Goal: Contribute content: Contribute content

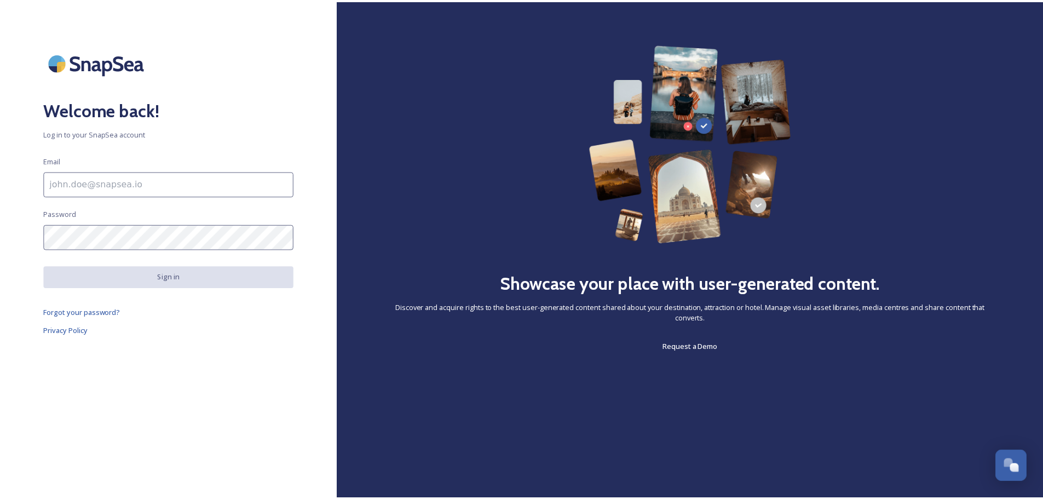
scroll to position [4291, 0]
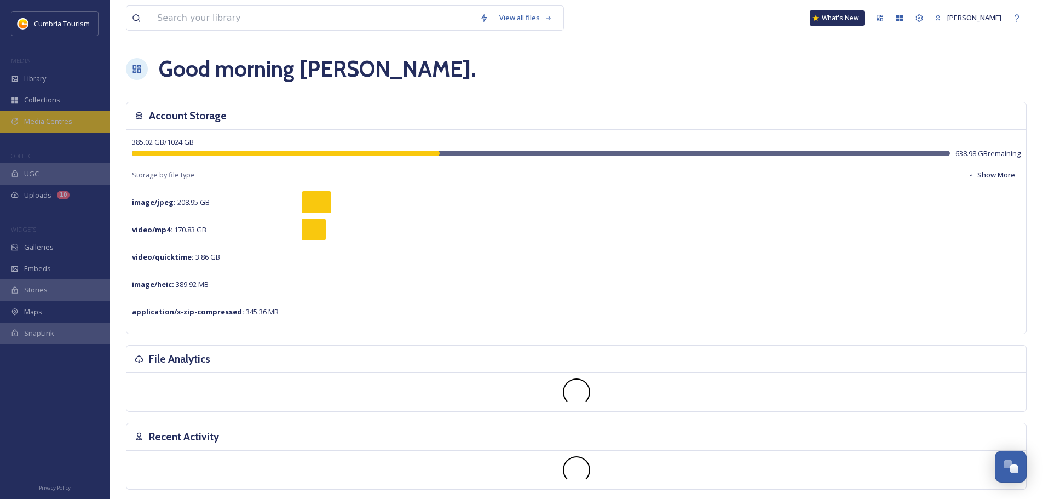
click at [48, 123] on span "Media Centres" at bounding box center [48, 121] width 48 height 10
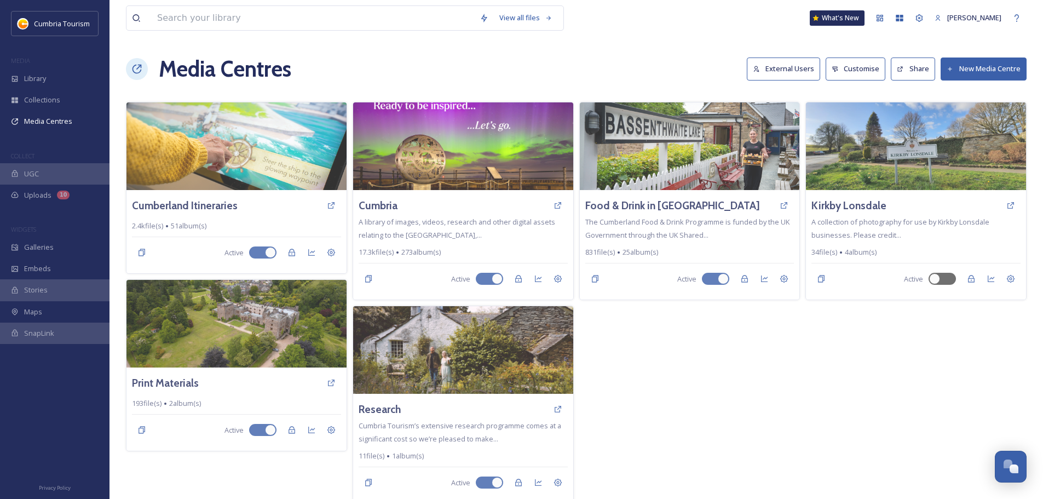
click at [782, 63] on button "External Users" at bounding box center [782, 68] width 73 height 22
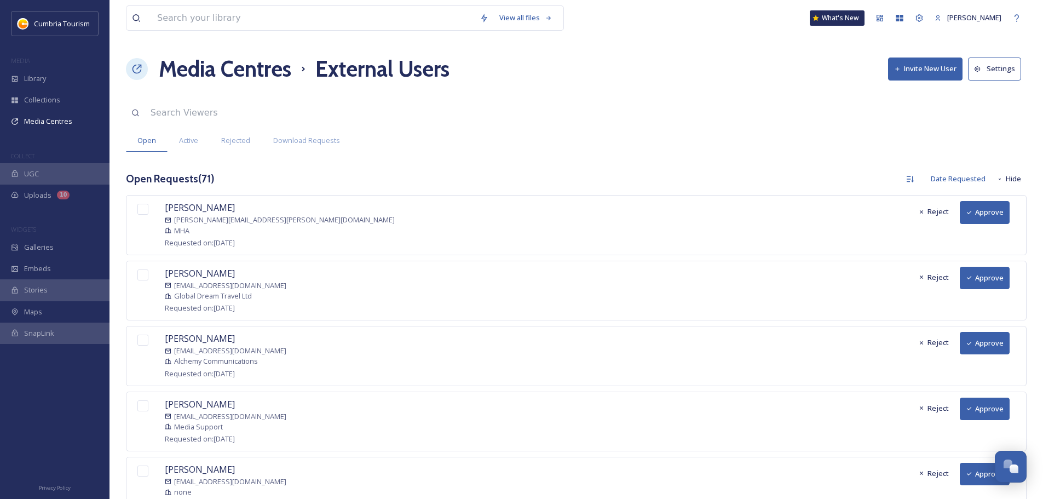
scroll to position [4291, 0]
click at [983, 211] on button "Approve" at bounding box center [984, 212] width 50 height 22
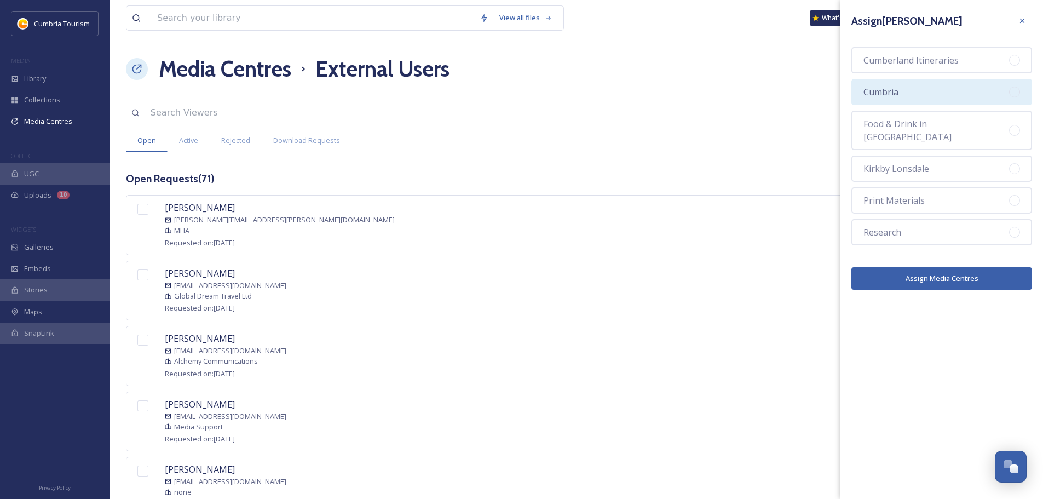
click at [922, 102] on div "Cumbria" at bounding box center [941, 92] width 181 height 26
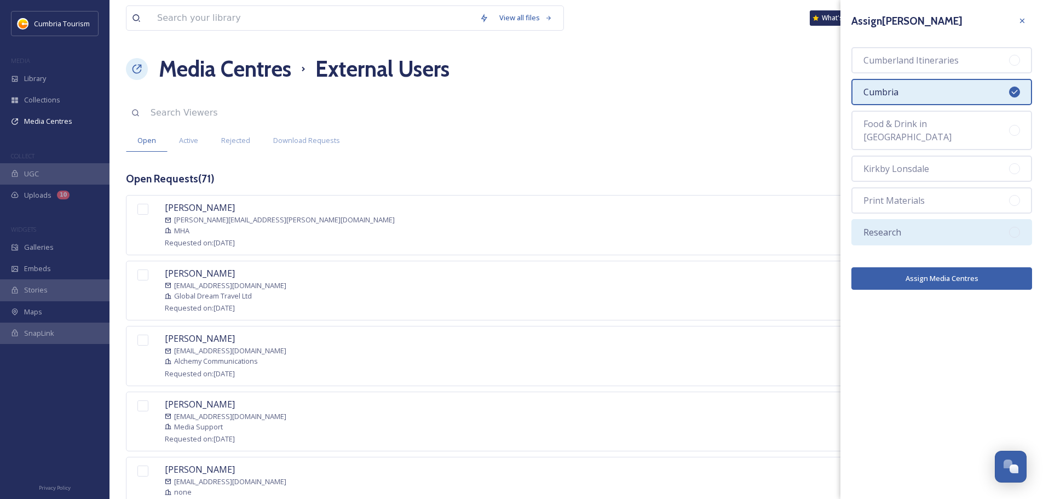
click at [917, 219] on div "Research" at bounding box center [941, 232] width 181 height 26
click at [930, 267] on button "Assign Media Centres" at bounding box center [941, 278] width 181 height 22
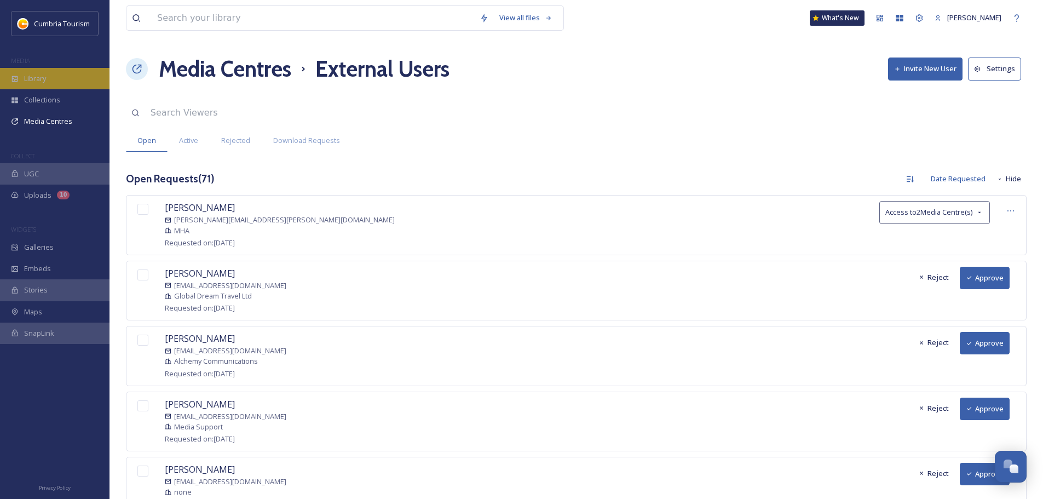
click at [72, 78] on div "Library" at bounding box center [54, 78] width 109 height 21
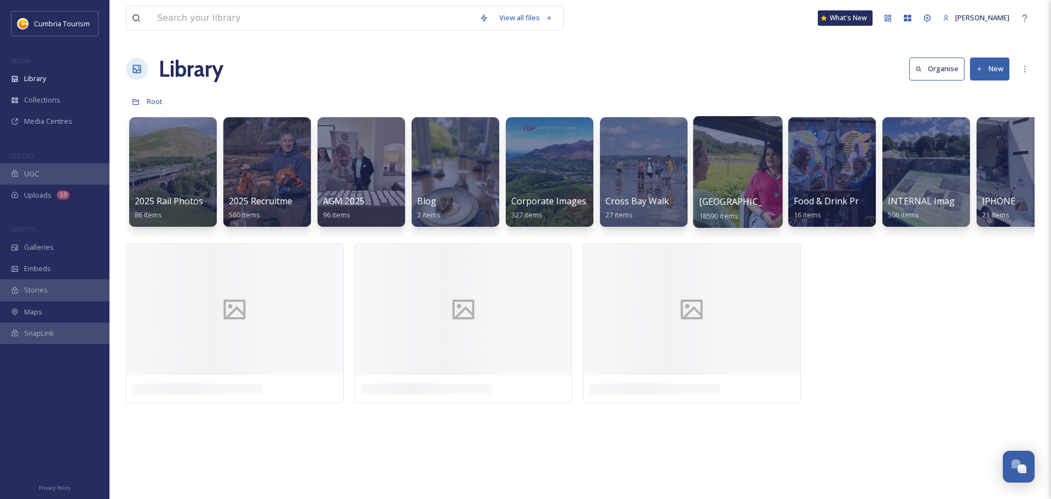
click at [730, 202] on span "[GEOGRAPHIC_DATA]" at bounding box center [744, 201] width 90 height 12
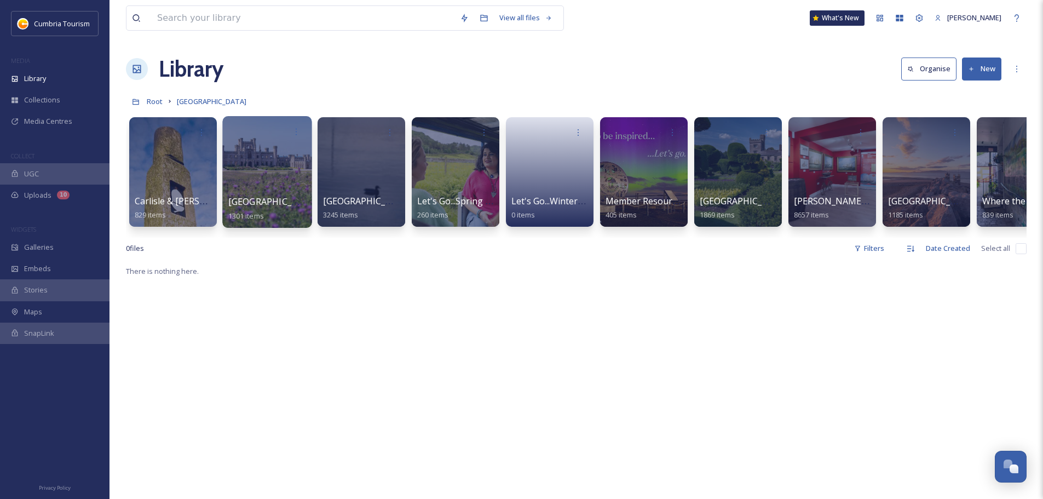
click at [255, 206] on span "[GEOGRAPHIC_DATA] & [GEOGRAPHIC_DATA]" at bounding box center [323, 201] width 190 height 12
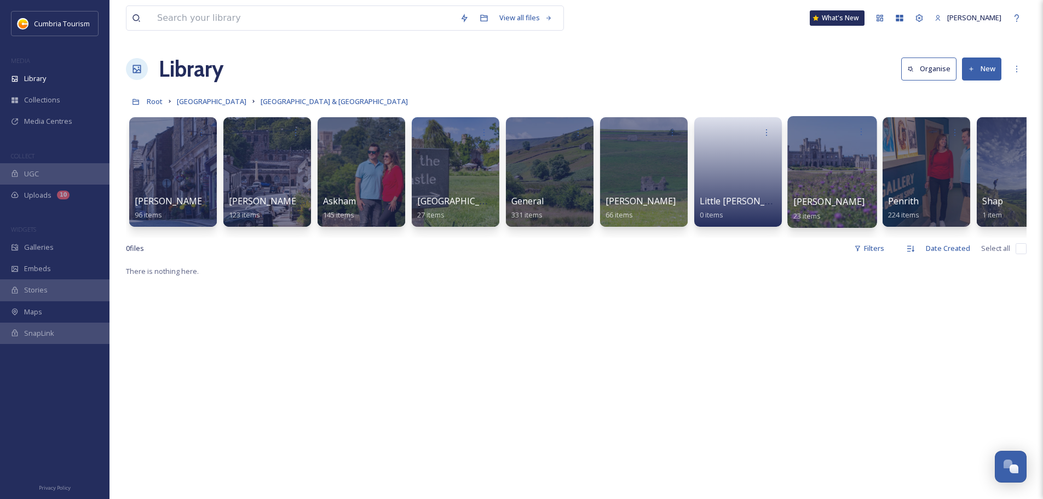
click at [819, 198] on span "[PERSON_NAME]" at bounding box center [829, 201] width 72 height 12
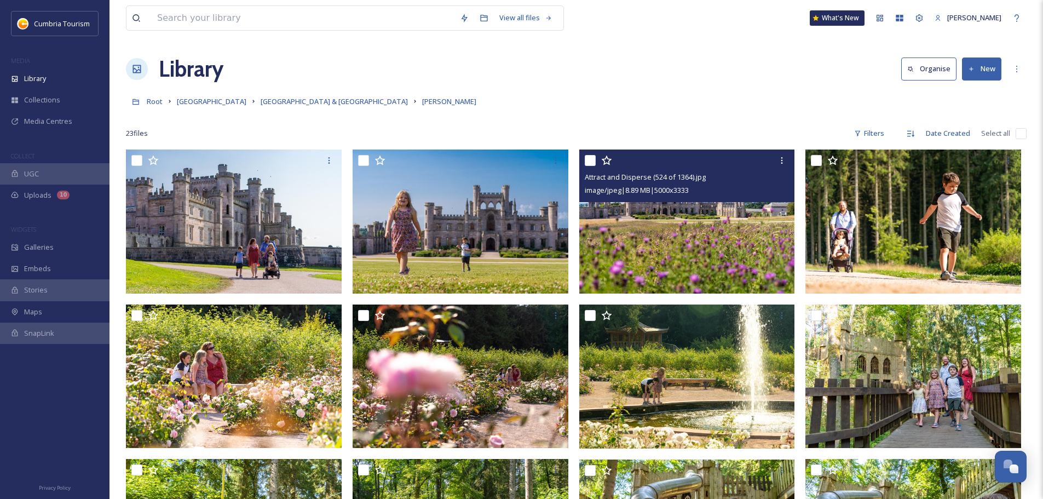
click at [593, 160] on input "checkbox" at bounding box center [589, 160] width 11 height 11
checkbox input "true"
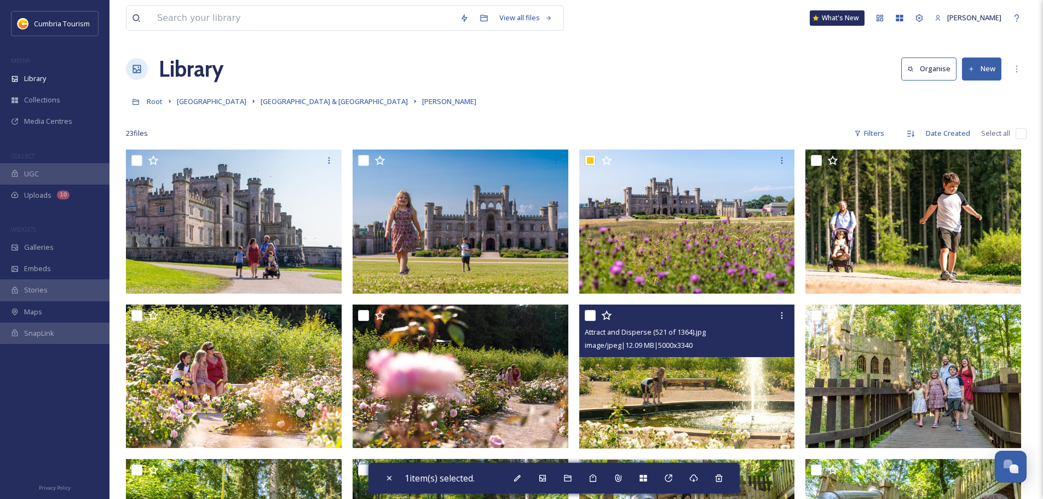
click at [592, 314] on input "checkbox" at bounding box center [589, 315] width 11 height 11
checkbox input "true"
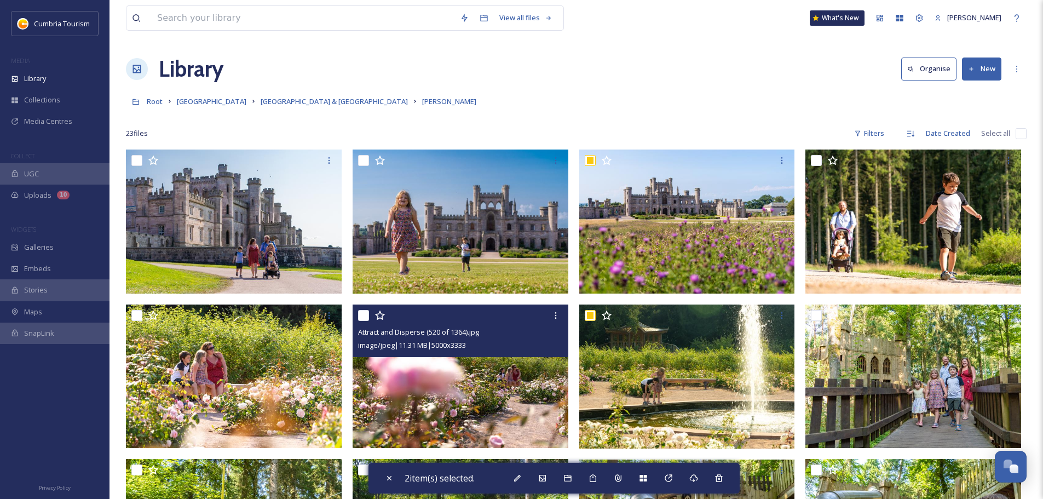
click at [362, 316] on input "checkbox" at bounding box center [363, 315] width 11 height 11
checkbox input "true"
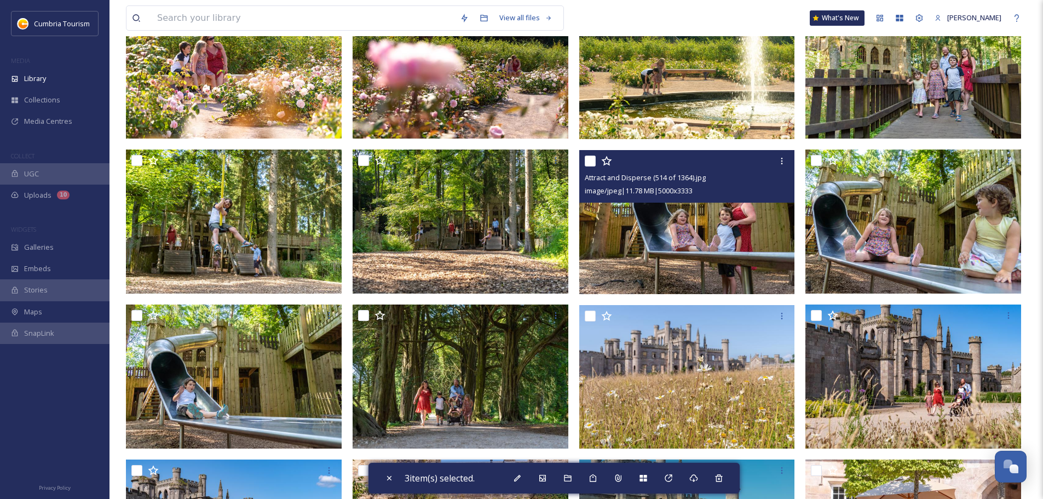
scroll to position [328, 0]
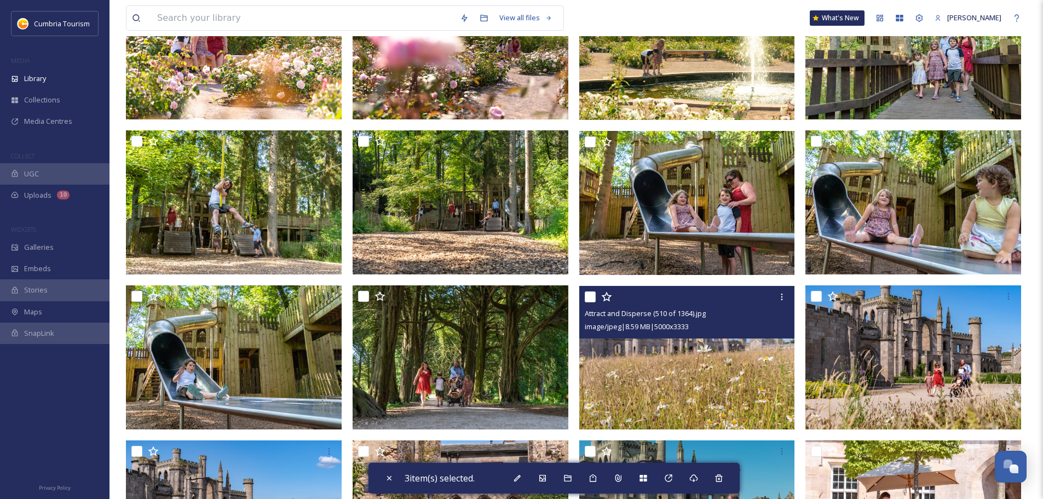
click at [589, 296] on input "checkbox" at bounding box center [589, 296] width 11 height 11
checkbox input "true"
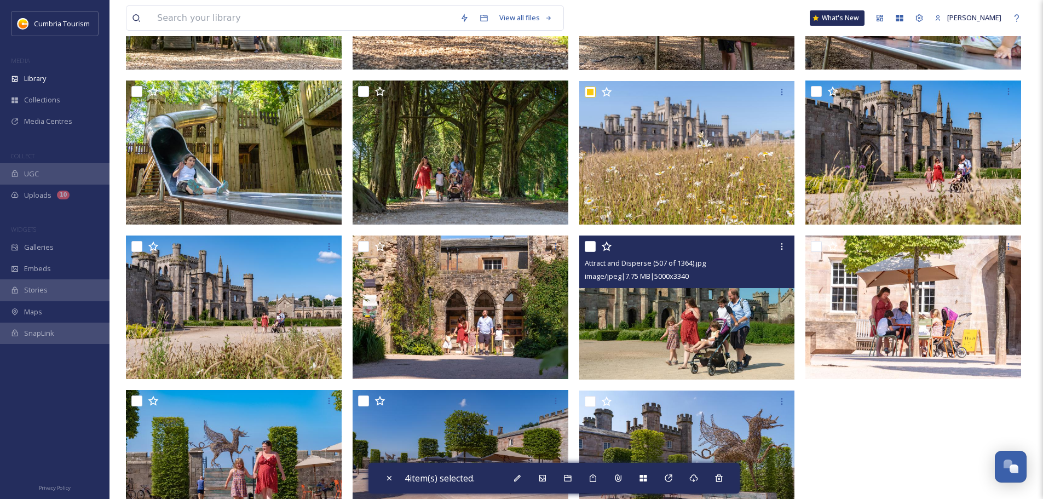
scroll to position [587, 0]
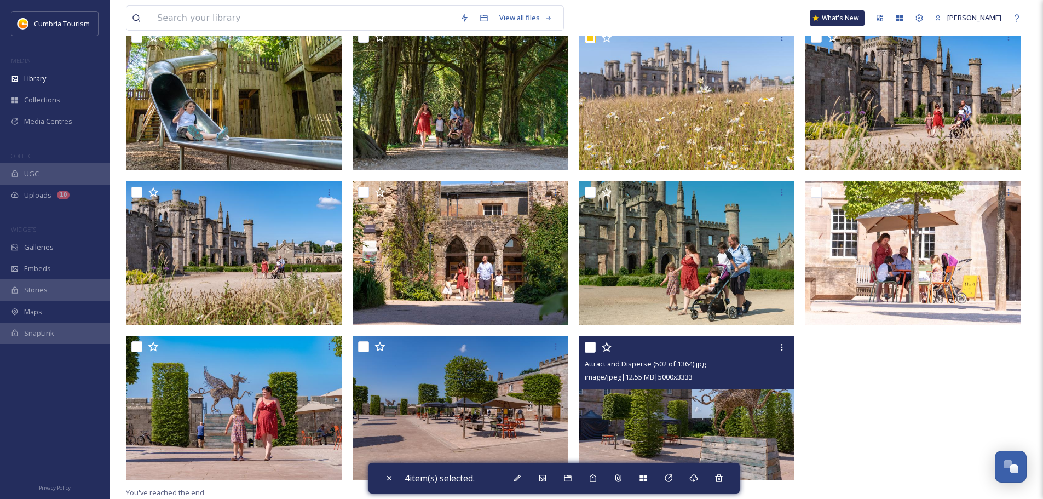
click at [592, 347] on input "checkbox" at bounding box center [589, 347] width 11 height 11
checkbox input "true"
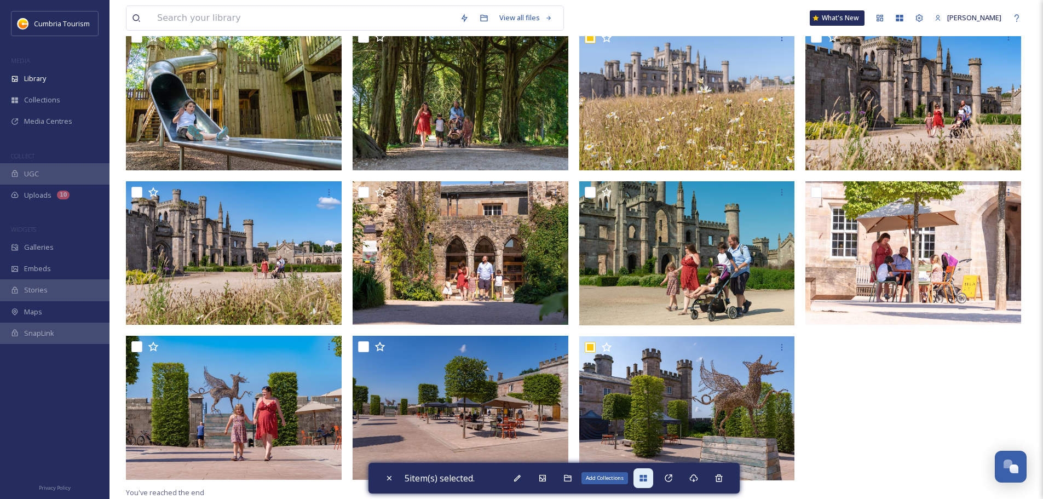
click at [646, 482] on icon at bounding box center [643, 477] width 9 height 9
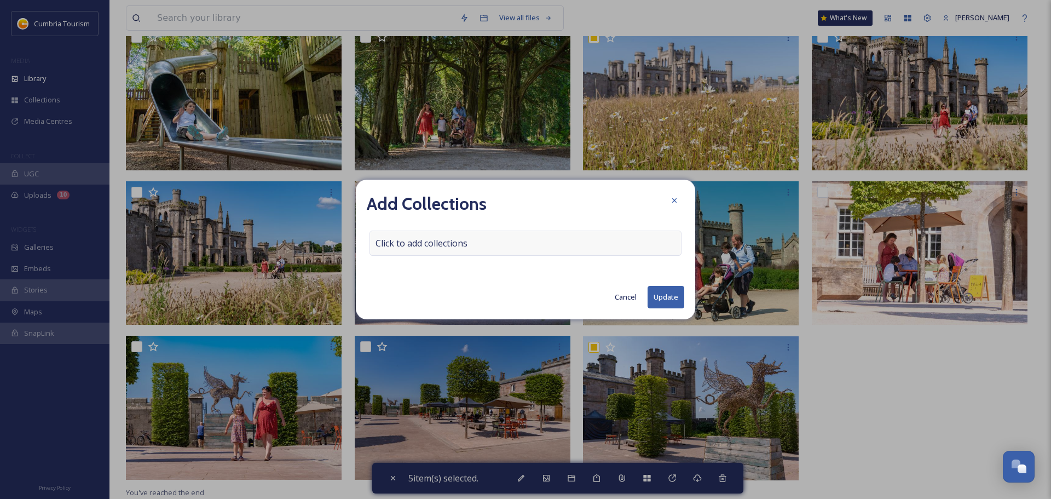
click at [454, 244] on span "Click to add collections" at bounding box center [421, 242] width 92 height 13
click at [454, 244] on input at bounding box center [430, 243] width 120 height 24
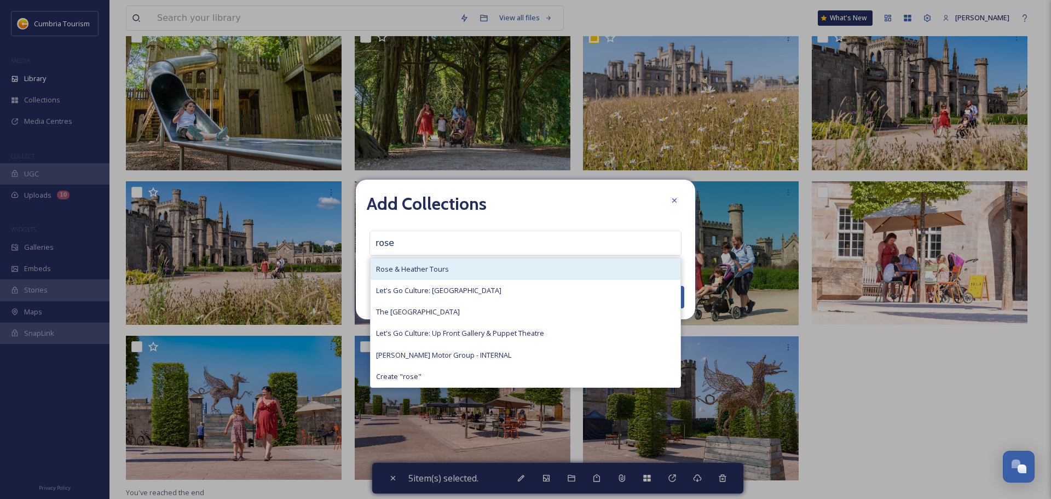
type input "rose"
click at [451, 269] on div "Rose & Heather Tours" at bounding box center [526, 268] width 310 height 21
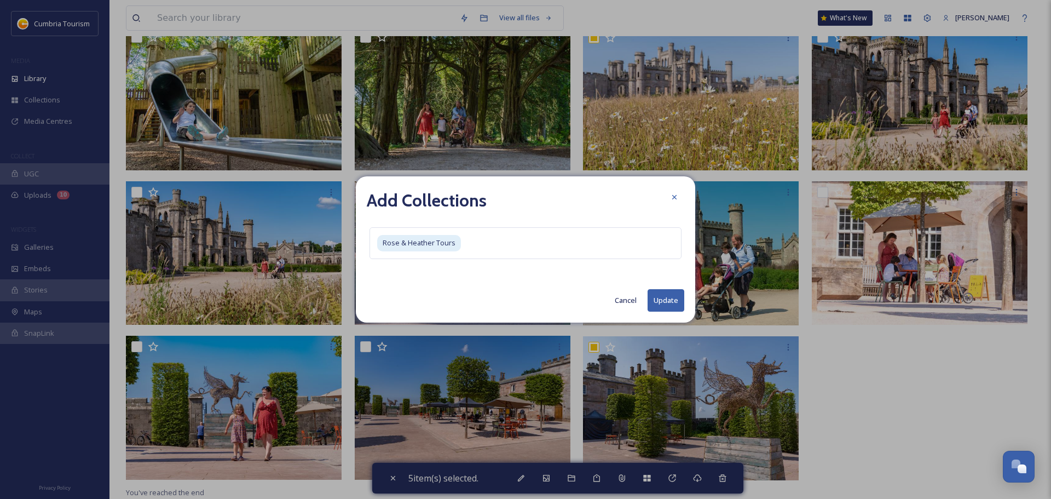
click at [660, 294] on button "Update" at bounding box center [665, 300] width 37 height 22
checkbox input "false"
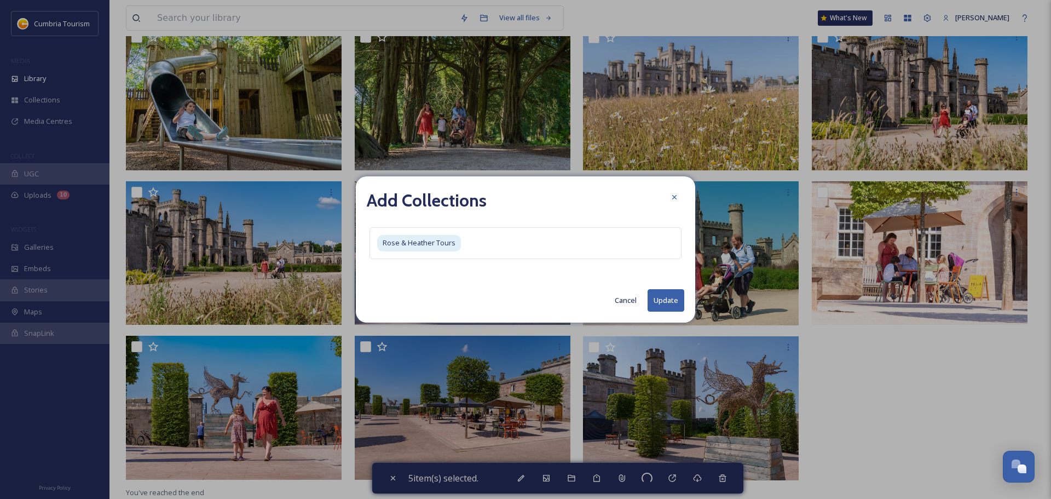
checkbox input "false"
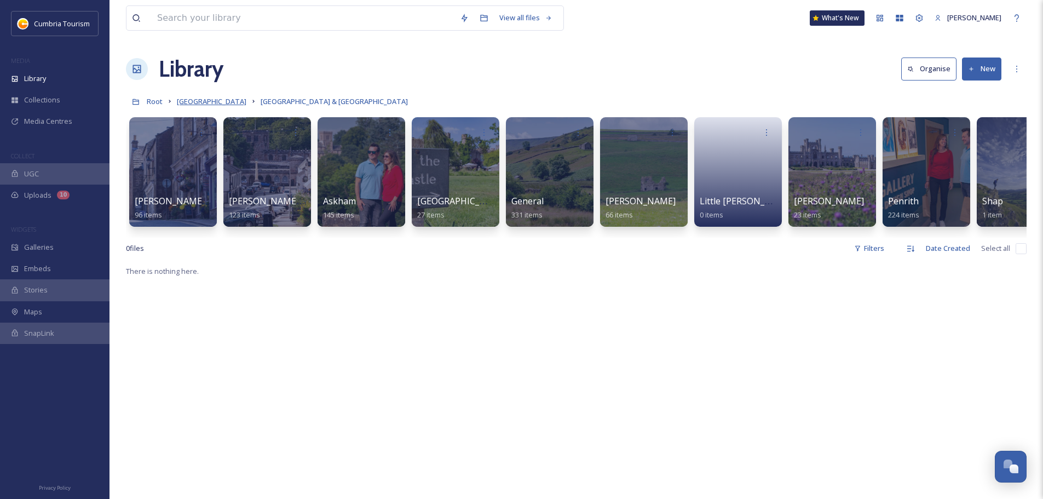
click at [231, 102] on span "[GEOGRAPHIC_DATA]" at bounding box center [212, 101] width 70 height 10
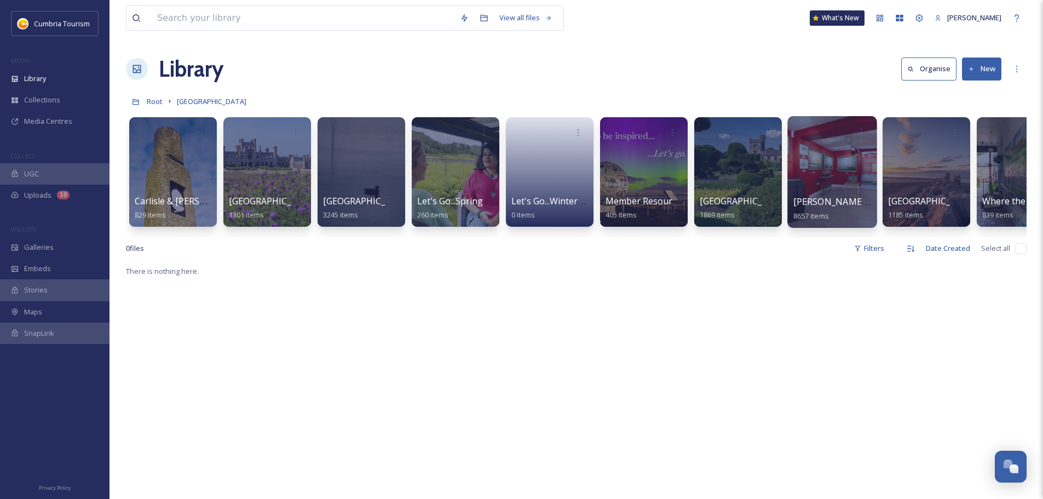
click at [826, 201] on span "[PERSON_NAME] Uploads" at bounding box center [847, 201] width 108 height 12
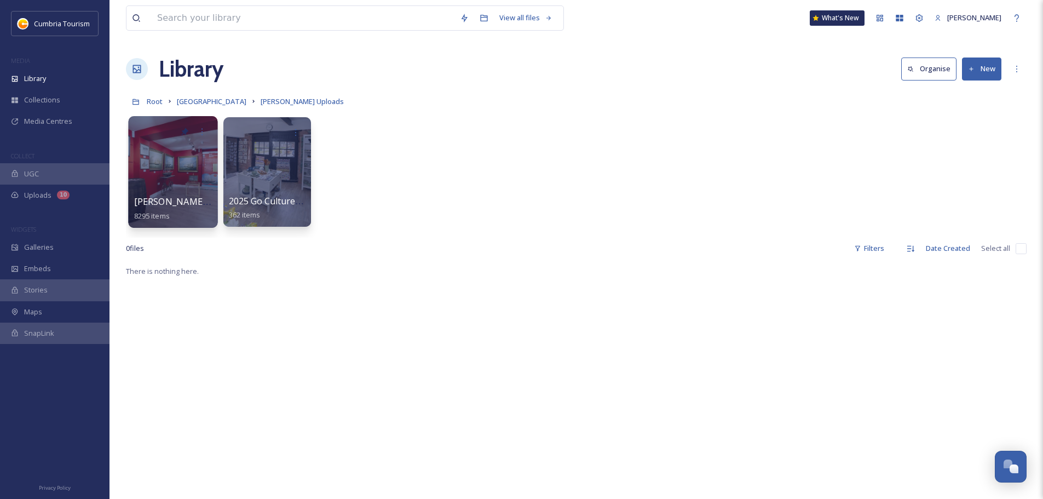
click at [179, 200] on span "[PERSON_NAME] Uploads - [DATE]" at bounding box center [207, 201] width 146 height 12
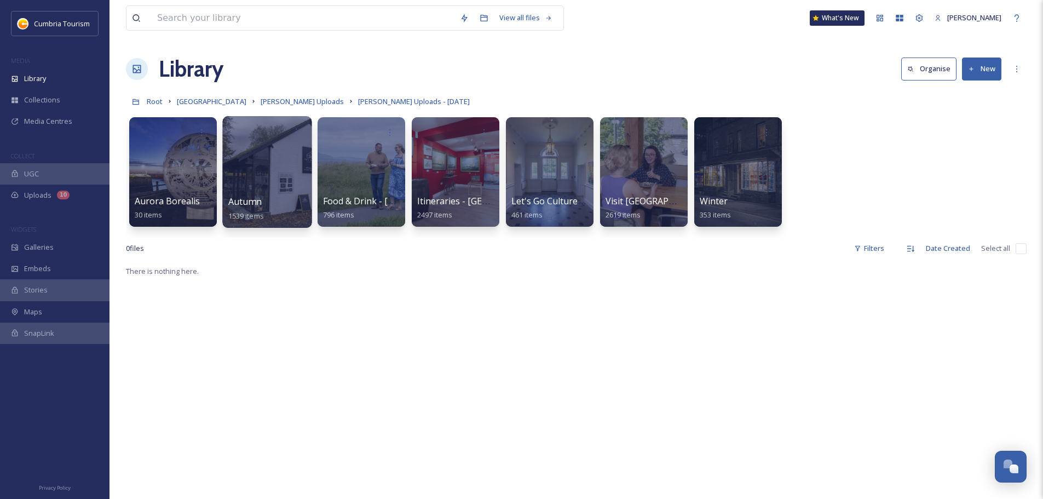
click at [256, 206] on span "Autumn" at bounding box center [244, 201] width 33 height 12
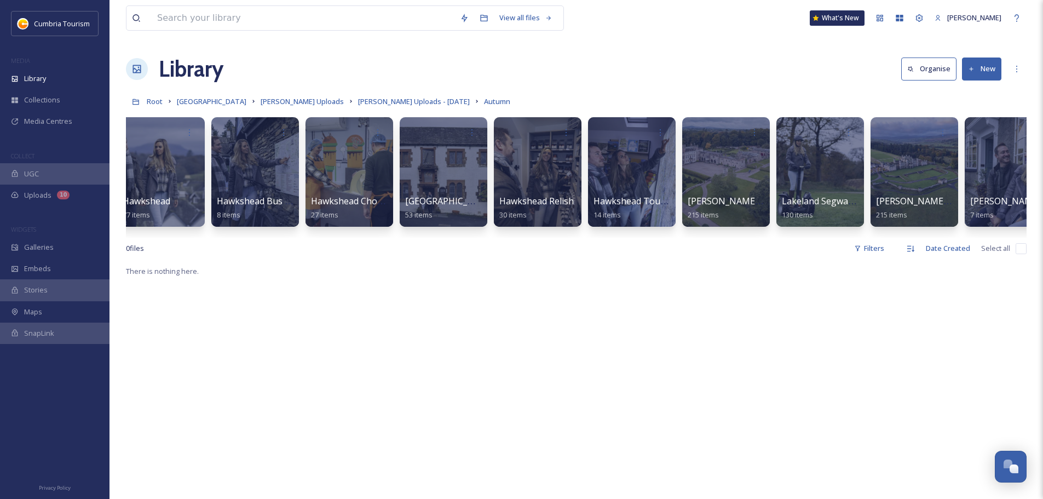
scroll to position [0, 957]
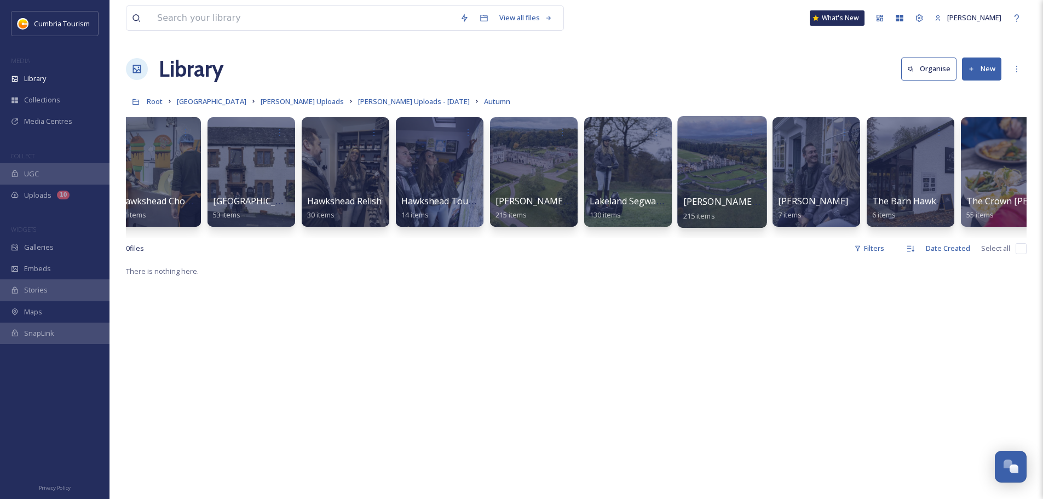
click at [738, 200] on span "[PERSON_NAME] and [PERSON_NAME]" at bounding box center [764, 201] width 163 height 12
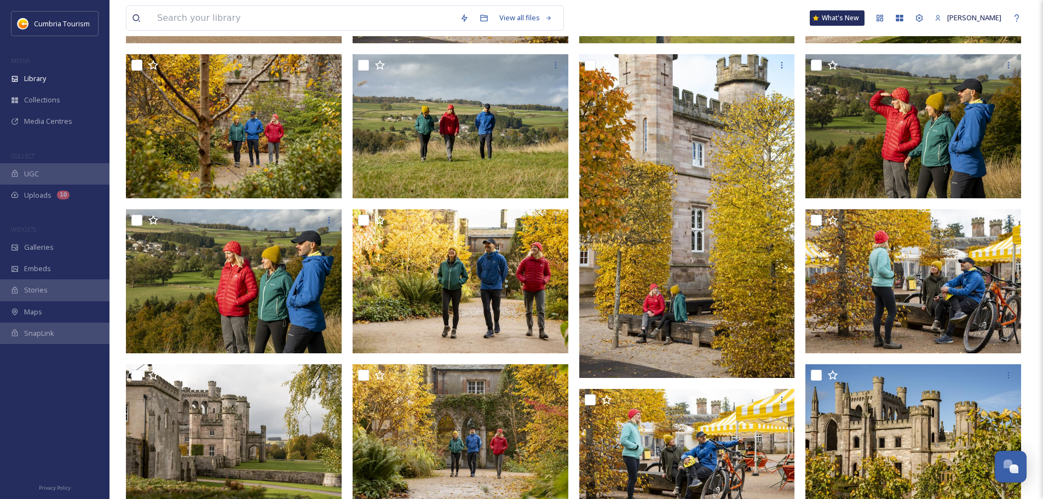
scroll to position [493, 0]
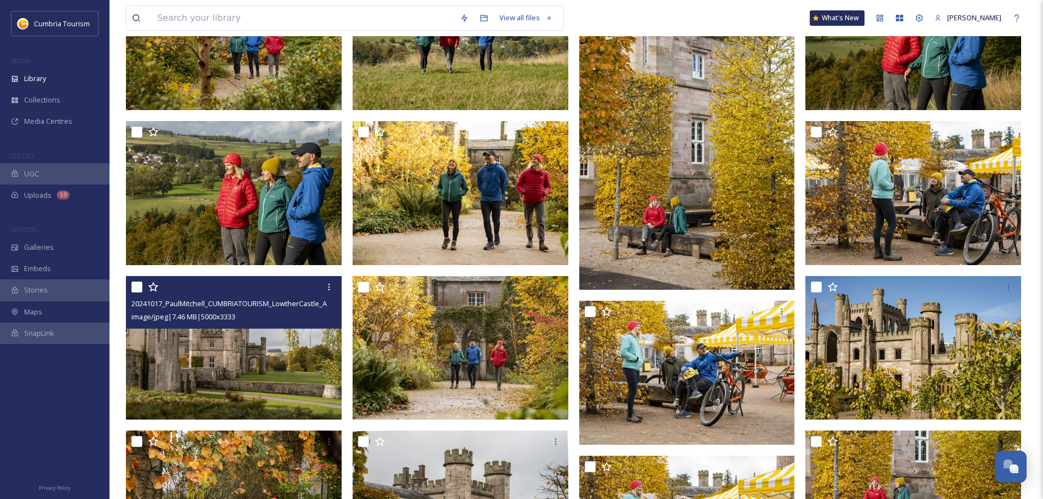
click at [134, 287] on input "checkbox" at bounding box center [136, 286] width 11 height 11
checkbox input "true"
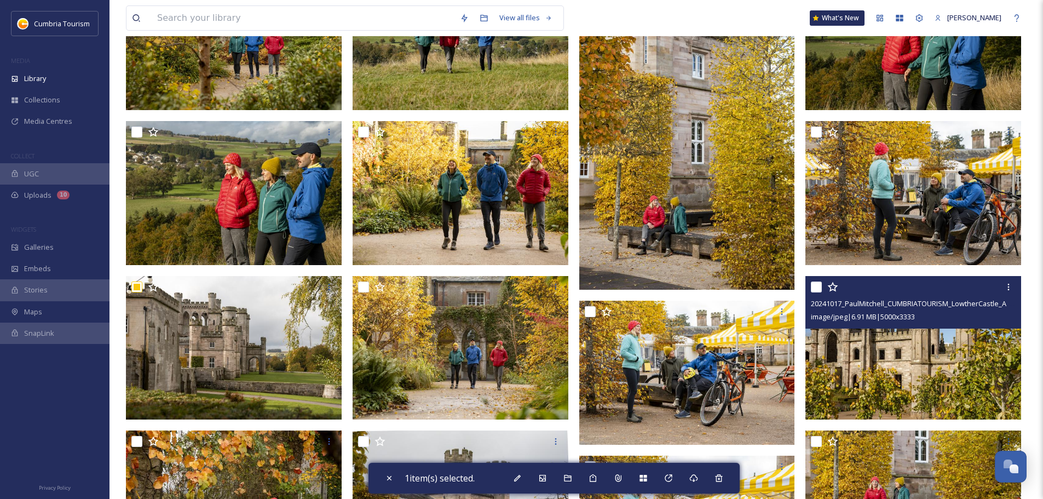
click at [819, 285] on input "checkbox" at bounding box center [816, 286] width 11 height 11
checkbox input "true"
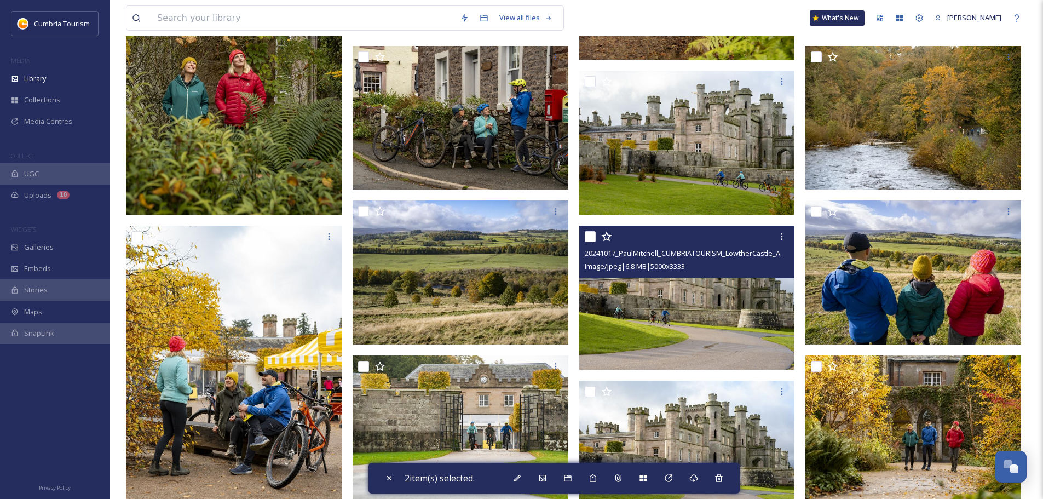
scroll to position [1970, 0]
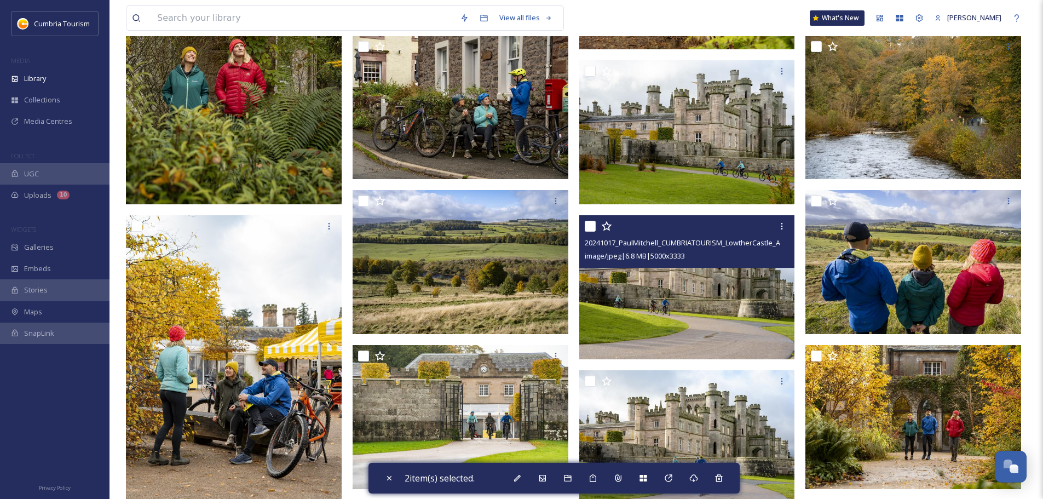
click at [589, 228] on input "checkbox" at bounding box center [589, 226] width 11 height 11
checkbox input "true"
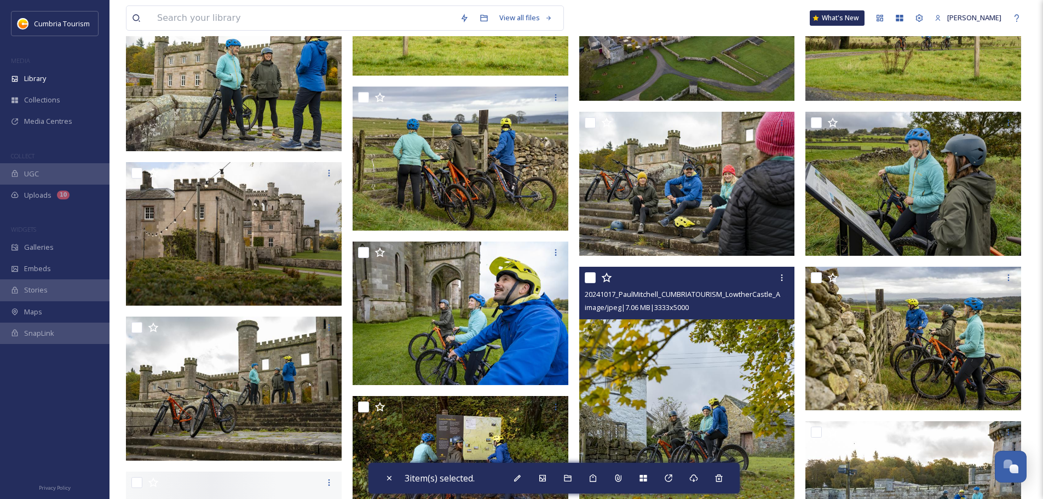
scroll to position [3612, 0]
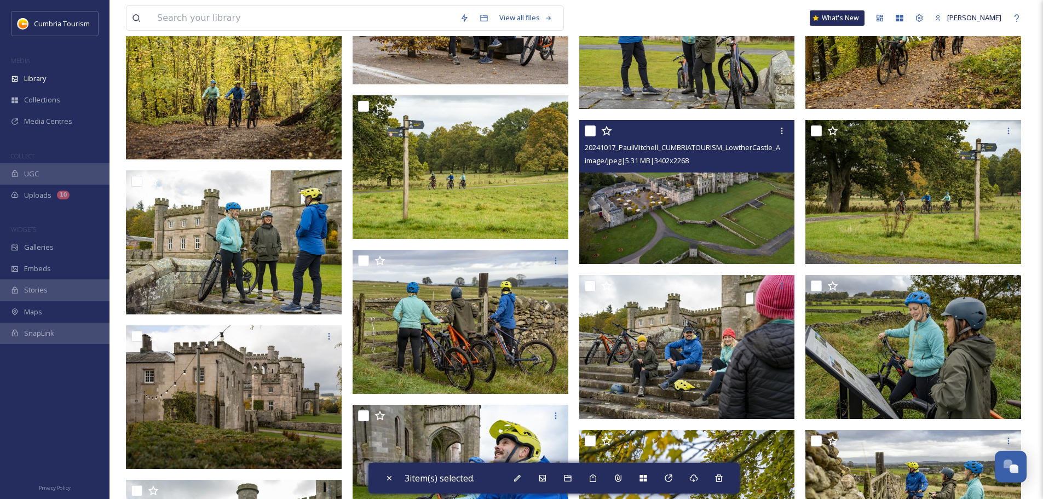
click at [588, 129] on input "checkbox" at bounding box center [589, 130] width 11 height 11
checkbox input "true"
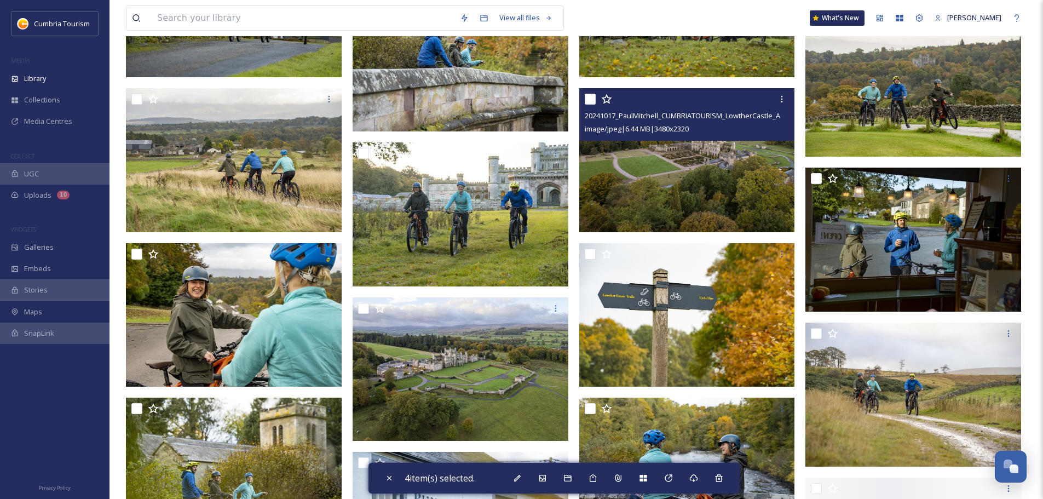
scroll to position [7279, 0]
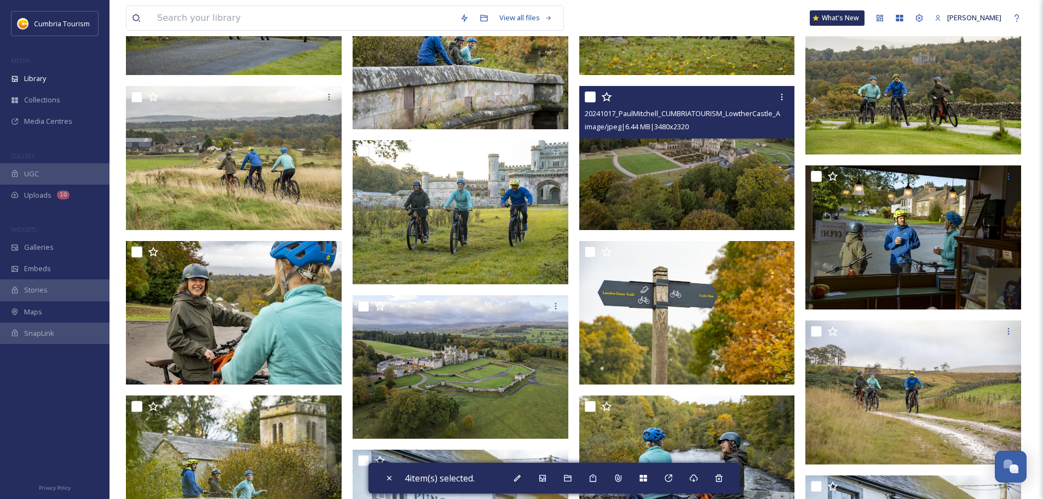
click at [589, 96] on input "checkbox" at bounding box center [589, 96] width 11 height 11
checkbox input "true"
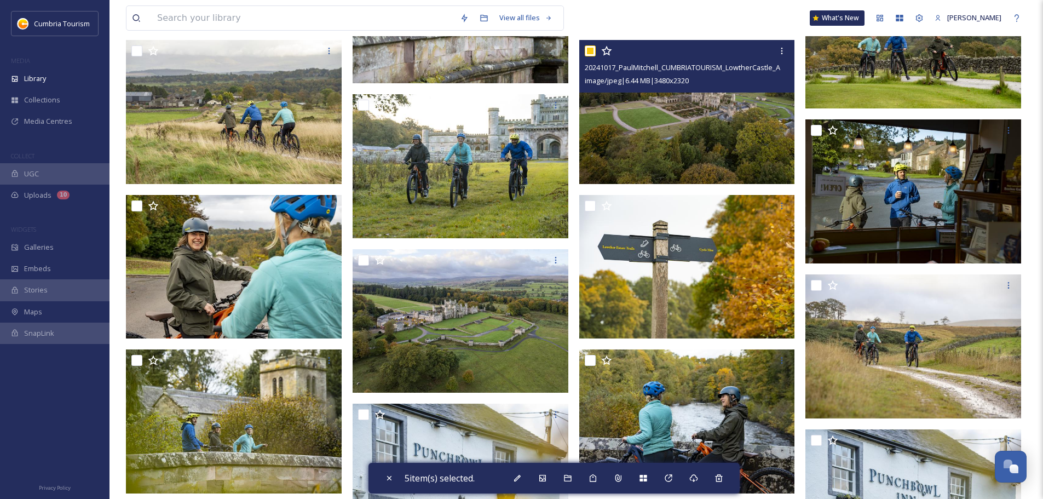
scroll to position [7388, 0]
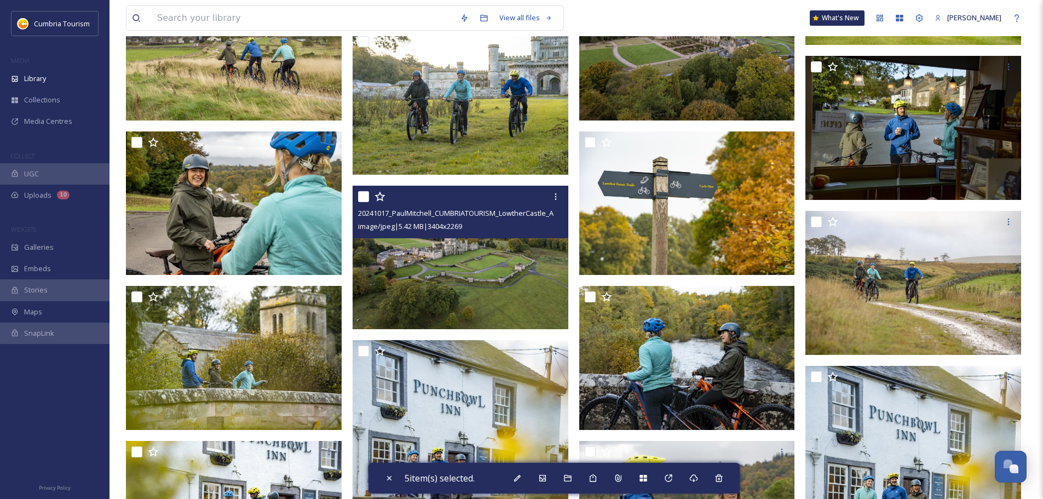
click at [362, 196] on input "checkbox" at bounding box center [363, 196] width 11 height 11
checkbox input "true"
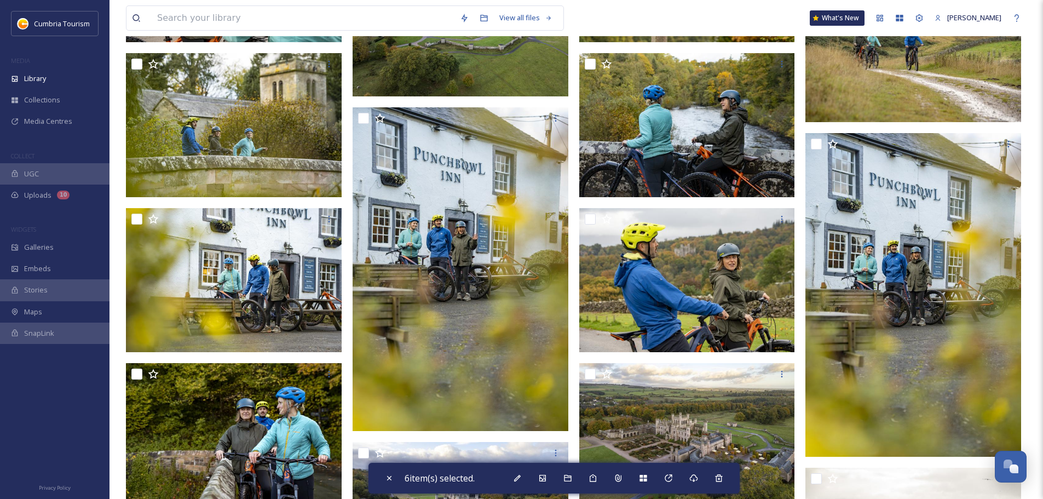
scroll to position [7771, 0]
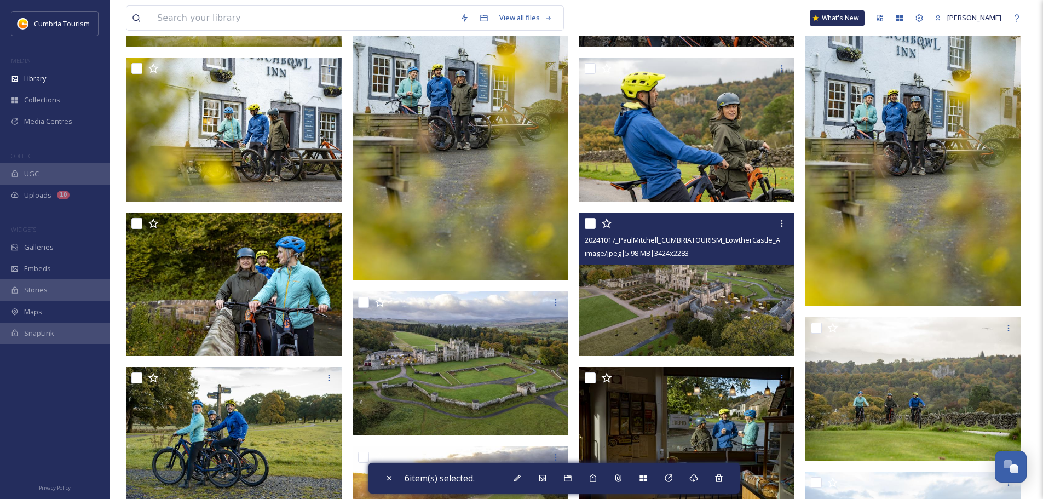
click at [590, 222] on input "checkbox" at bounding box center [589, 223] width 11 height 11
checkbox input "true"
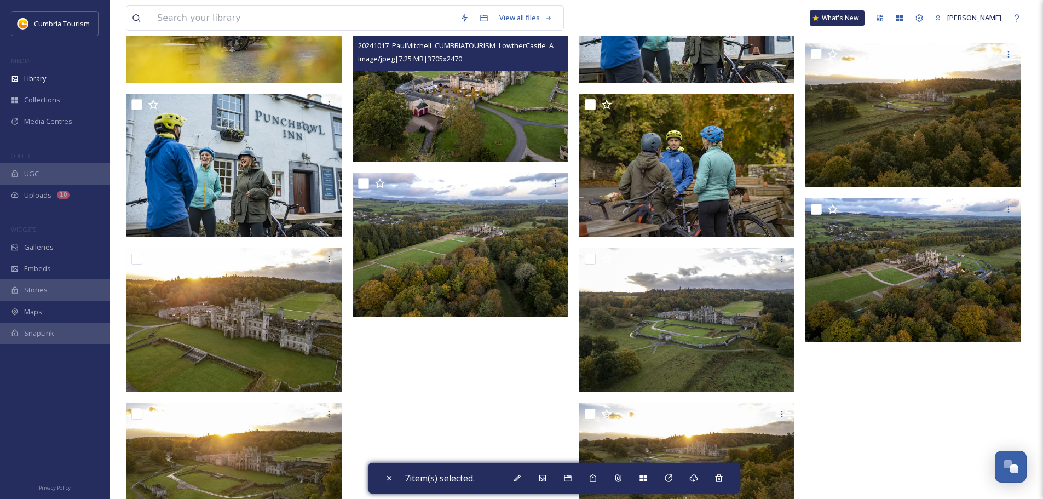
scroll to position [8373, 0]
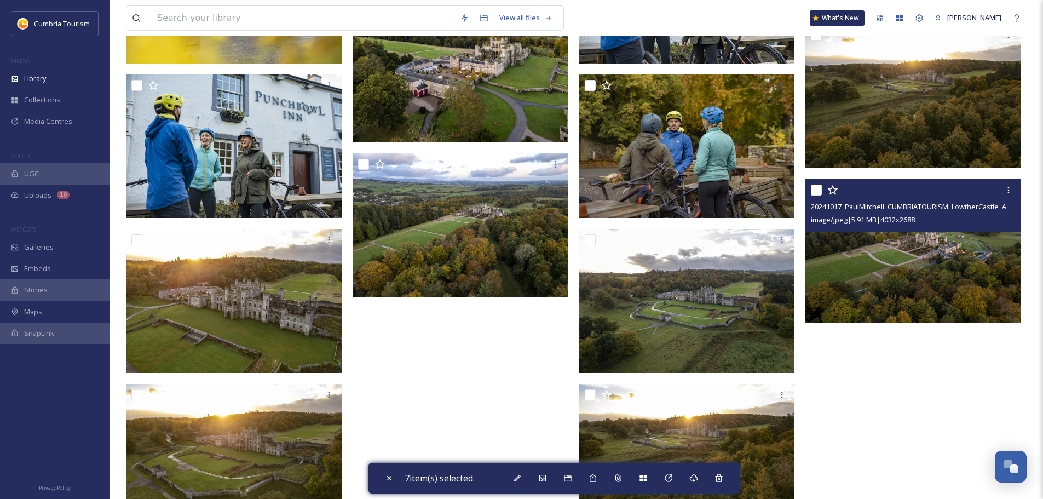
click at [818, 189] on input "checkbox" at bounding box center [816, 189] width 11 height 11
checkbox input "true"
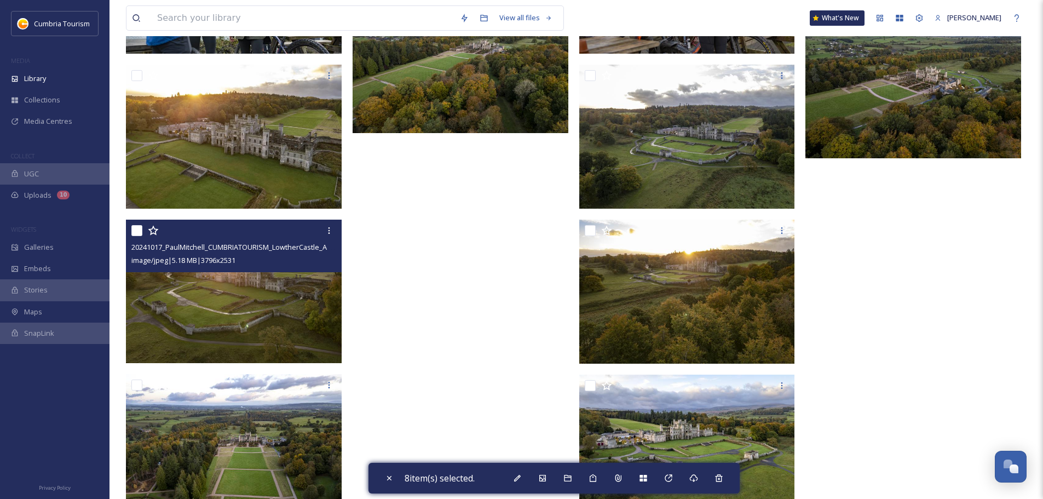
click at [140, 228] on input "checkbox" at bounding box center [136, 230] width 11 height 11
checkbox input "true"
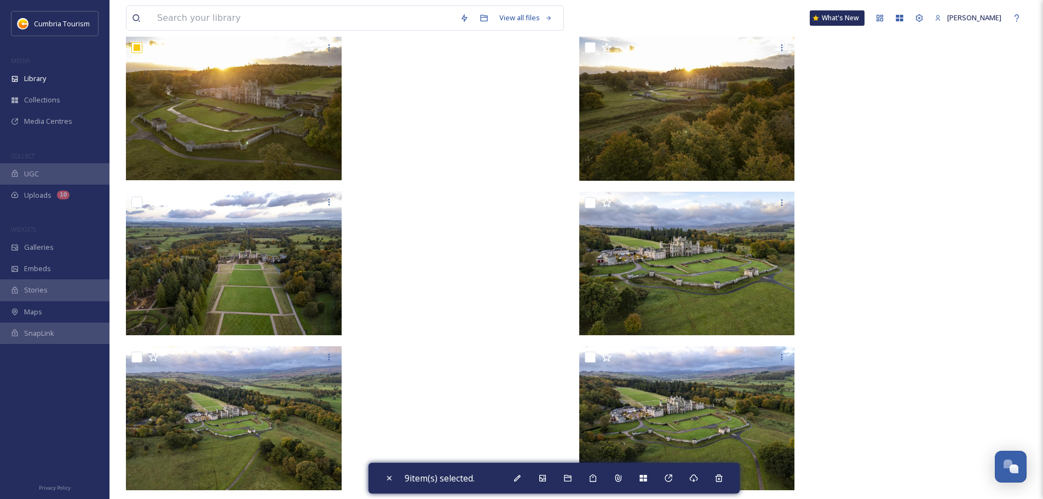
scroll to position [8730, 0]
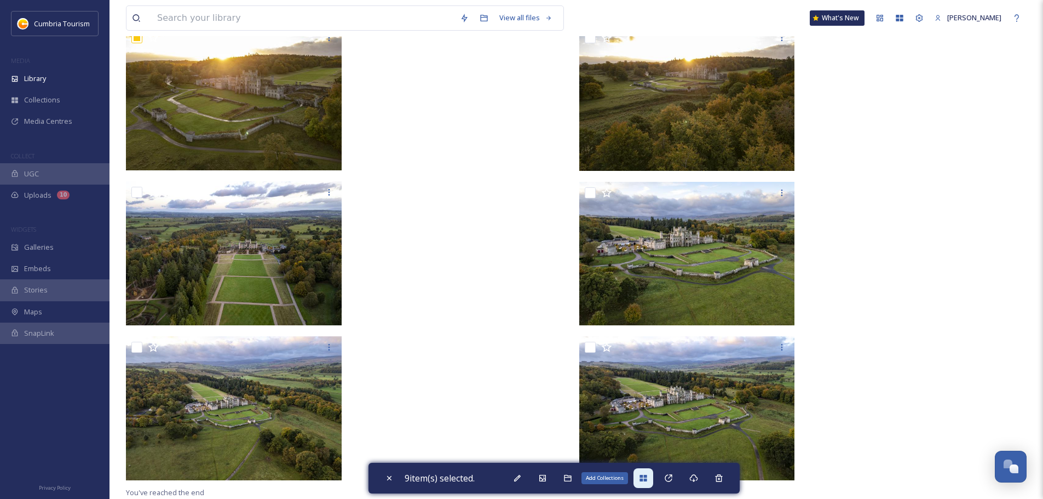
click at [643, 482] on div "Add Collections" at bounding box center [643, 478] width 20 height 20
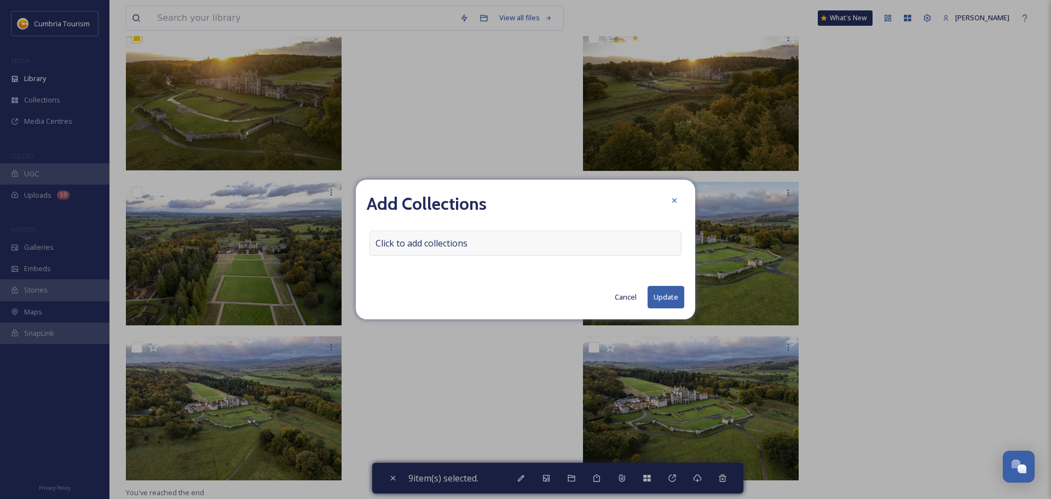
click at [508, 243] on div "Click to add collections" at bounding box center [525, 242] width 312 height 25
click at [433, 243] on input at bounding box center [430, 243] width 120 height 24
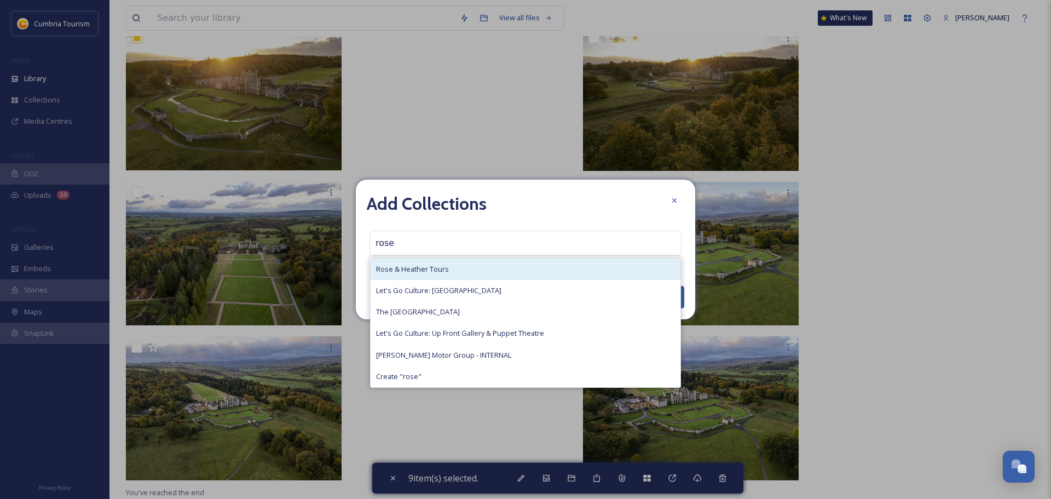
type input "rose"
click at [436, 260] on div "Rose & Heather Tours" at bounding box center [526, 268] width 310 height 21
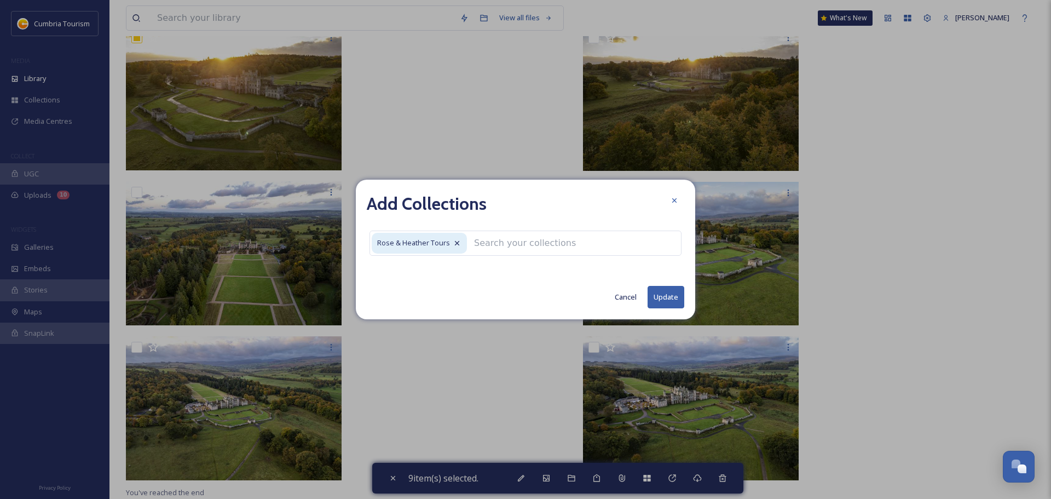
click at [668, 299] on button "Update" at bounding box center [665, 297] width 37 height 22
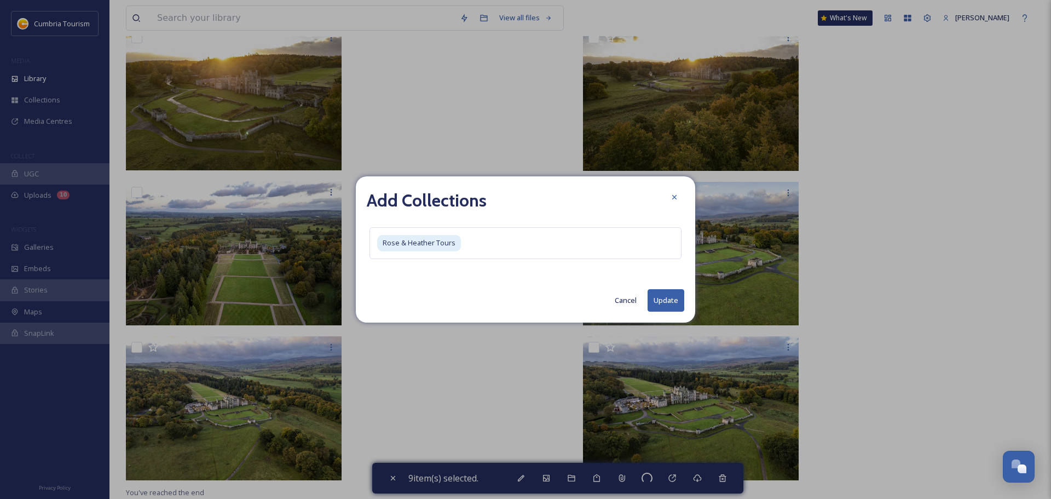
checkbox input "false"
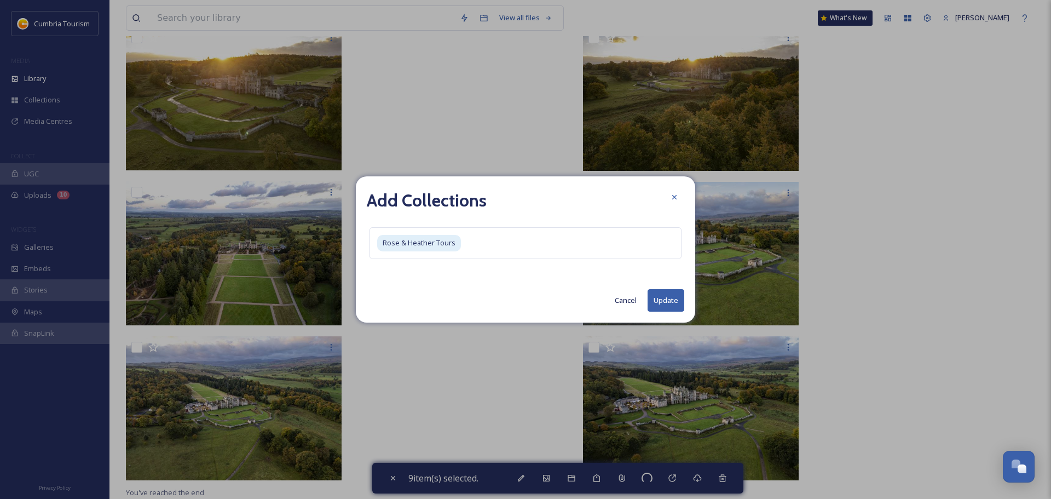
checkbox input "false"
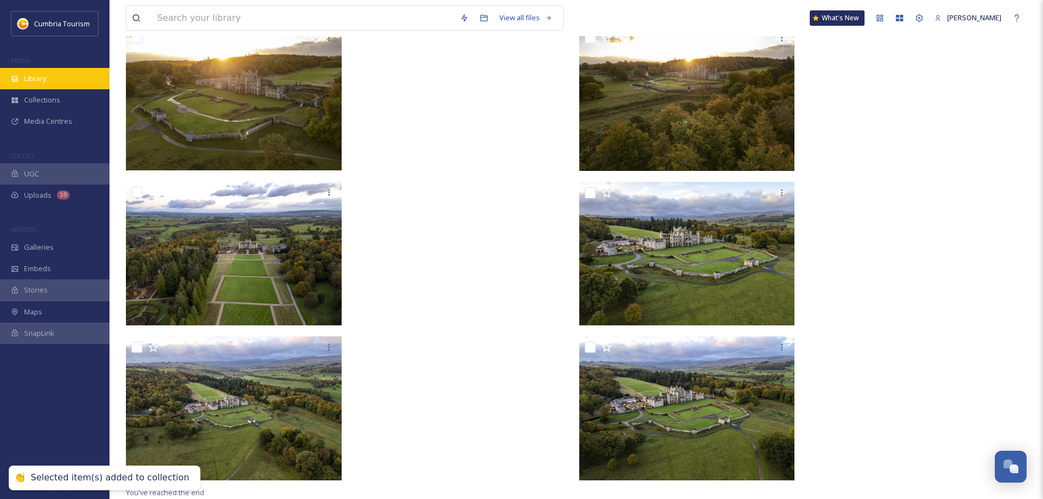
click at [60, 78] on div "Library" at bounding box center [54, 78] width 109 height 21
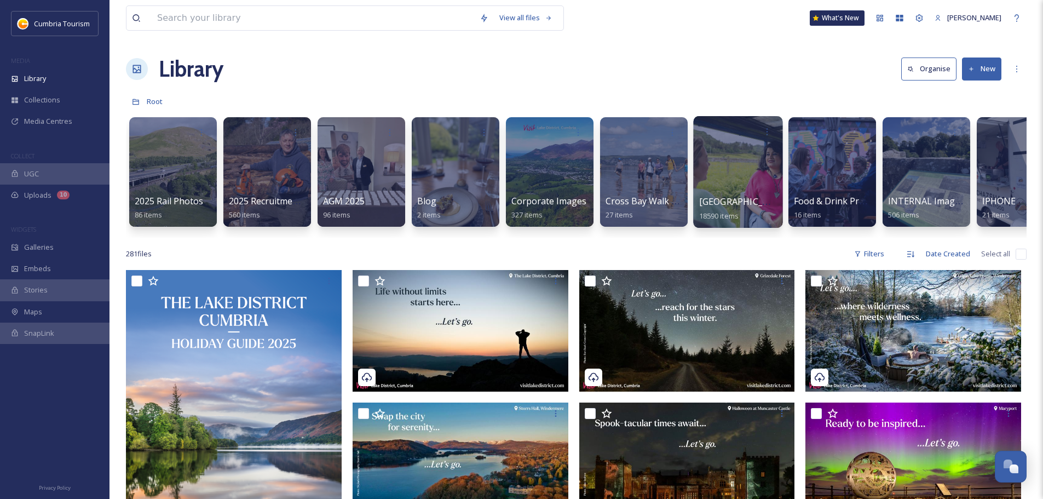
click at [740, 202] on span "[GEOGRAPHIC_DATA]" at bounding box center [744, 201] width 90 height 12
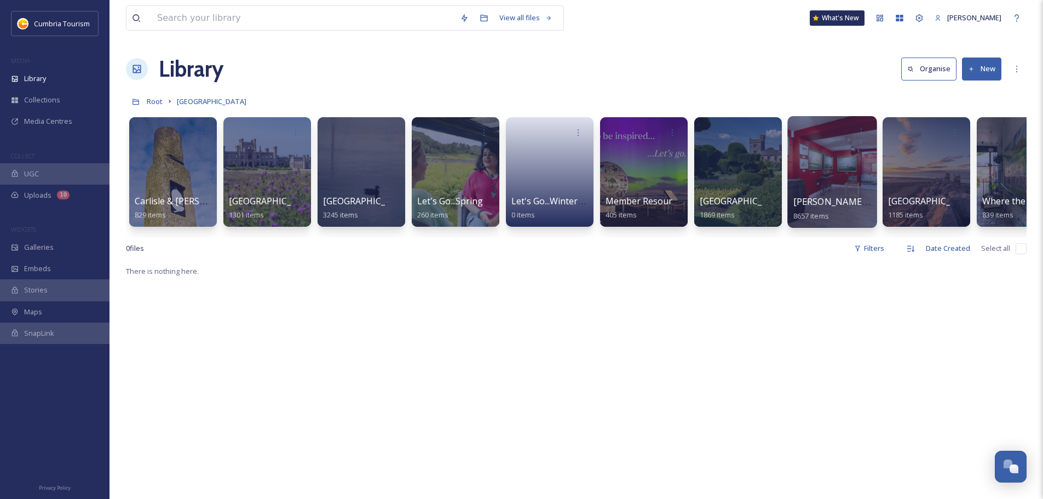
click at [814, 203] on span "[PERSON_NAME] Uploads" at bounding box center [847, 201] width 108 height 12
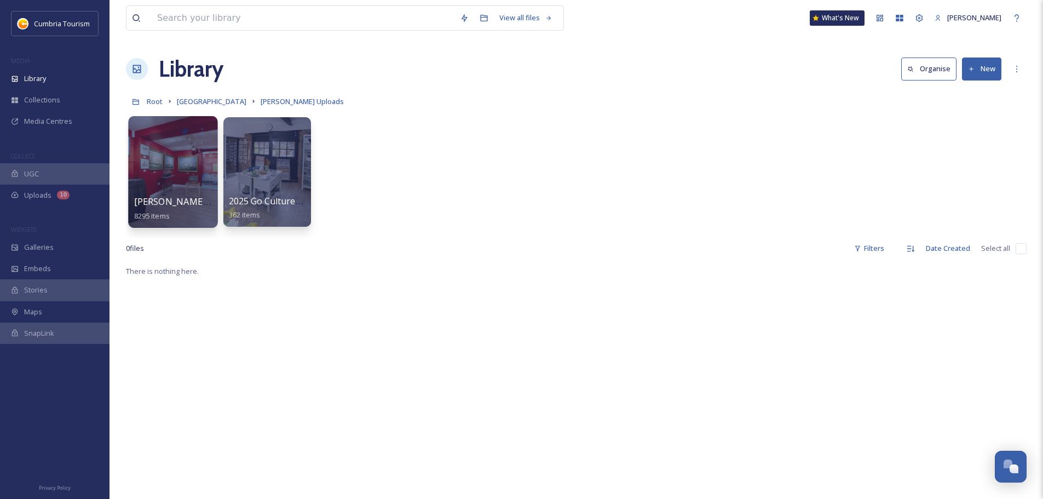
click at [189, 203] on span "[PERSON_NAME] Uploads - [DATE]" at bounding box center [207, 201] width 146 height 12
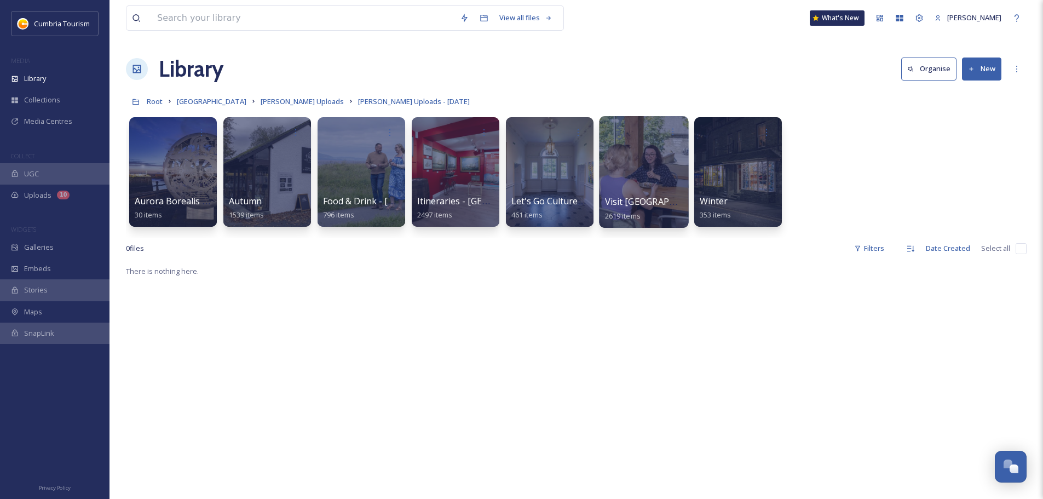
click at [621, 193] on div at bounding box center [643, 172] width 89 height 112
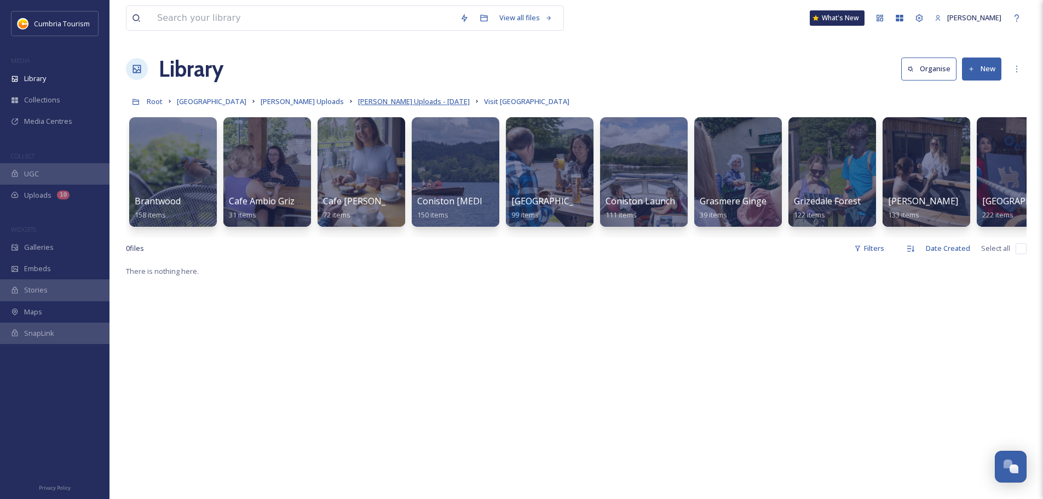
click at [409, 105] on span "[PERSON_NAME] Uploads - [DATE]" at bounding box center [414, 101] width 112 height 10
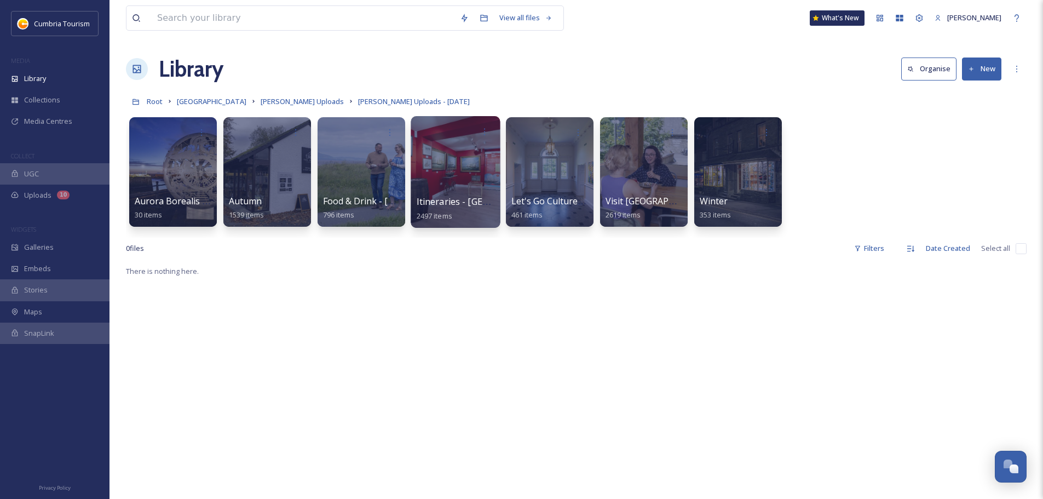
click at [470, 199] on span "Itineraries - [GEOGRAPHIC_DATA]" at bounding box center [486, 201] width 141 height 12
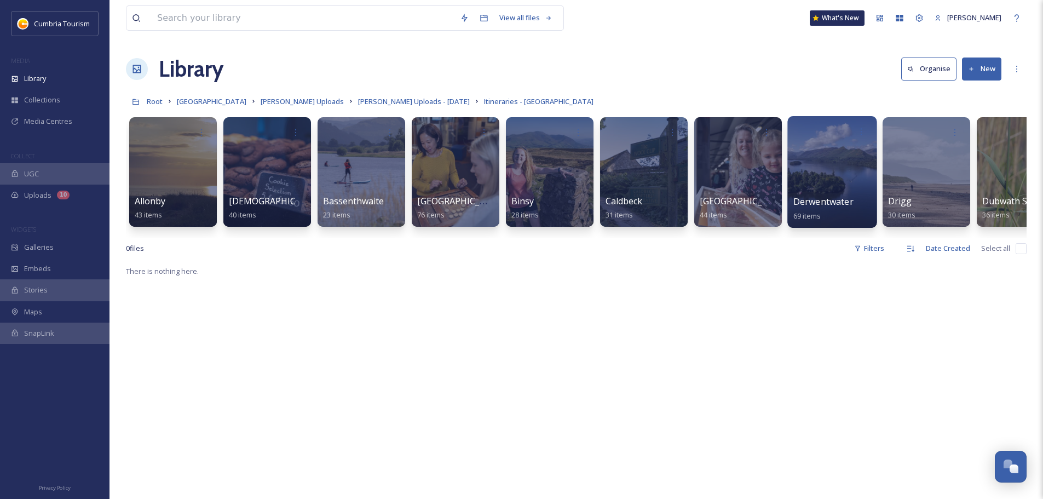
click at [834, 202] on span "Derwentwater" at bounding box center [823, 201] width 60 height 12
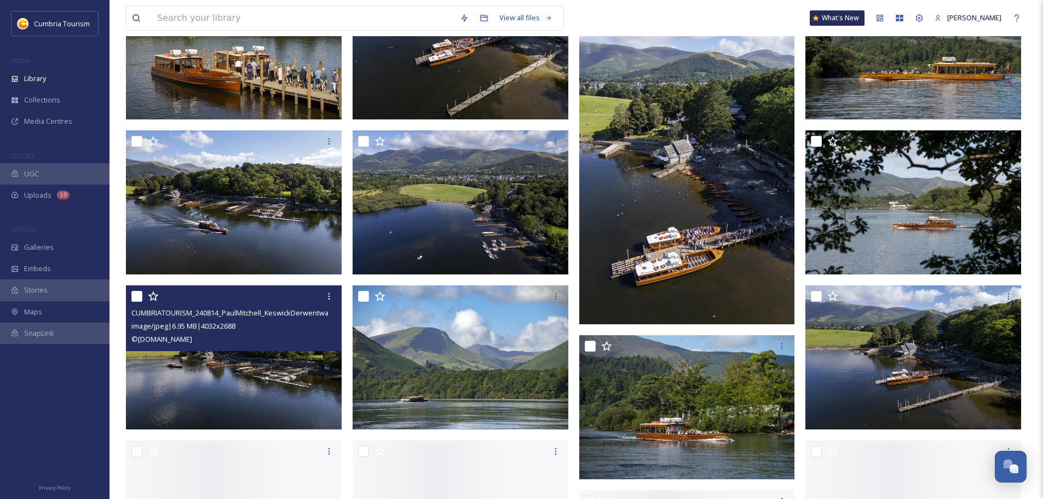
scroll to position [930, 0]
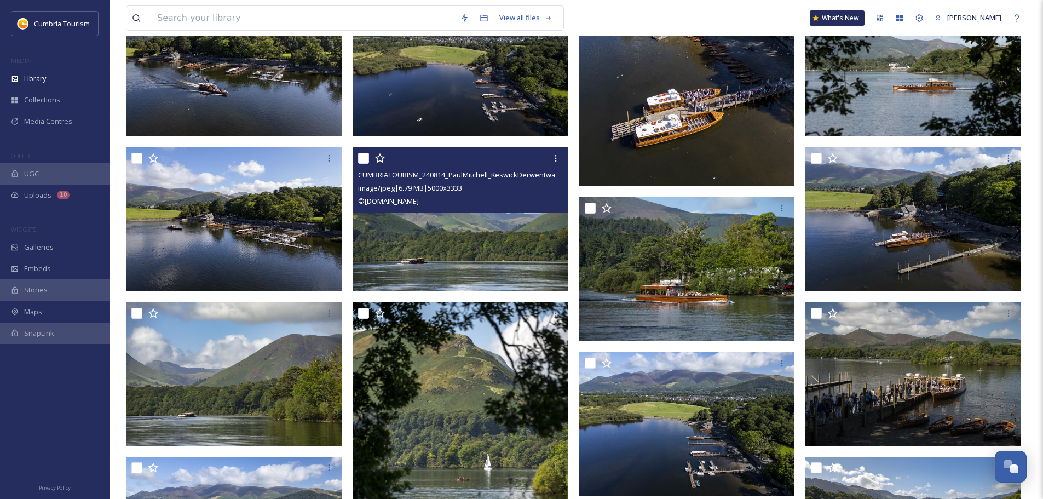
click at [359, 159] on input "checkbox" at bounding box center [363, 158] width 11 height 11
checkbox input "true"
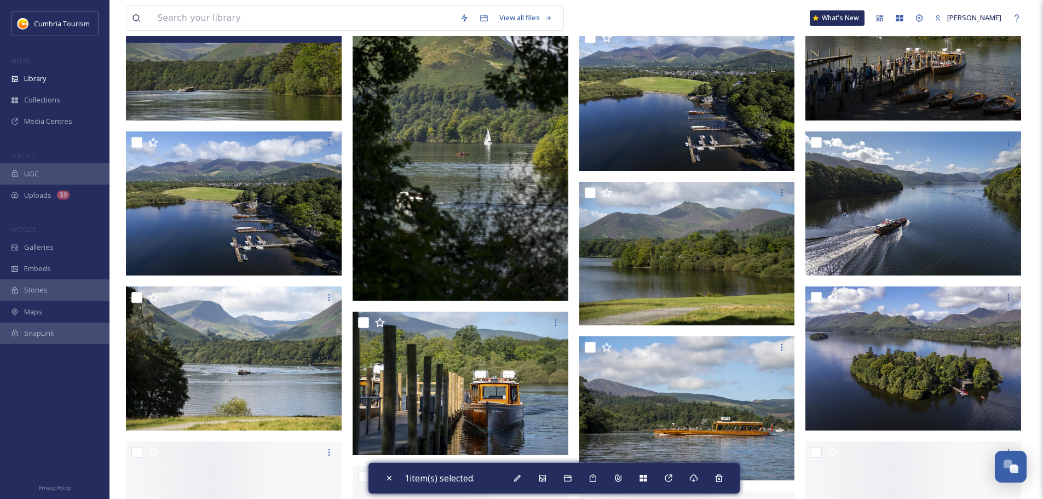
scroll to position [1259, 0]
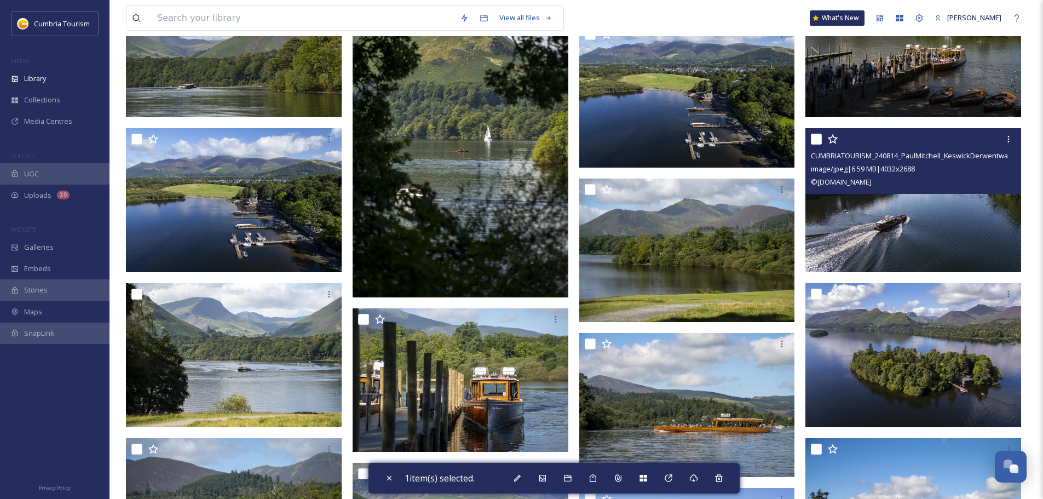
click at [815, 141] on input "checkbox" at bounding box center [816, 139] width 11 height 11
checkbox input "true"
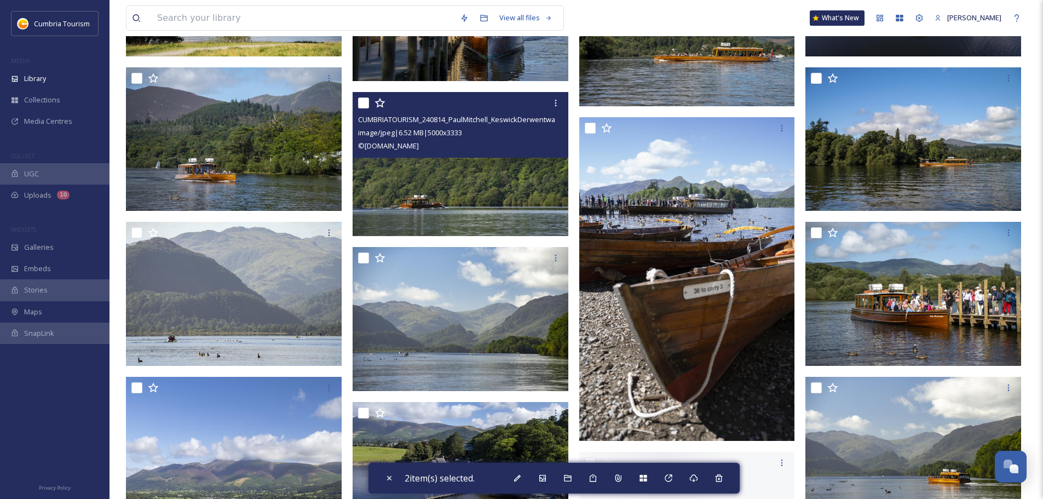
scroll to position [1642, 0]
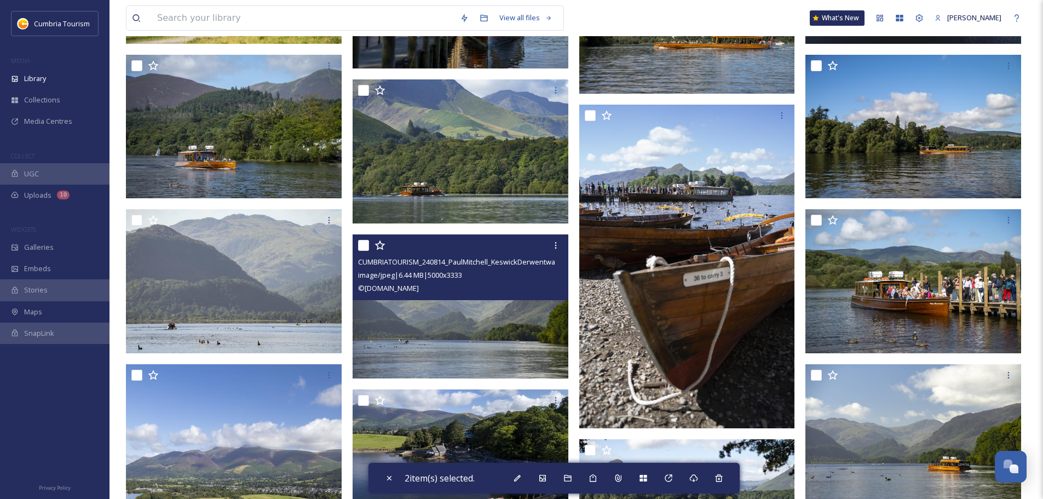
click at [366, 242] on input "checkbox" at bounding box center [363, 245] width 11 height 11
checkbox input "true"
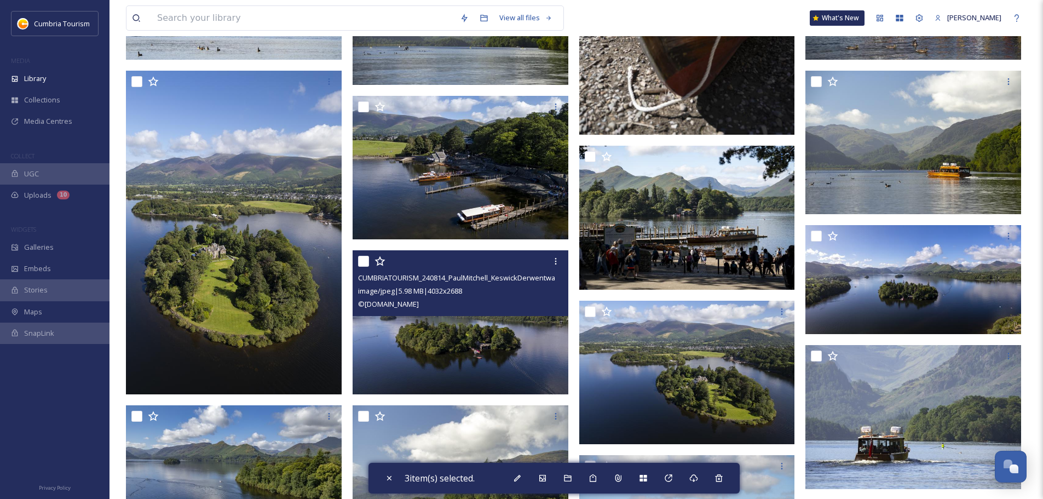
scroll to position [1915, 0]
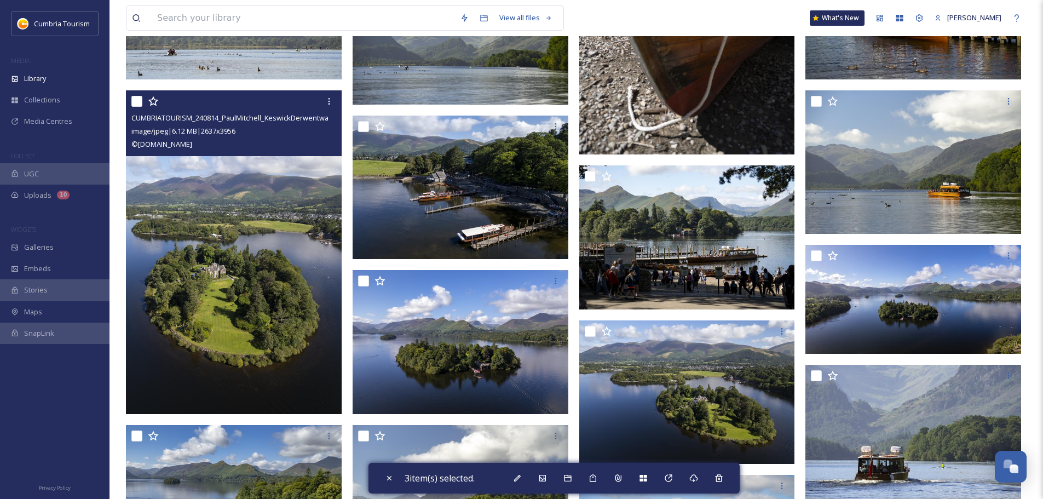
click at [133, 102] on input "checkbox" at bounding box center [136, 101] width 11 height 11
checkbox input "true"
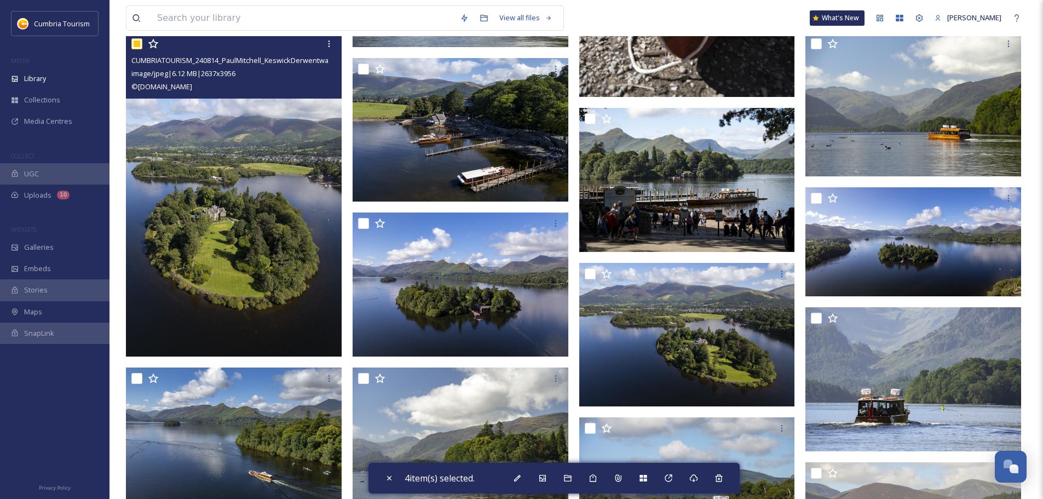
scroll to position [2025, 0]
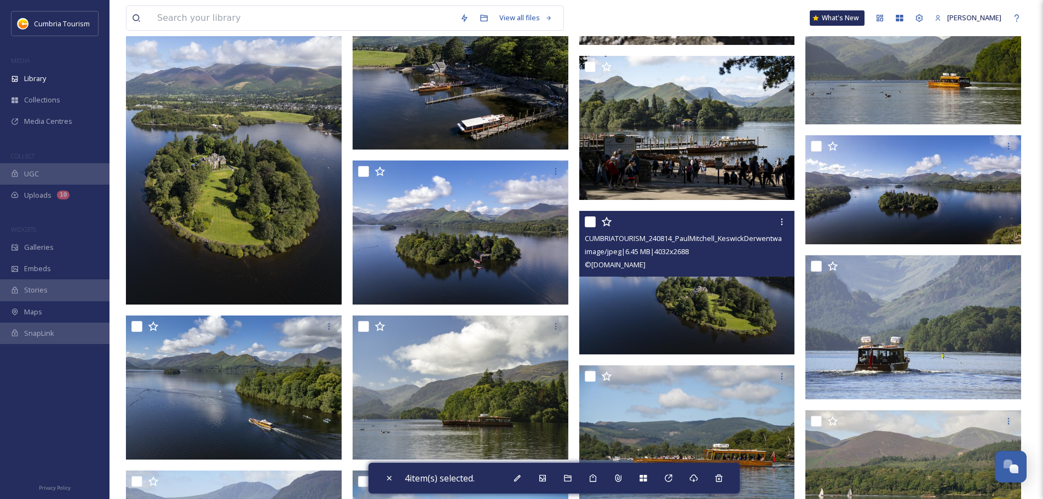
click at [592, 221] on input "checkbox" at bounding box center [589, 221] width 11 height 11
checkbox input "true"
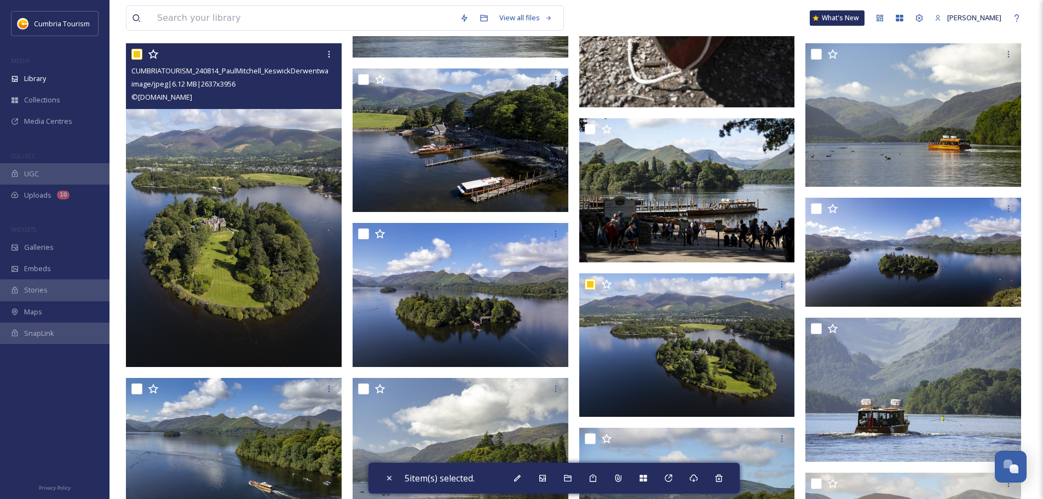
scroll to position [1915, 0]
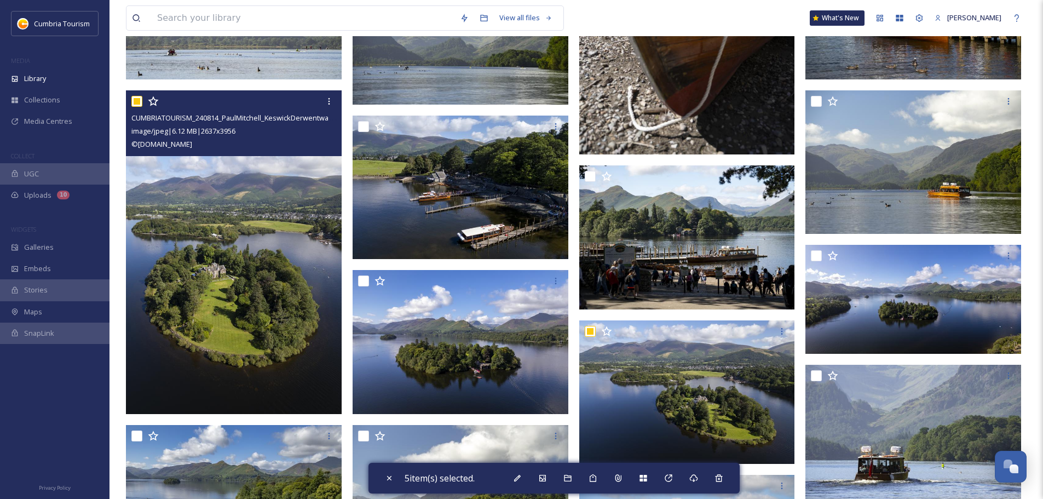
click at [136, 103] on input "checkbox" at bounding box center [136, 101] width 11 height 11
checkbox input "false"
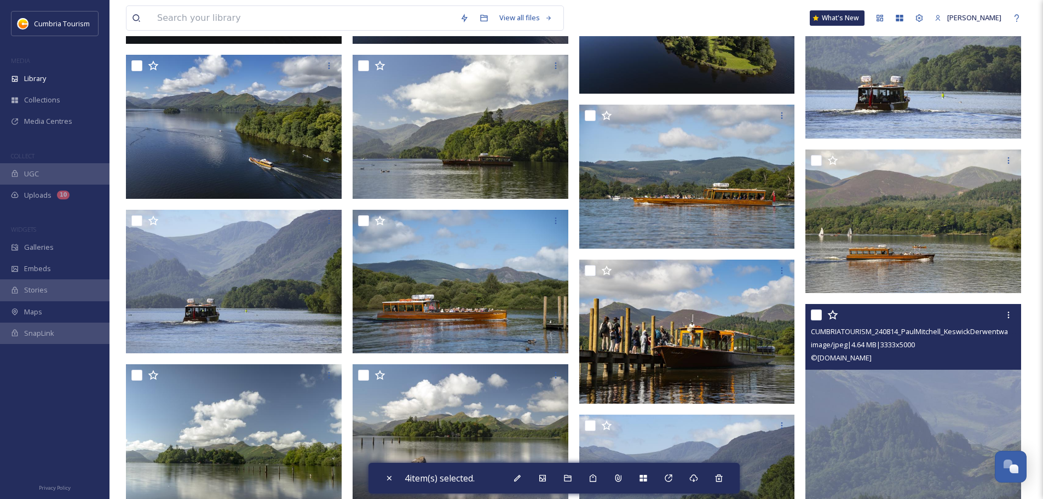
scroll to position [2280, 0]
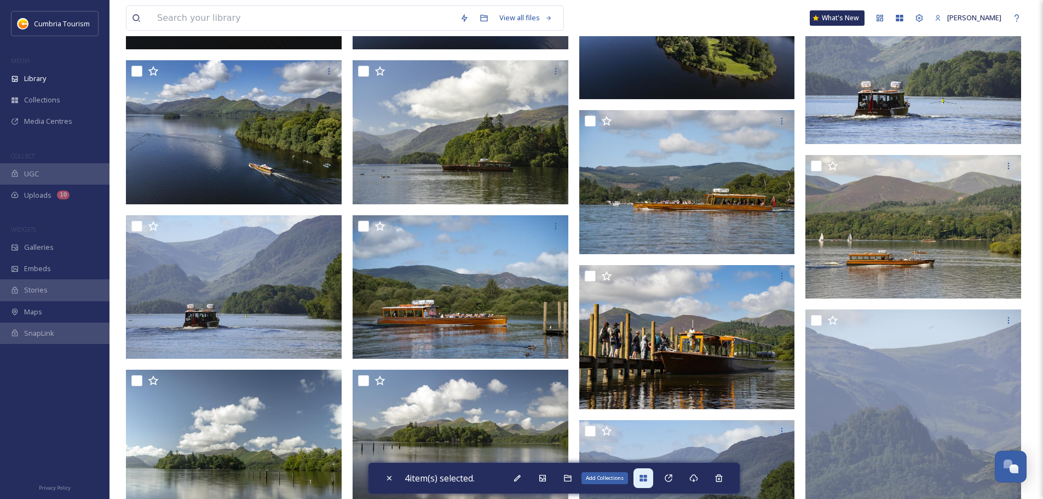
click at [644, 481] on icon at bounding box center [642, 477] width 7 height 7
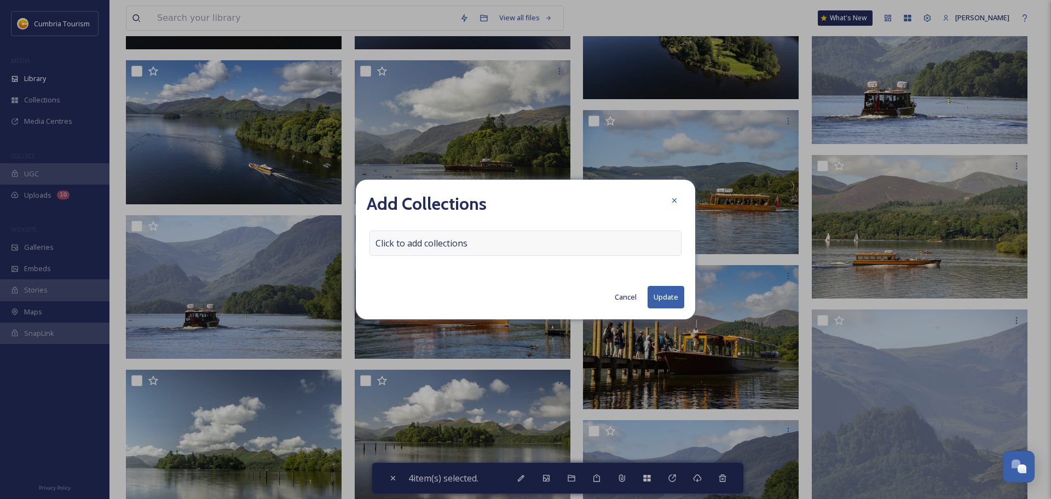
click at [530, 241] on div "Click to add collections" at bounding box center [525, 242] width 312 height 25
click at [519, 242] on div at bounding box center [525, 242] width 312 height 25
drag, startPoint x: 516, startPoint y: 245, endPoint x: 479, endPoint y: 248, distance: 36.3
click at [513, 245] on div at bounding box center [525, 242] width 312 height 25
click at [455, 245] on input at bounding box center [430, 243] width 120 height 24
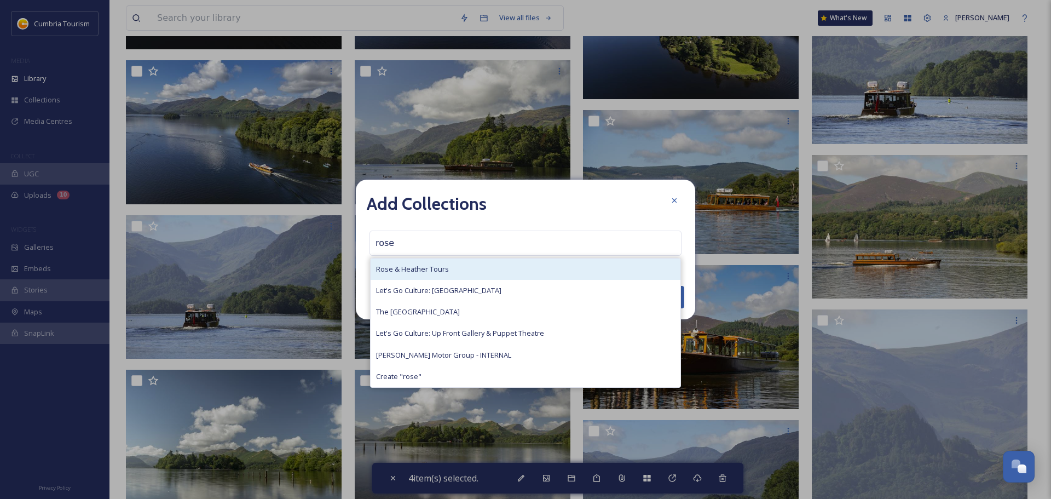
type input "rose"
click at [452, 269] on div "Rose & Heather Tours" at bounding box center [526, 268] width 310 height 21
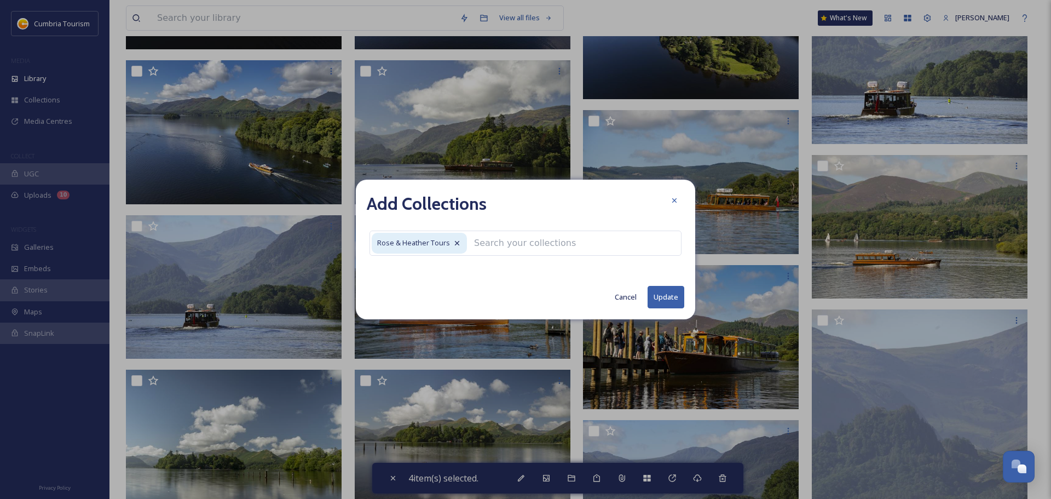
click at [664, 304] on button "Update" at bounding box center [665, 297] width 37 height 22
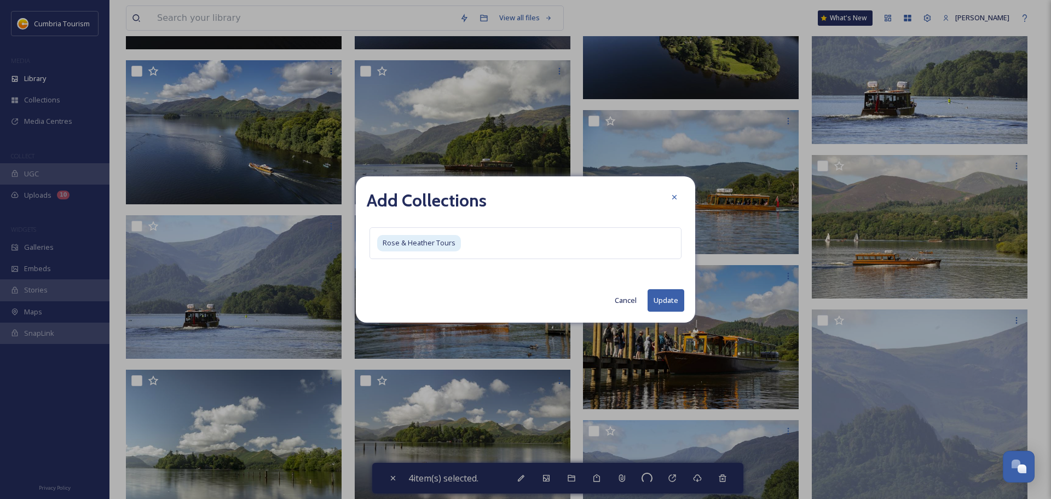
checkbox input "false"
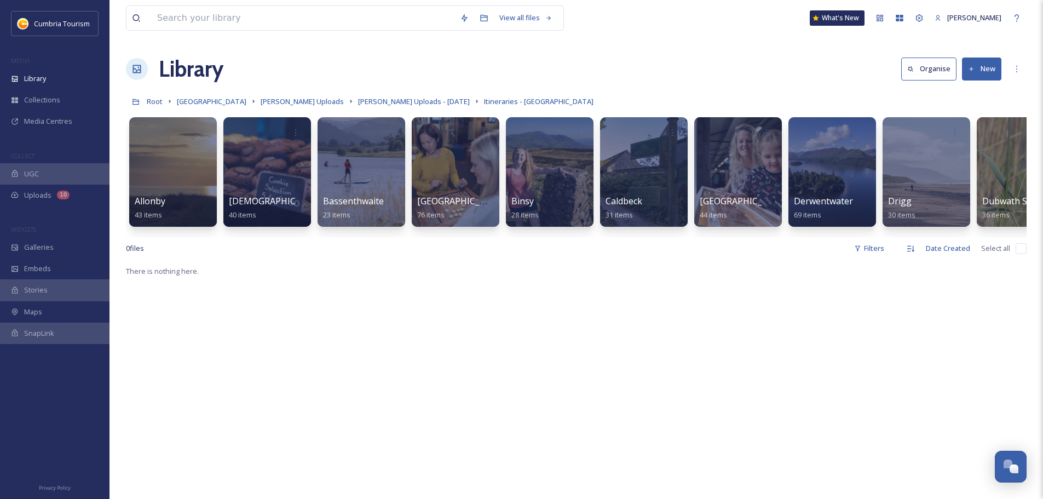
click at [460, 237] on div "Allonby 43 items Aspava 40 items [GEOGRAPHIC_DATA] 23 items [GEOGRAPHIC_DATA] 7…" at bounding box center [576, 175] width 900 height 126
click at [367, 246] on div "0 file s Filters Date Created Select all" at bounding box center [576, 248] width 900 height 21
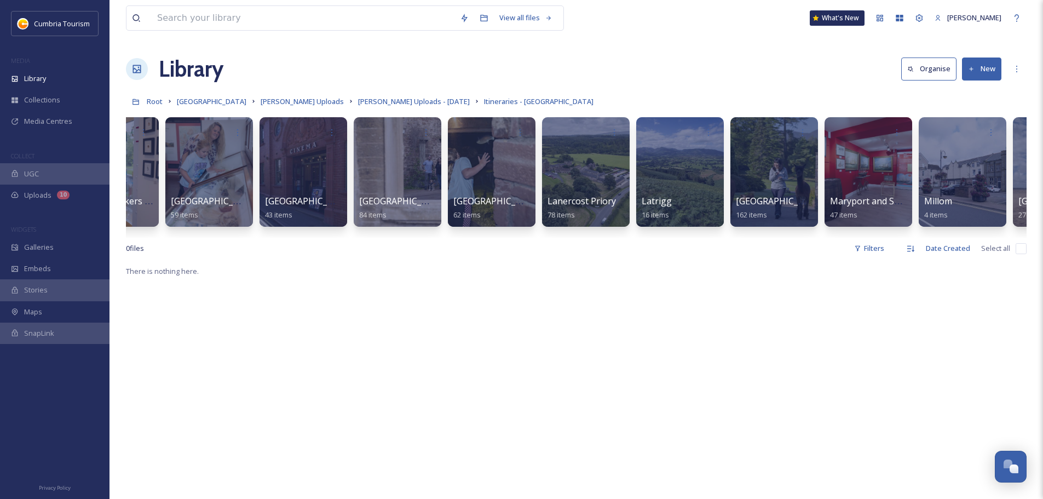
scroll to position [0, 1864]
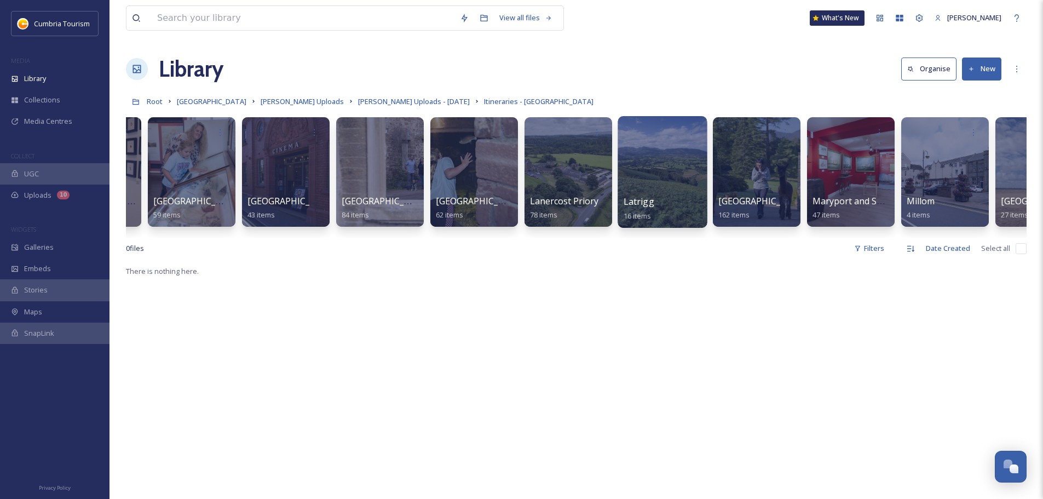
click at [633, 201] on span "Latrigg" at bounding box center [638, 201] width 31 height 12
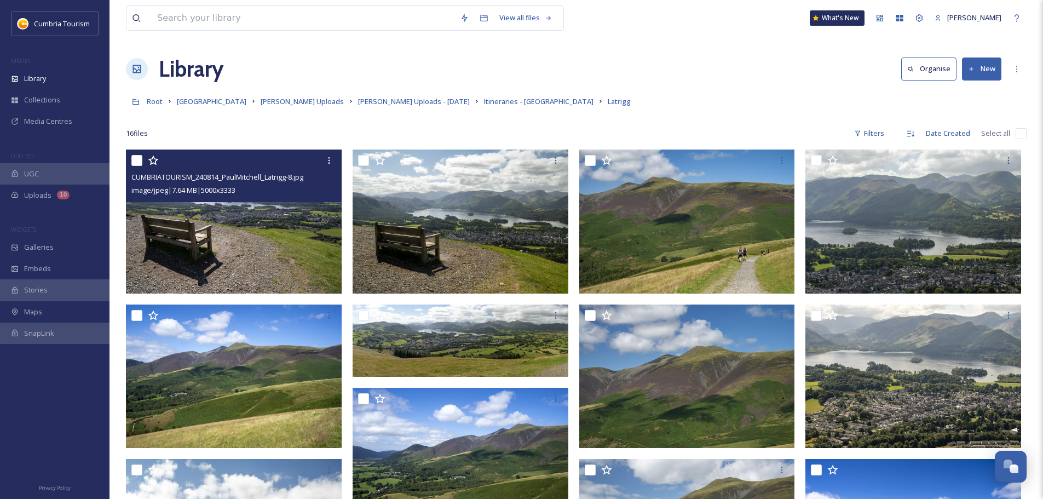
click at [137, 157] on input "checkbox" at bounding box center [136, 160] width 11 height 11
checkbox input "true"
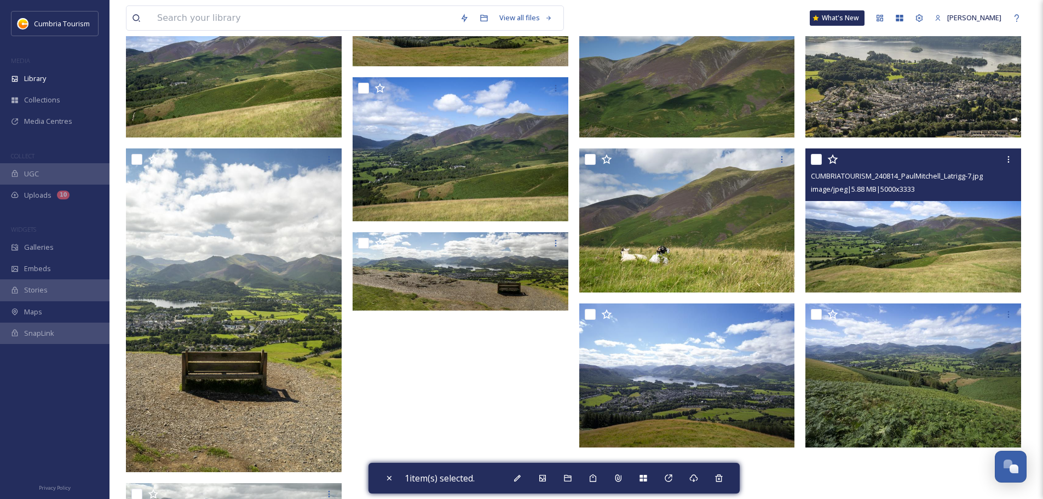
scroll to position [457, 0]
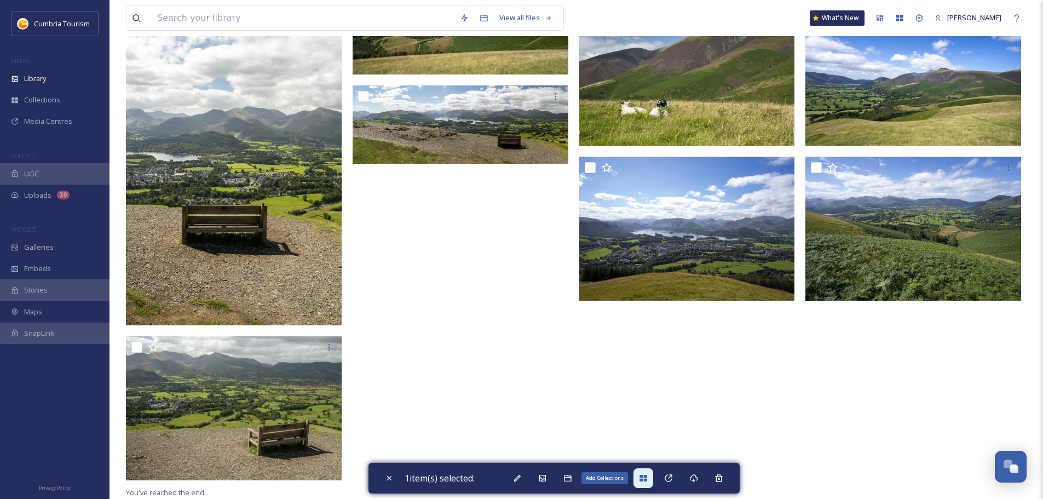
click at [652, 473] on div "Add Collections" at bounding box center [643, 478] width 20 height 20
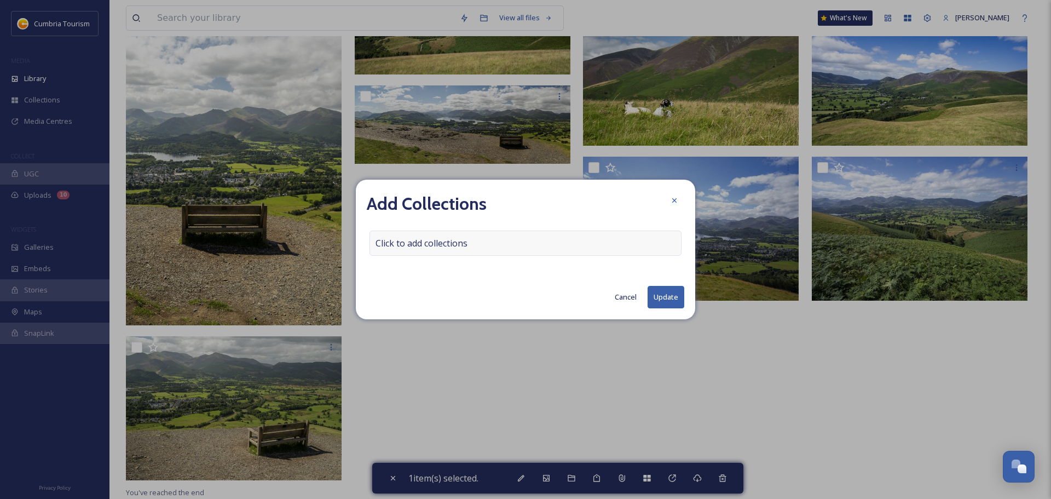
click at [505, 240] on div "Click to add collections" at bounding box center [525, 242] width 312 height 25
click at [539, 245] on div at bounding box center [525, 242] width 312 height 25
click at [412, 241] on input at bounding box center [430, 243] width 120 height 24
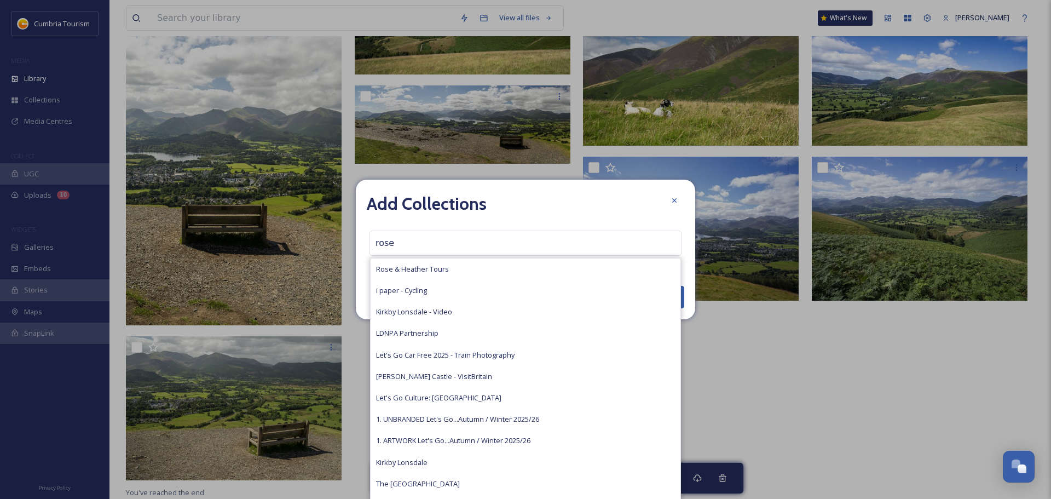
type input "rose"
click at [434, 268] on span "Rose & Heather Tours" at bounding box center [412, 269] width 73 height 10
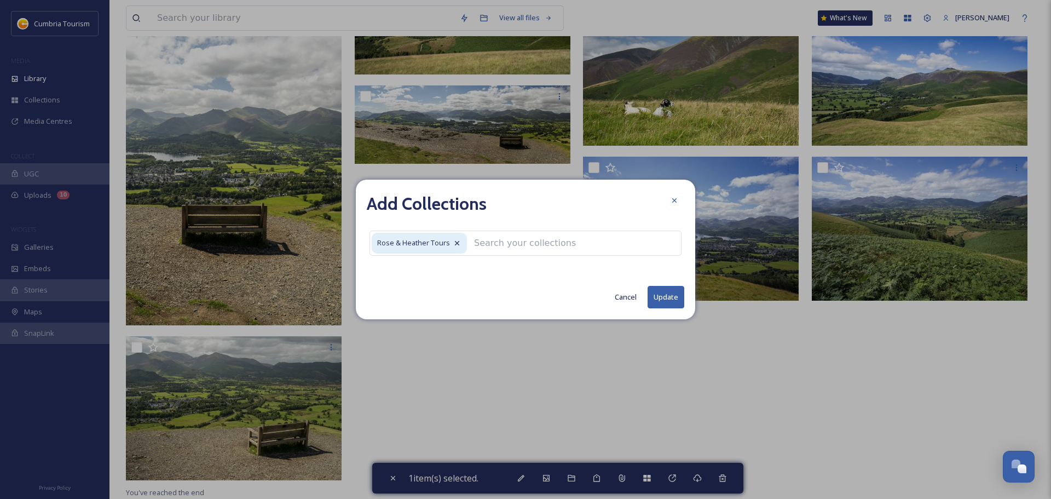
click at [659, 298] on button "Update" at bounding box center [665, 297] width 37 height 22
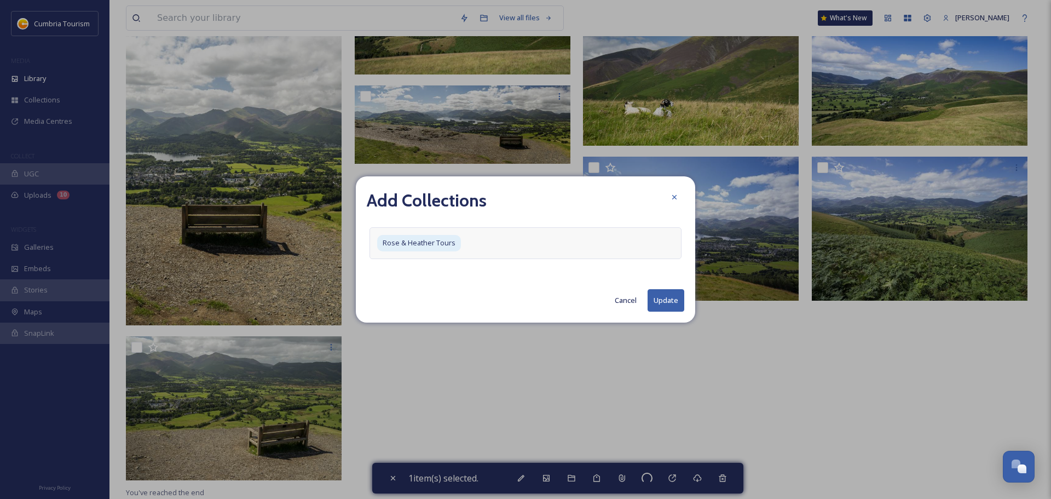
checkbox input "false"
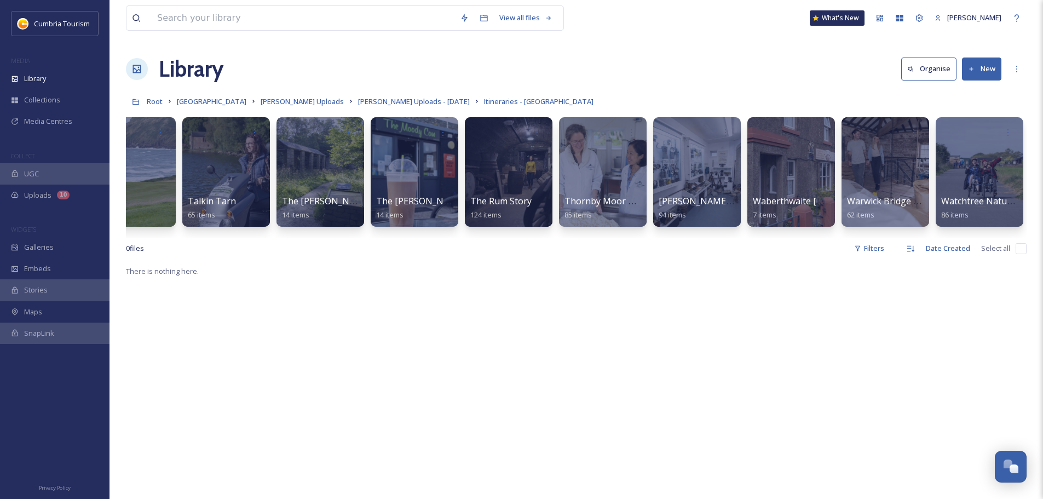
scroll to position [0, 3230]
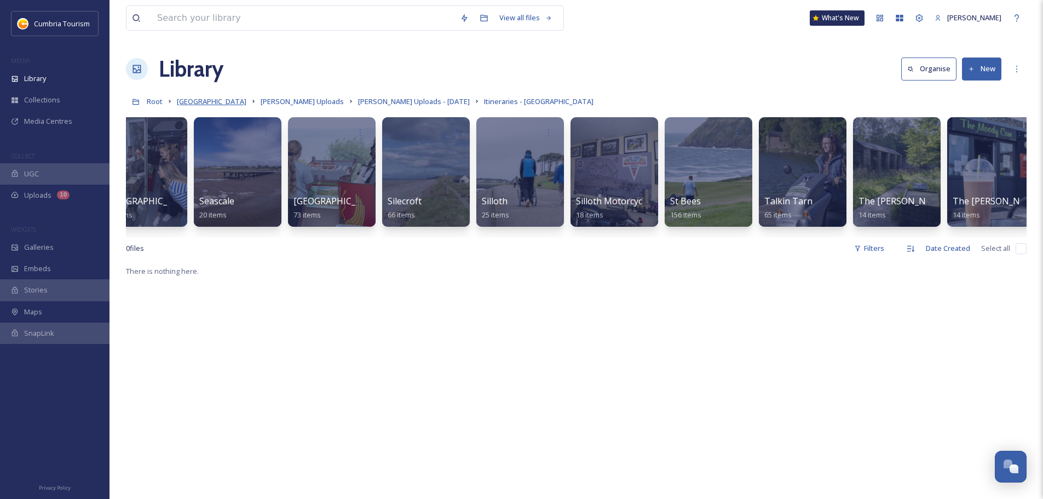
click at [196, 97] on span "[GEOGRAPHIC_DATA]" at bounding box center [212, 101] width 70 height 10
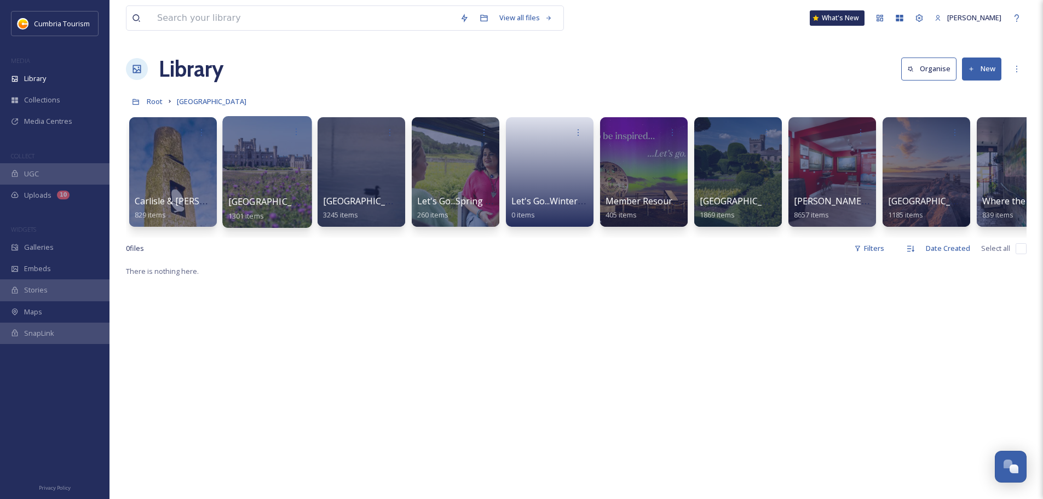
click at [271, 202] on span "[GEOGRAPHIC_DATA] & [GEOGRAPHIC_DATA]" at bounding box center [323, 201] width 190 height 12
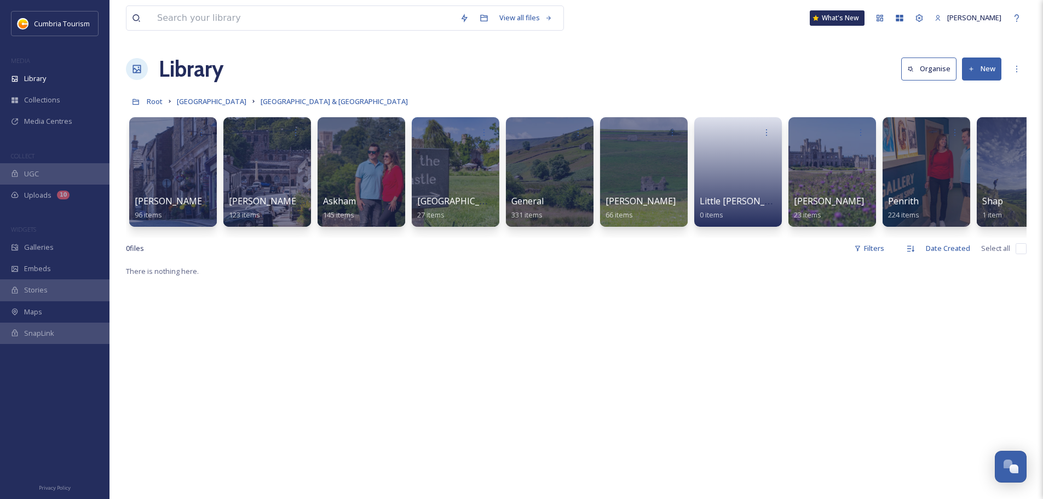
click at [883, 233] on div "[PERSON_NAME], Hartside, Garrigill and Nenthead 96 items [PERSON_NAME]-in-[GEOG…" at bounding box center [576, 175] width 900 height 126
click at [884, 236] on div "[PERSON_NAME], Hartside, Garrigill and Nenthead 96 items [PERSON_NAME]-in-[GEOG…" at bounding box center [576, 175] width 900 height 126
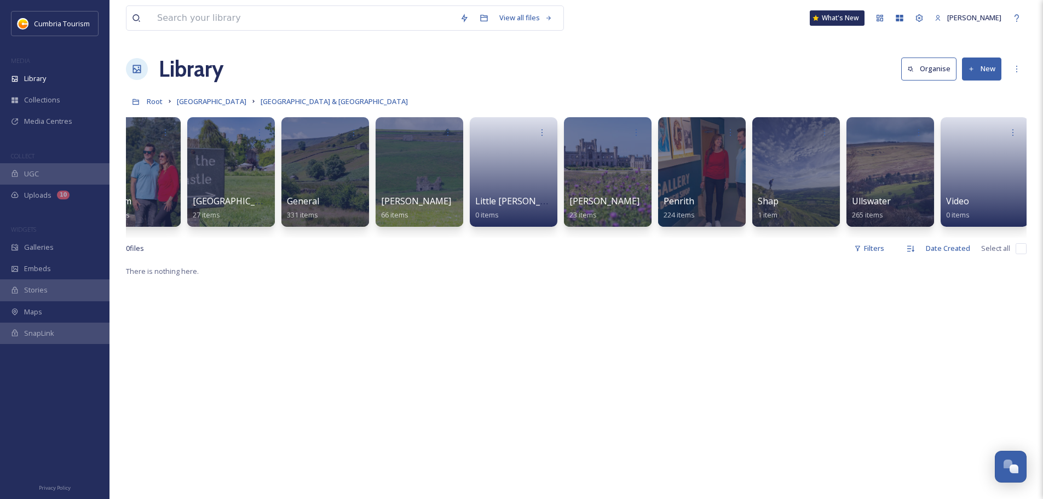
scroll to position [0, 229]
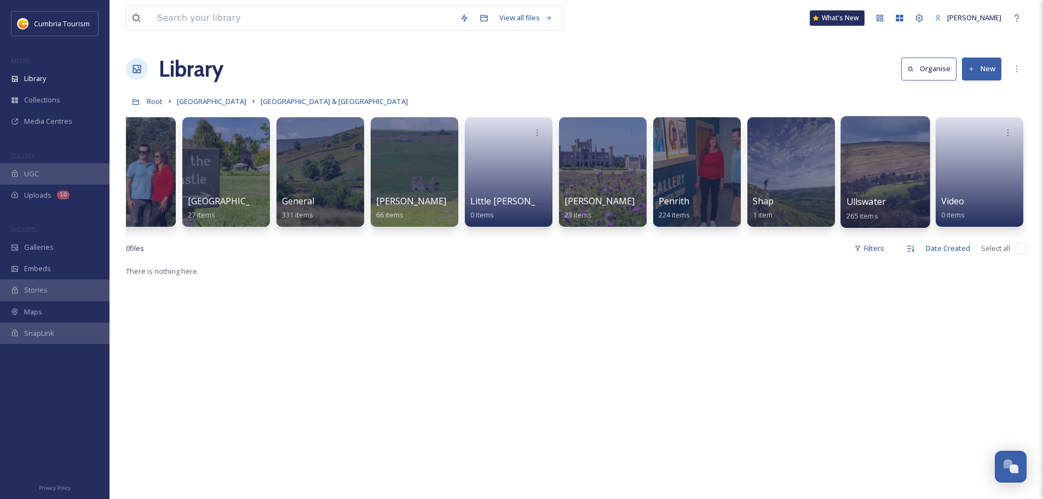
click at [863, 200] on span "Ullswater" at bounding box center [865, 201] width 39 height 12
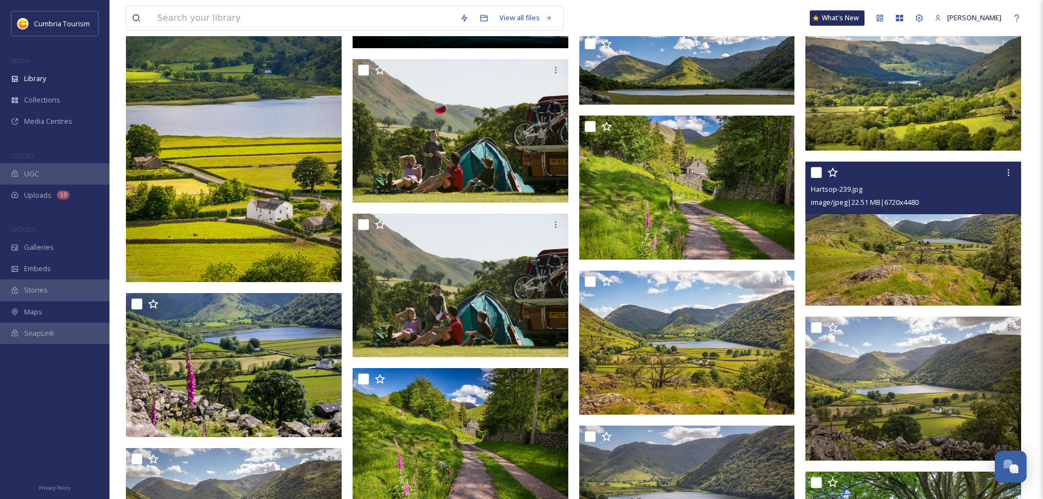
scroll to position [2640, 0]
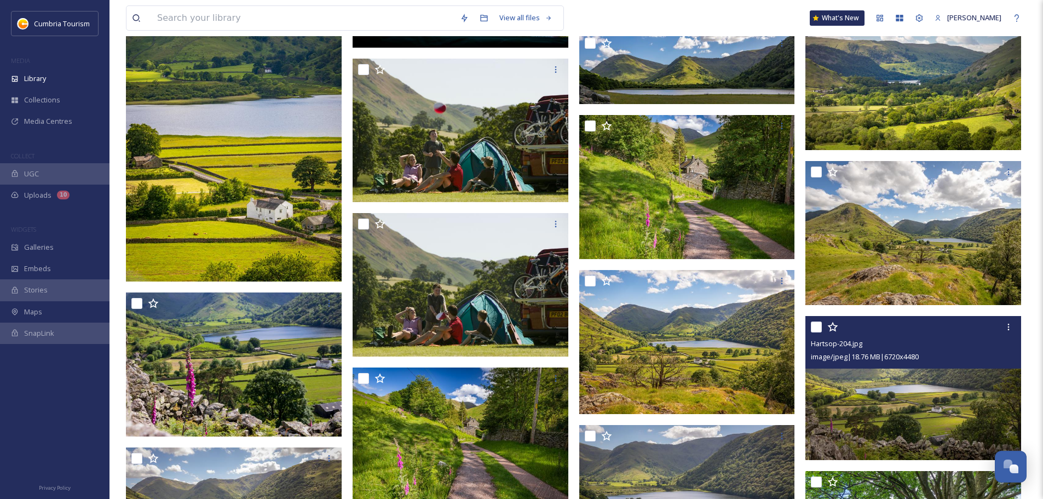
click at [817, 329] on input "checkbox" at bounding box center [816, 326] width 11 height 11
checkbox input "true"
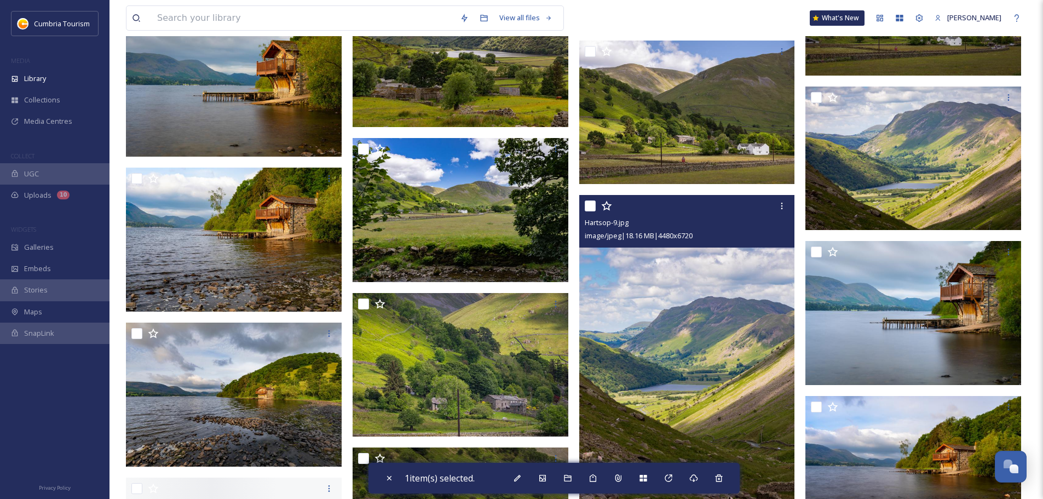
scroll to position [4282, 0]
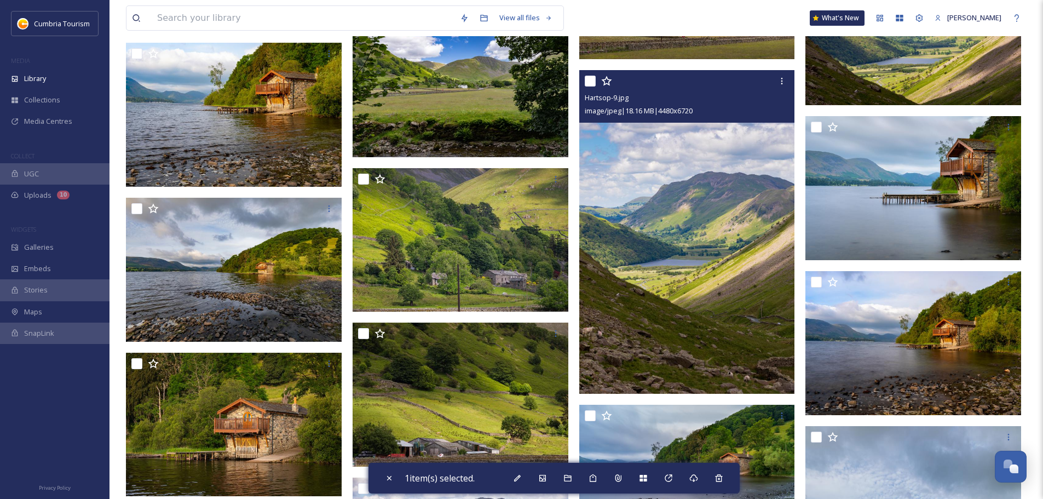
click at [588, 79] on input "checkbox" at bounding box center [589, 81] width 11 height 11
checkbox input "true"
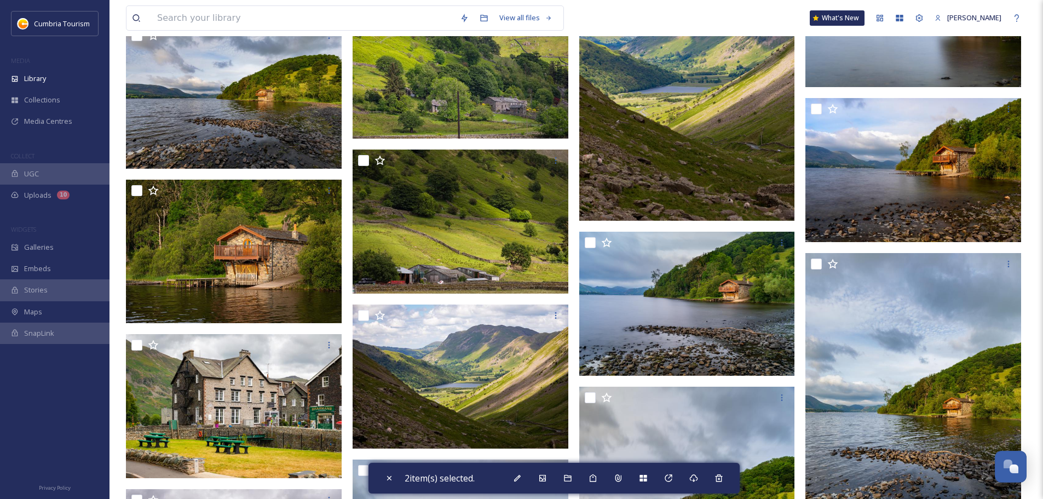
scroll to position [4610, 0]
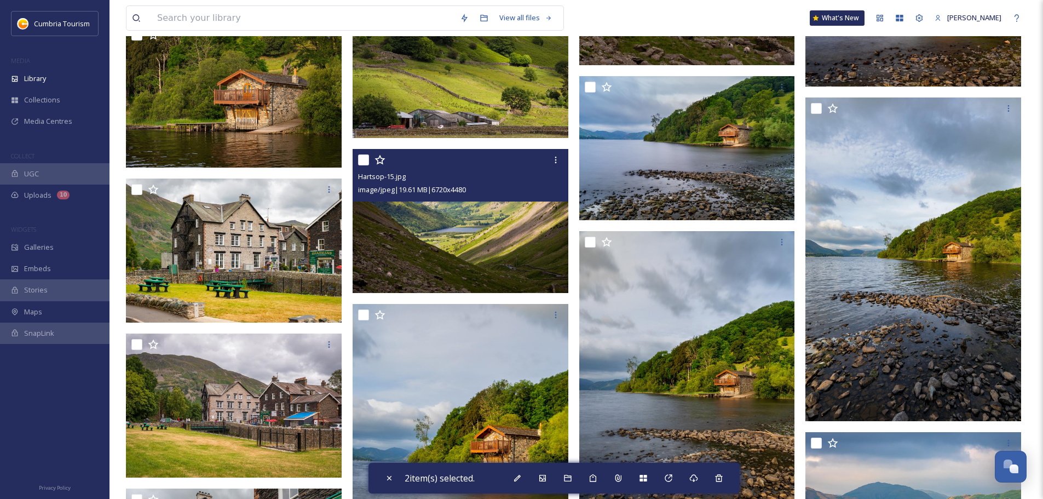
drag, startPoint x: 364, startPoint y: 161, endPoint x: 367, endPoint y: 172, distance: 12.0
click at [364, 161] on input "checkbox" at bounding box center [363, 159] width 11 height 11
checkbox input "true"
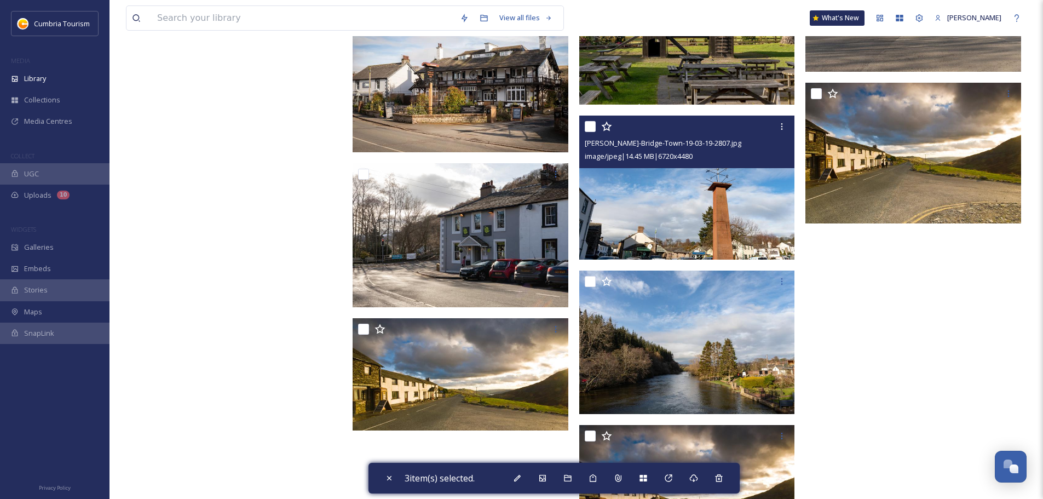
scroll to position [11427, 0]
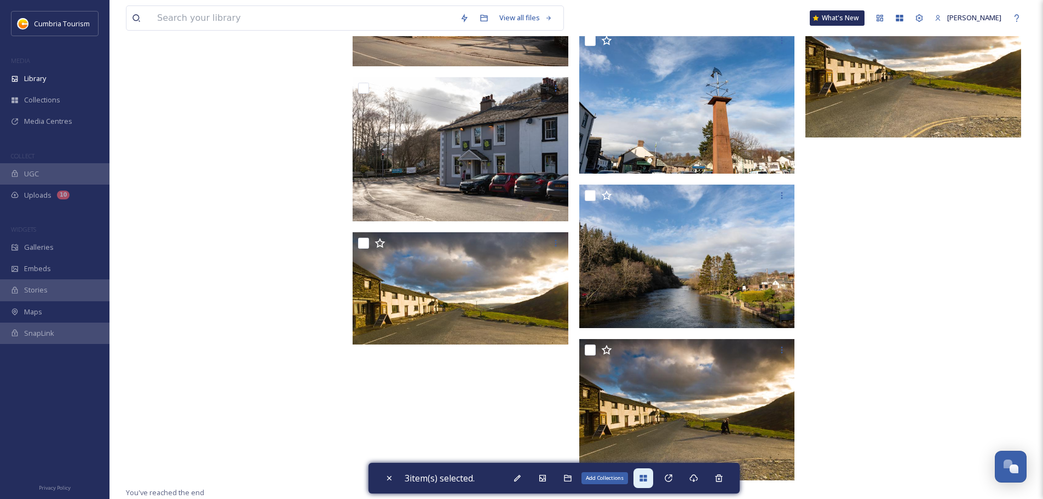
click at [641, 477] on icon at bounding box center [643, 477] width 9 height 9
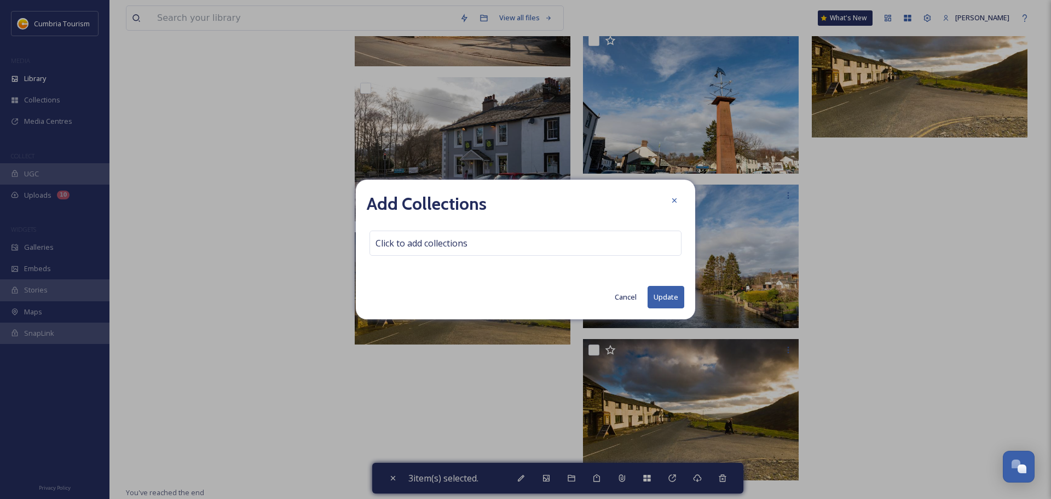
click at [564, 257] on div "Add Collections Click to add collections Cancel Update" at bounding box center [525, 250] width 339 height 140
click at [565, 247] on div "Click to add collections" at bounding box center [525, 242] width 312 height 25
click at [565, 245] on div at bounding box center [525, 242] width 312 height 25
click at [557, 243] on div at bounding box center [525, 242] width 312 height 25
click at [471, 244] on input at bounding box center [430, 243] width 120 height 24
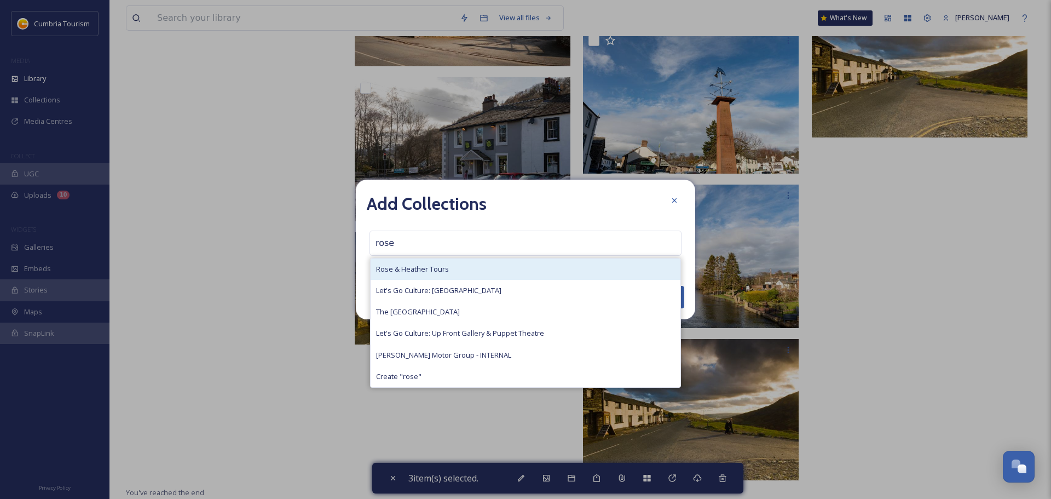
type input "rose"
click at [475, 266] on div "Rose & Heather Tours" at bounding box center [526, 268] width 310 height 21
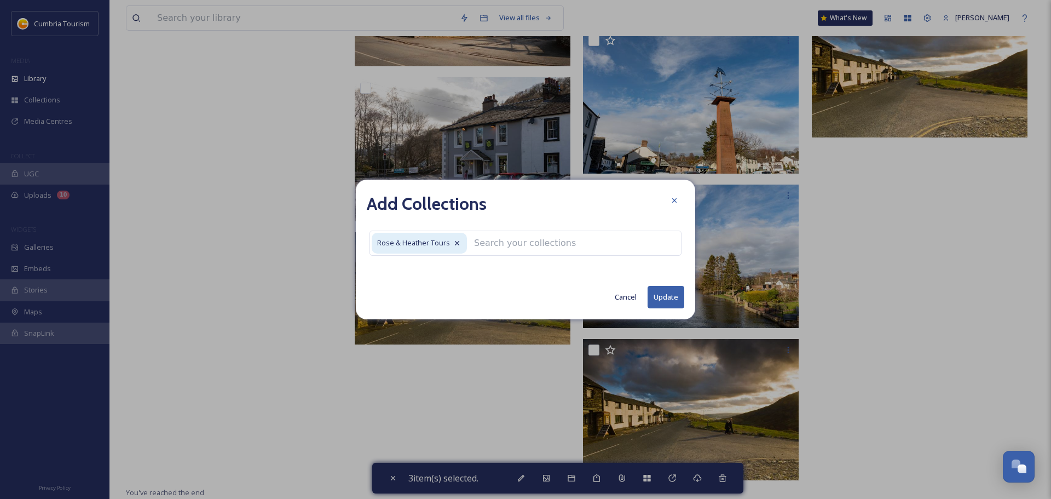
click at [661, 298] on button "Update" at bounding box center [665, 297] width 37 height 22
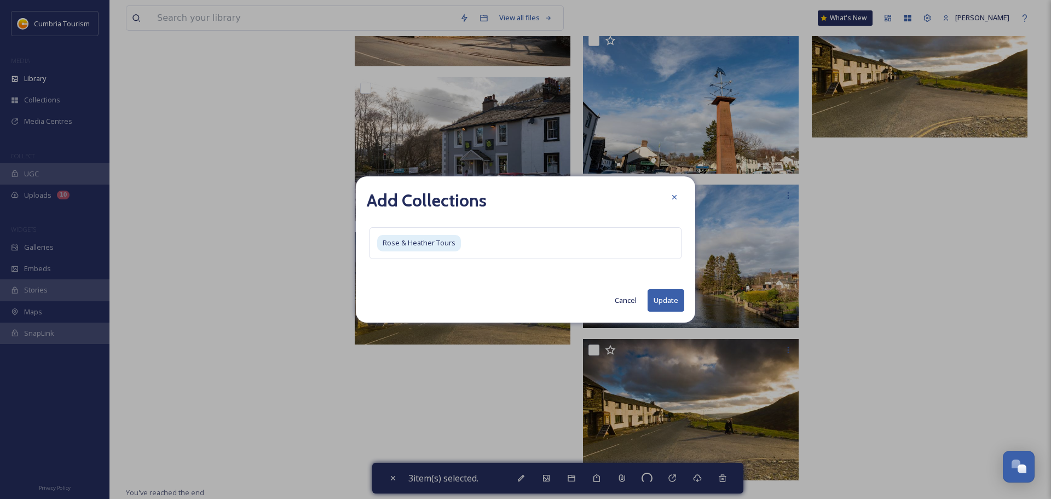
checkbox input "false"
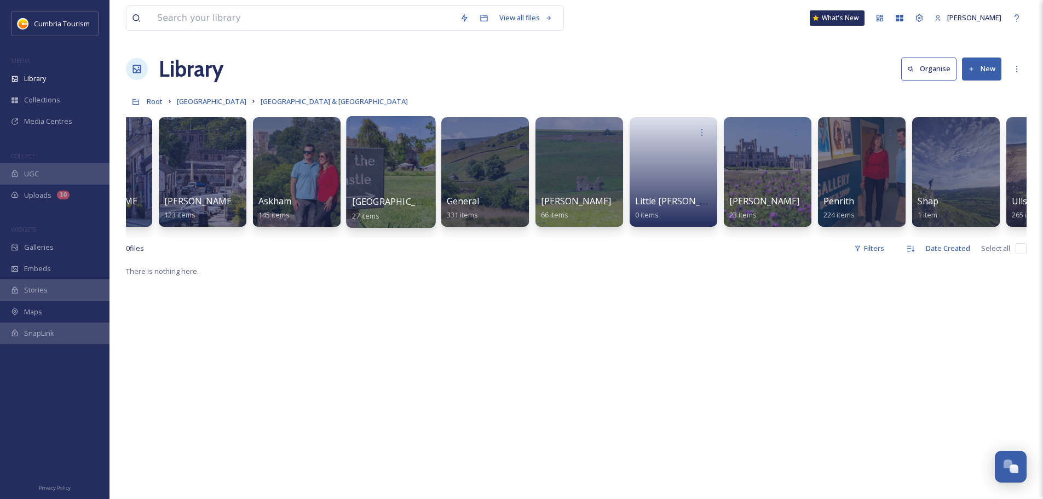
scroll to position [0, 65]
click at [459, 207] on span "General" at bounding box center [461, 201] width 33 height 12
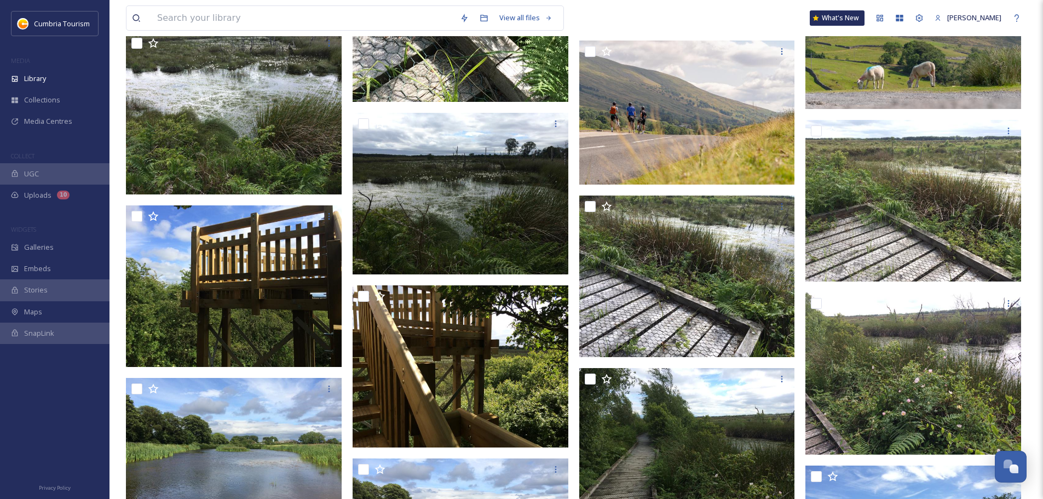
scroll to position [4750, 0]
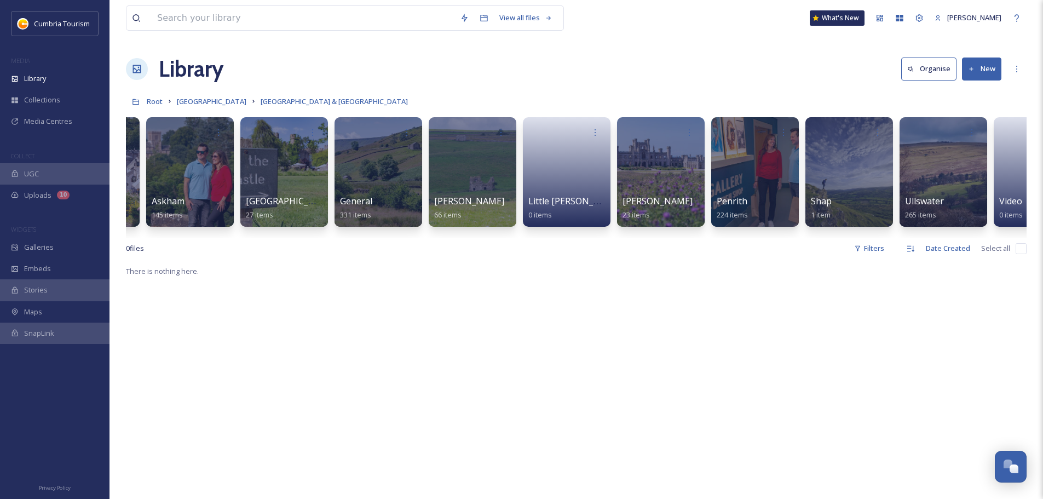
scroll to position [0, 229]
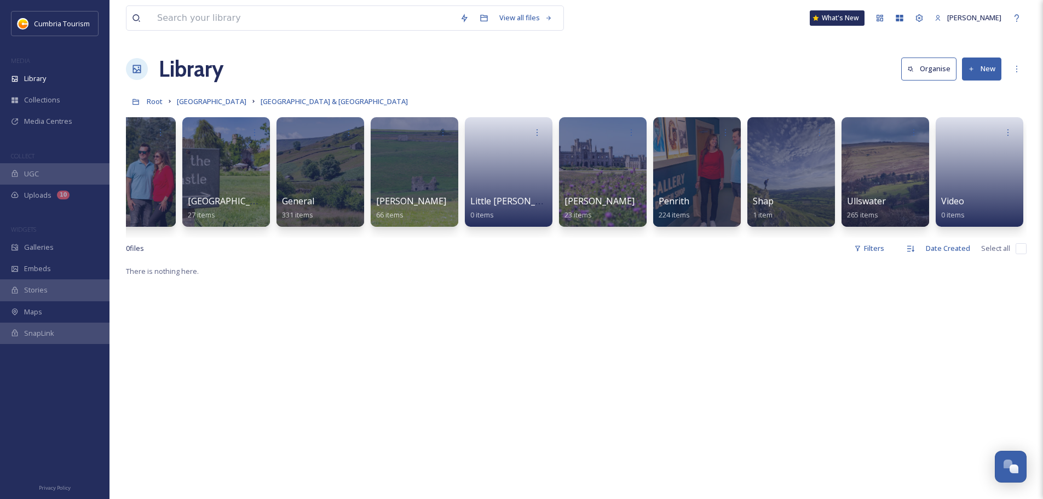
click at [229, 107] on link "[GEOGRAPHIC_DATA]" at bounding box center [212, 101] width 70 height 13
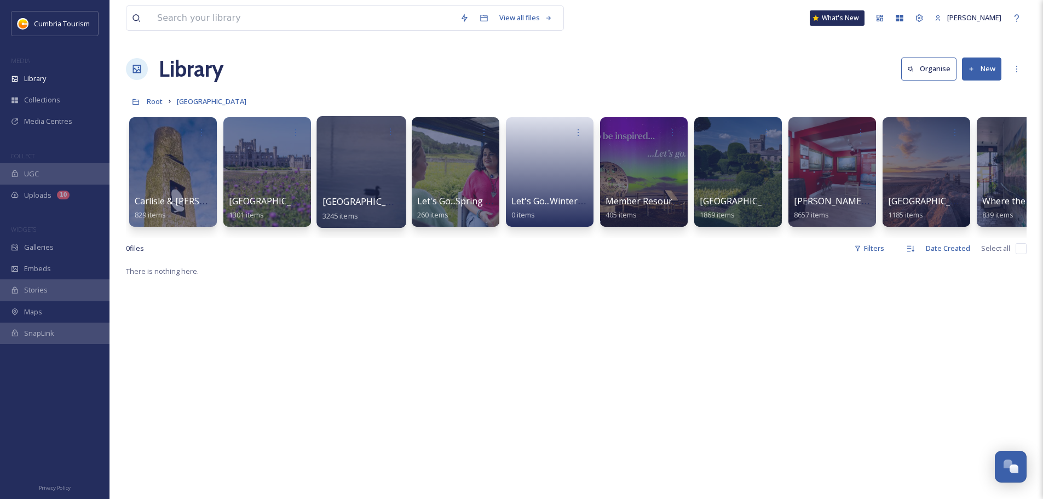
click at [375, 209] on div "[GEOGRAPHIC_DATA] 3245 items" at bounding box center [361, 208] width 78 height 27
click at [363, 202] on span "[GEOGRAPHIC_DATA]" at bounding box center [367, 201] width 90 height 12
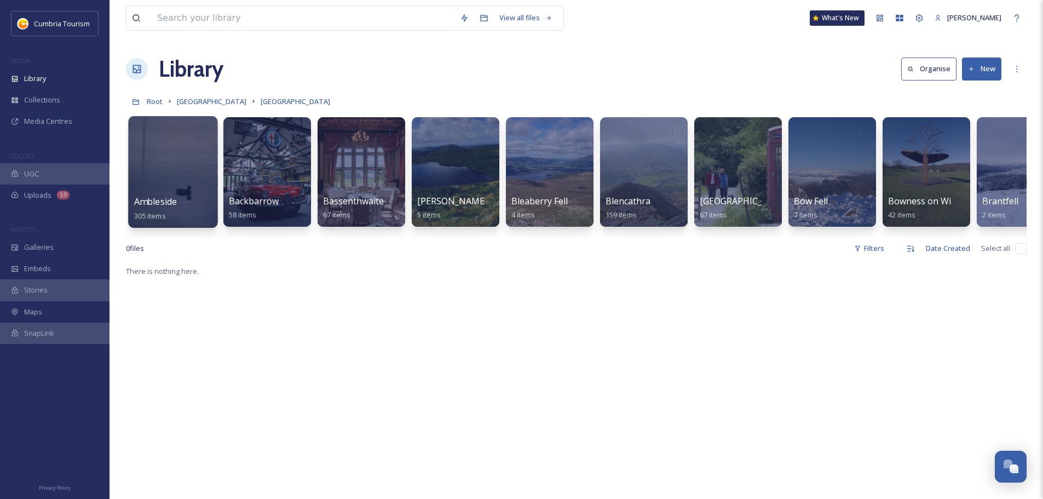
click at [166, 201] on span "Ambleside" at bounding box center [155, 201] width 43 height 12
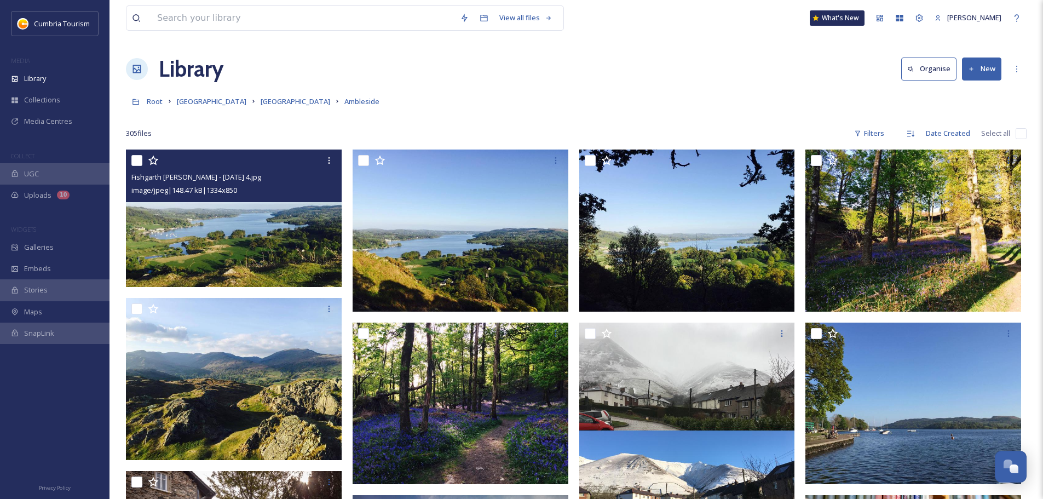
click at [276, 199] on div "Fishgarth [PERSON_NAME] - [DATE] 4.jpg image/jpeg | 148.47 kB | 1334 x 850" at bounding box center [234, 175] width 216 height 53
click at [301, 262] on img at bounding box center [234, 217] width 216 height 137
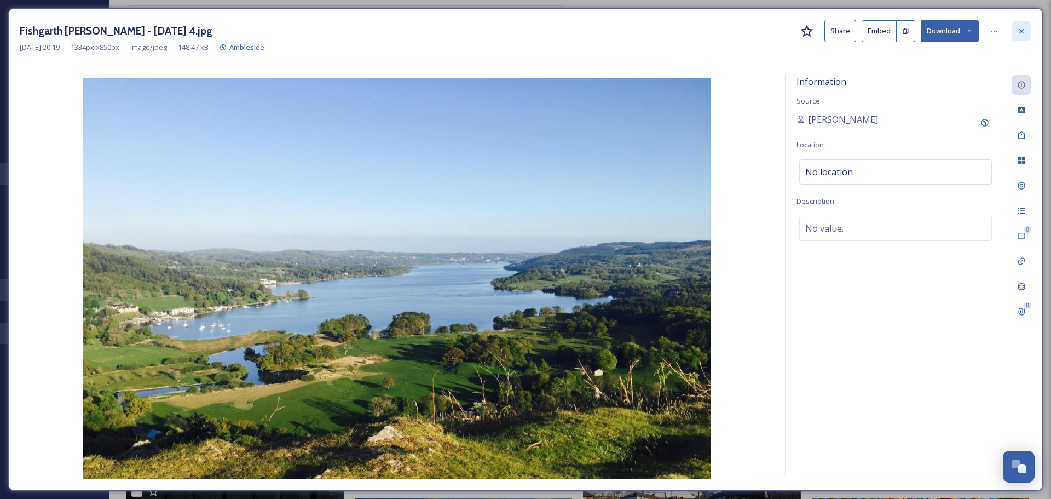
click at [1023, 32] on icon at bounding box center [1021, 30] width 4 height 4
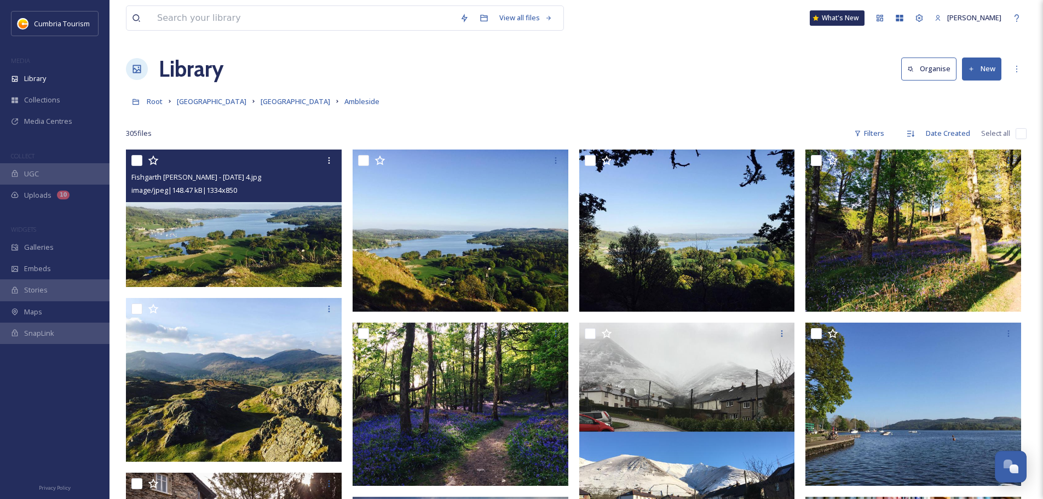
click at [137, 157] on input "checkbox" at bounding box center [136, 160] width 11 height 11
checkbox input "true"
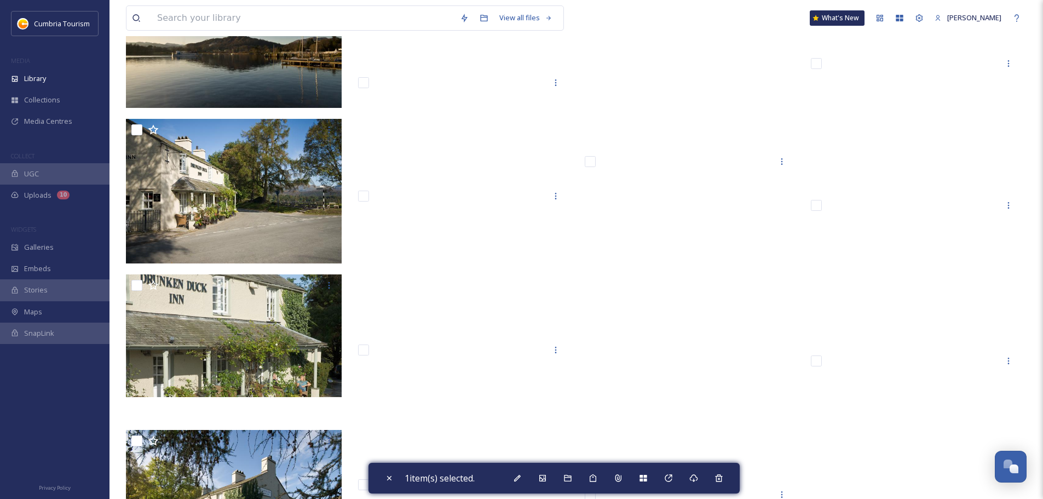
scroll to position [13415, 0]
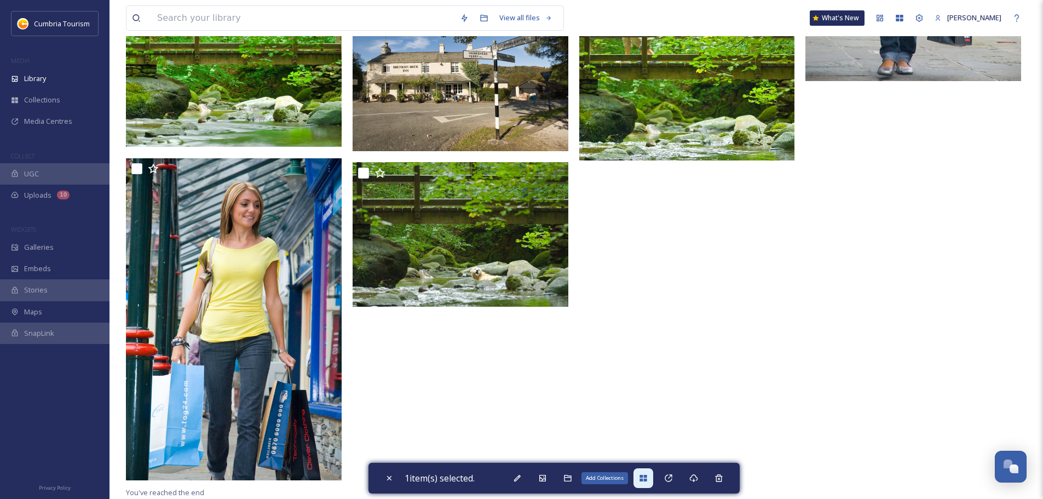
click at [643, 479] on icon at bounding box center [642, 477] width 7 height 7
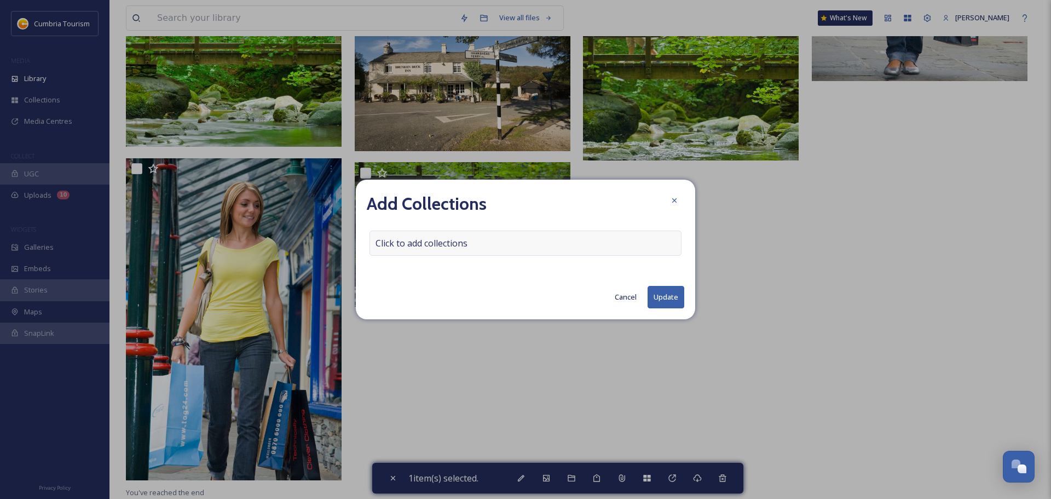
click at [507, 244] on div "Click to add collections" at bounding box center [525, 242] width 312 height 25
click at [458, 247] on input at bounding box center [430, 243] width 120 height 24
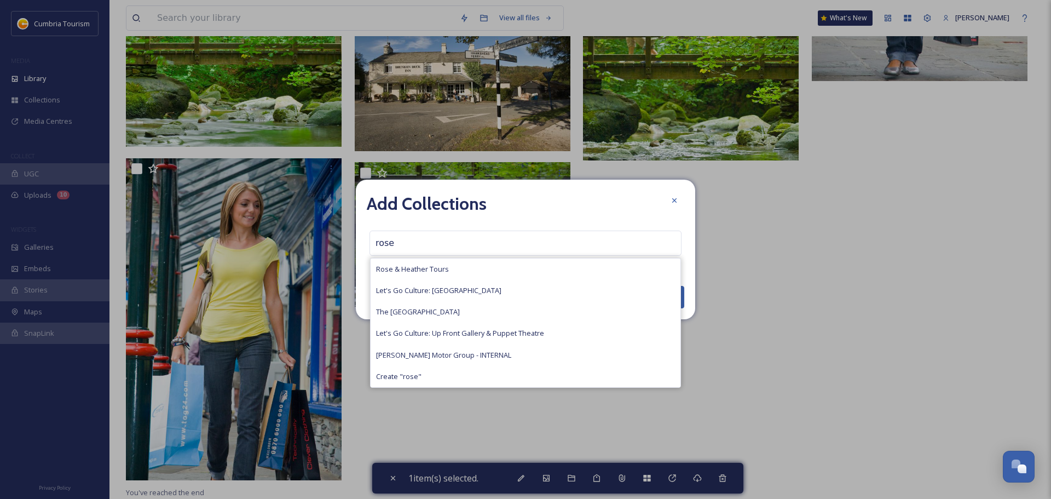
type input "rose"
click at [462, 263] on div "Rose & Heather Tours" at bounding box center [526, 268] width 310 height 21
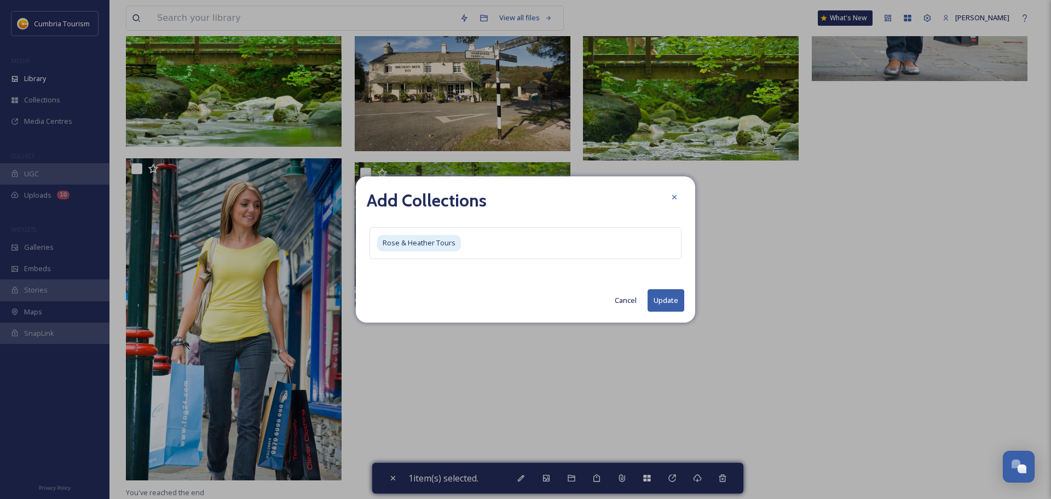
click at [673, 302] on button "Update" at bounding box center [665, 300] width 37 height 22
checkbox input "false"
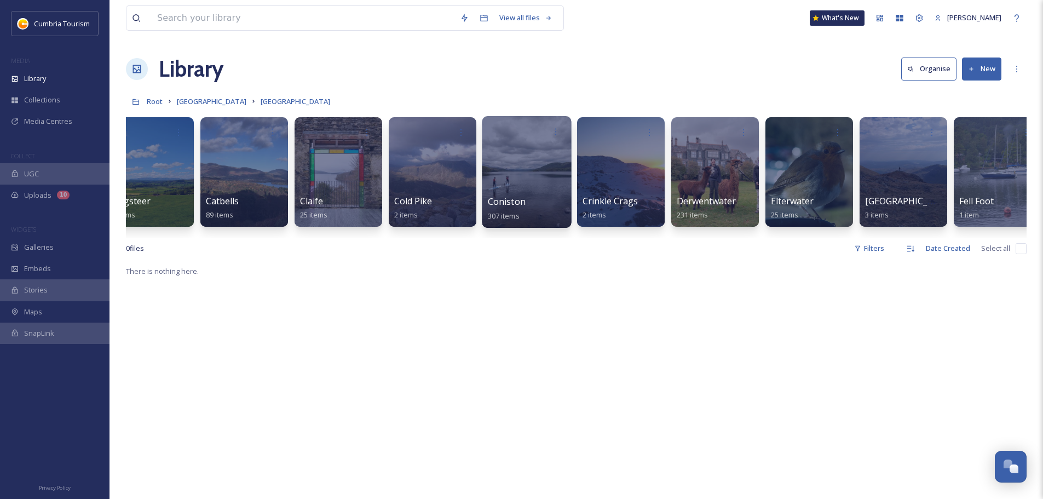
scroll to position [0, 1061]
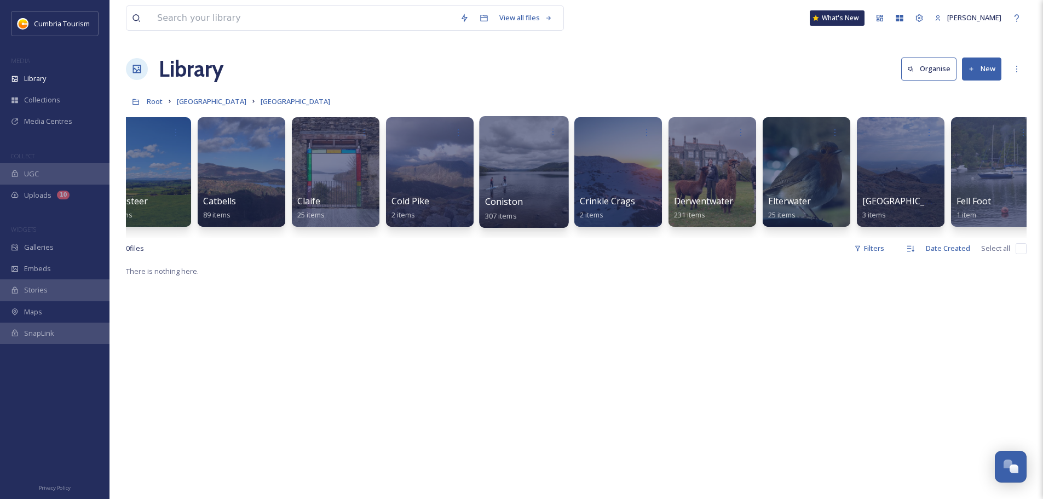
click at [511, 204] on span "Coniston" at bounding box center [504, 201] width 38 height 12
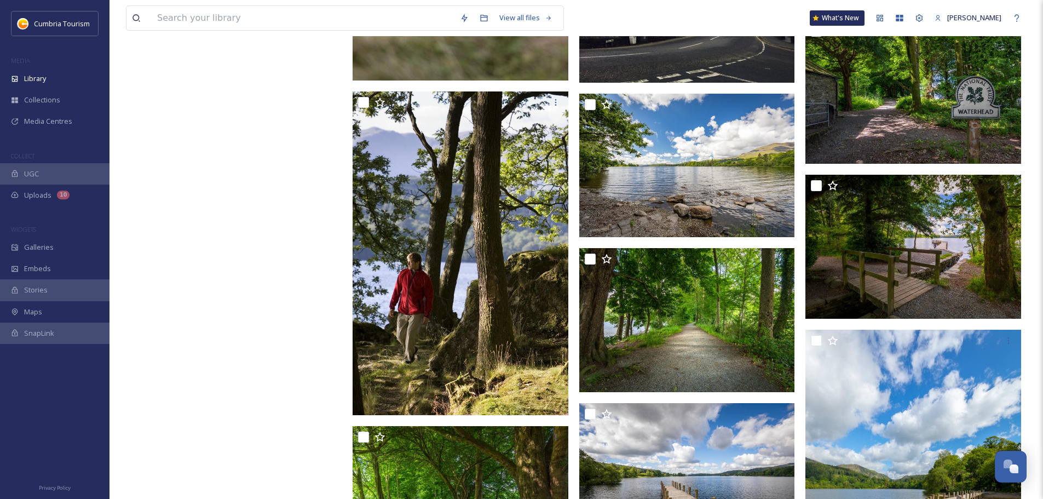
scroll to position [1912, 0]
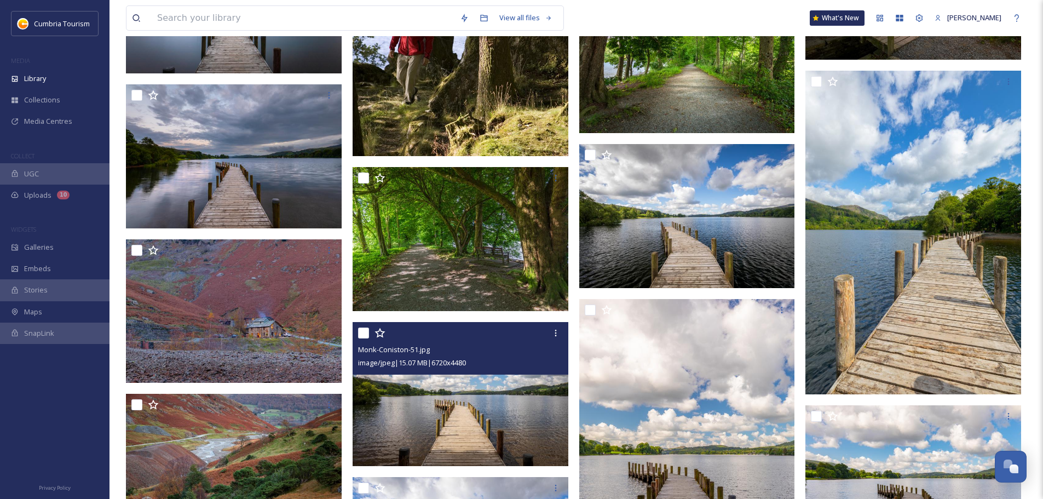
click at [363, 334] on input "checkbox" at bounding box center [363, 332] width 11 height 11
checkbox input "true"
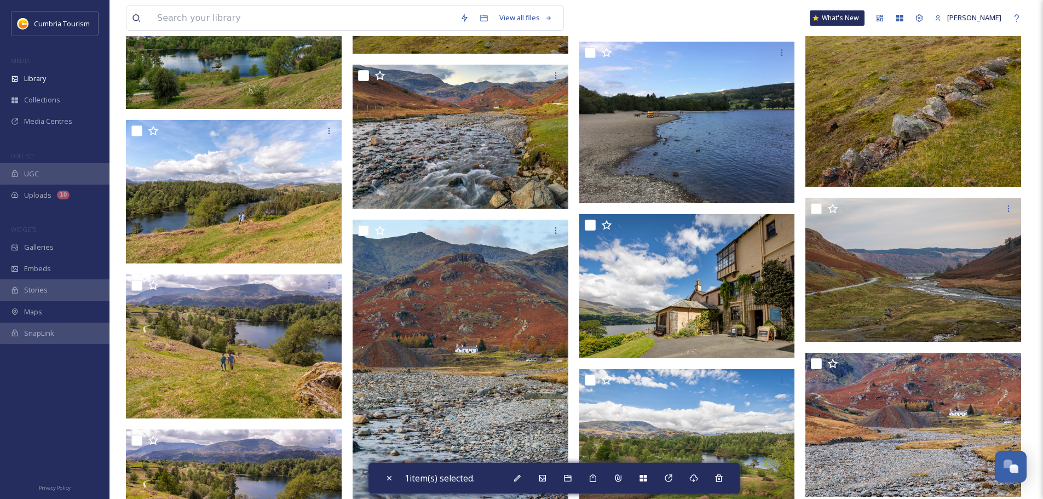
scroll to position [4202, 0]
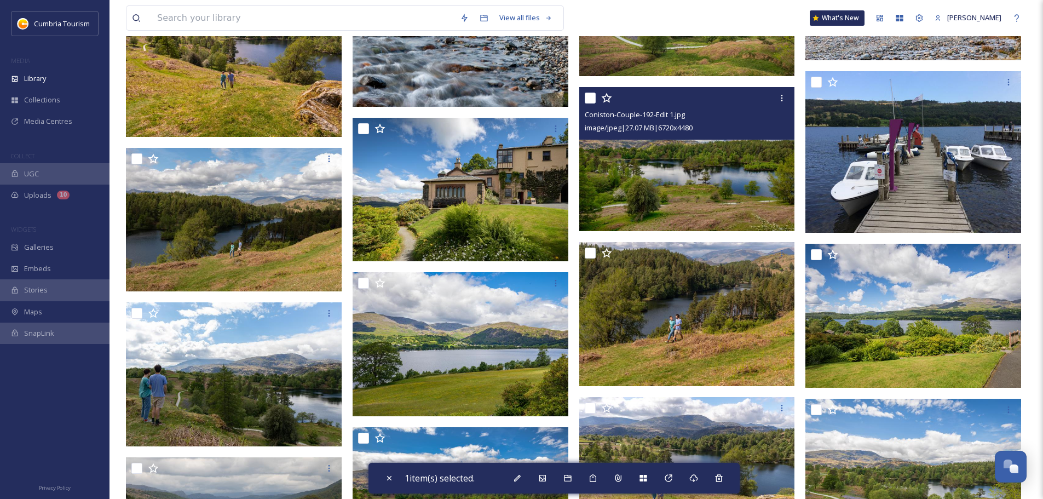
click at [592, 97] on input "checkbox" at bounding box center [589, 97] width 11 height 11
checkbox input "true"
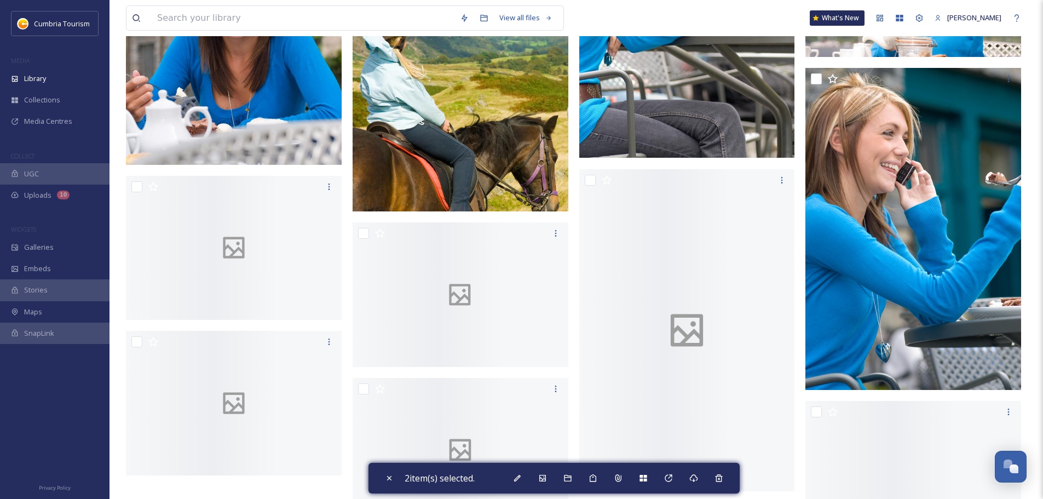
scroll to position [13314, 0]
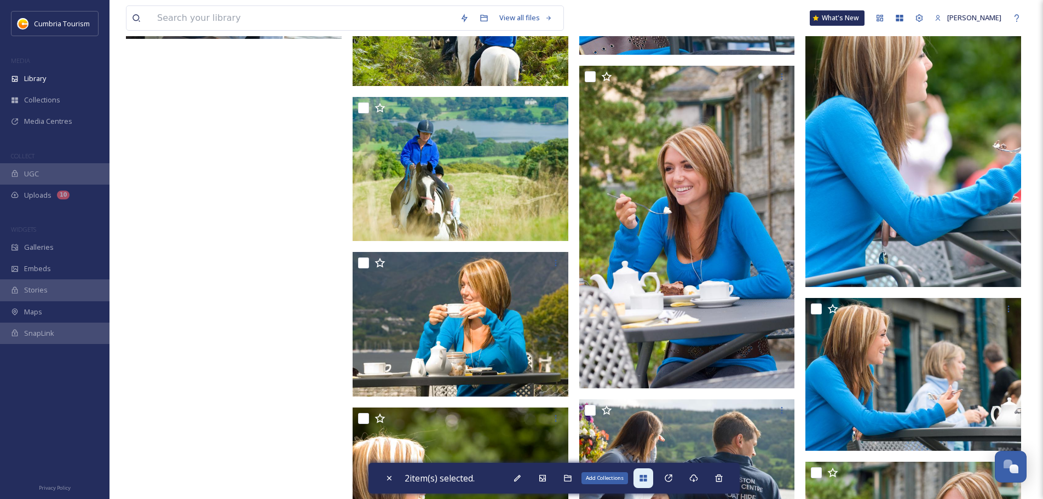
click at [651, 477] on div "Add Collections" at bounding box center [643, 478] width 20 height 20
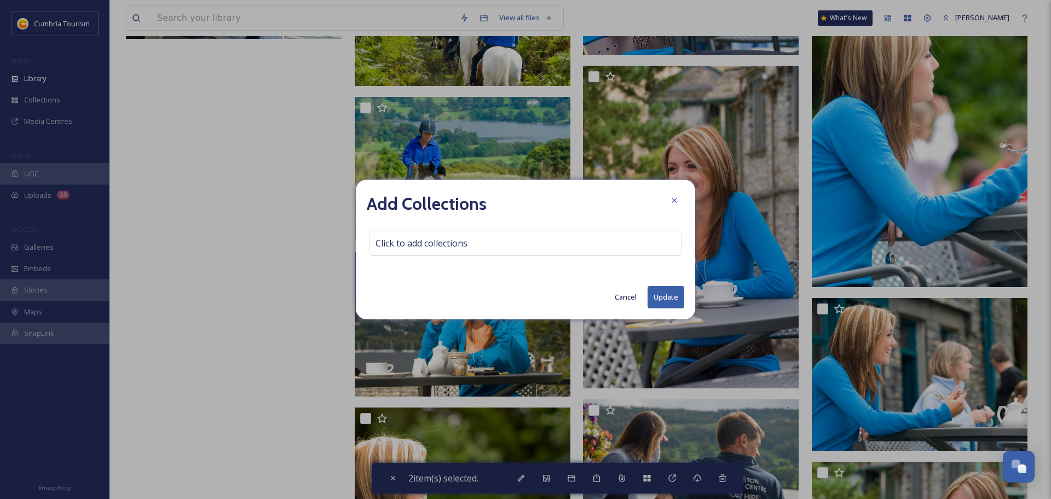
click at [433, 224] on div "Add Collections Click to add collections Cancel Update" at bounding box center [525, 250] width 339 height 140
click at [411, 240] on span "Click to add collections" at bounding box center [421, 242] width 92 height 13
click at [394, 244] on input at bounding box center [430, 243] width 120 height 24
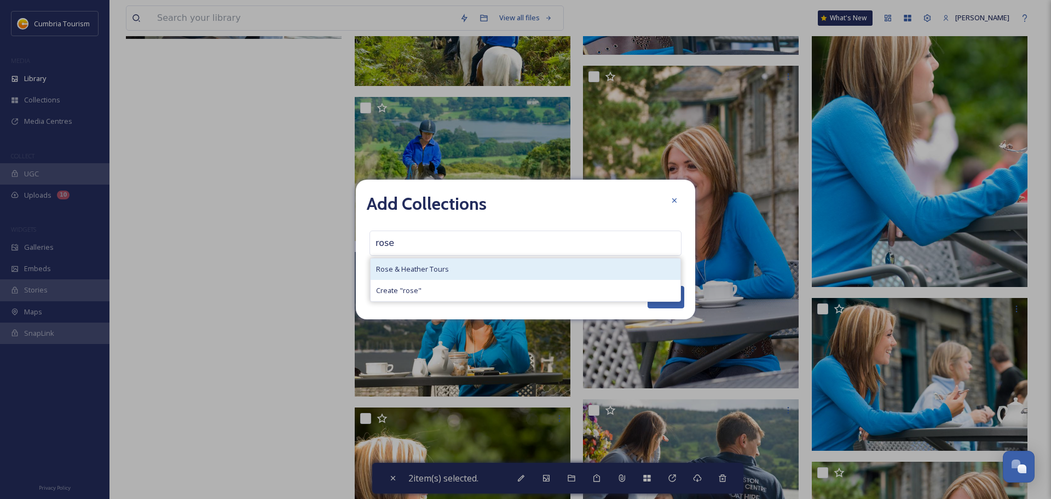
type input "rose"
click at [414, 270] on span "Rose & Heather Tours" at bounding box center [412, 269] width 73 height 10
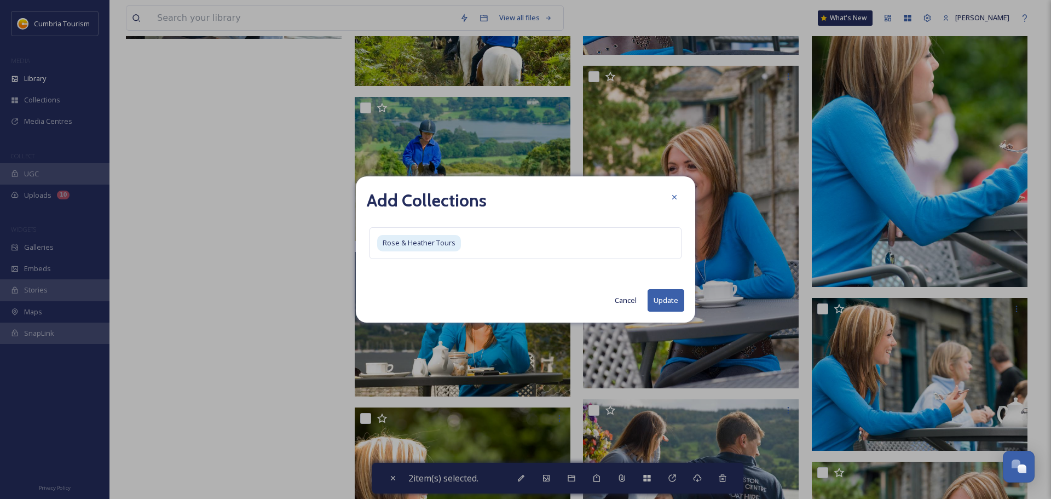
click at [678, 295] on button "Update" at bounding box center [665, 300] width 37 height 22
checkbox input "false"
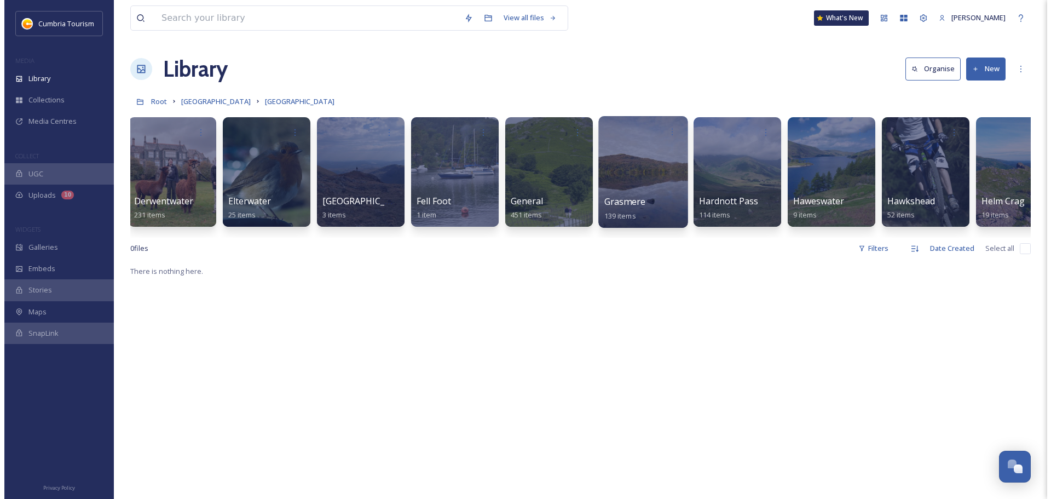
scroll to position [0, 1608]
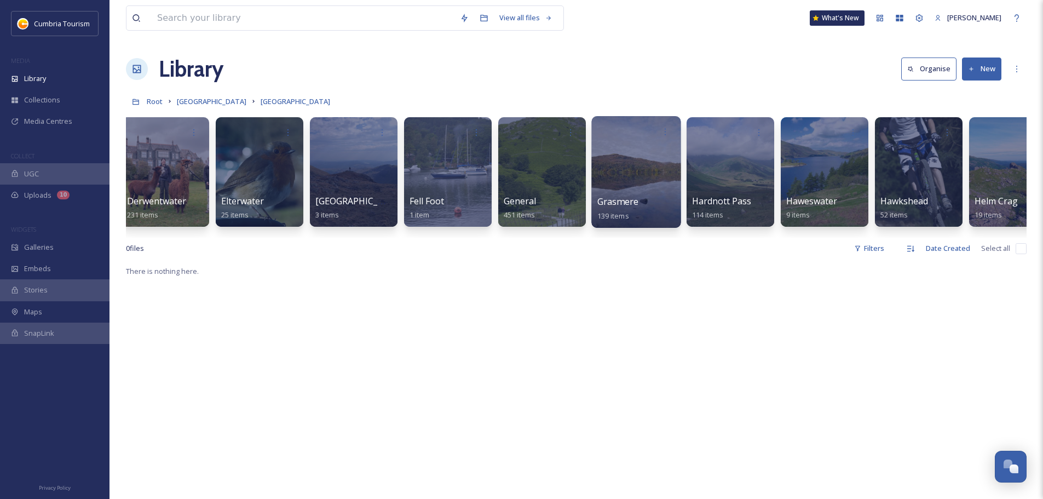
click at [621, 198] on span "Grasmere" at bounding box center [617, 201] width 41 height 12
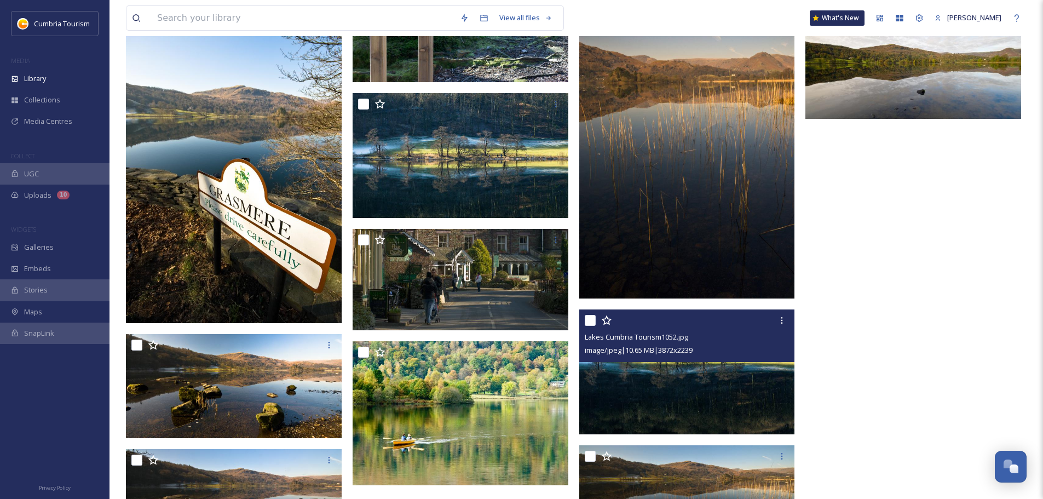
scroll to position [5744, 0]
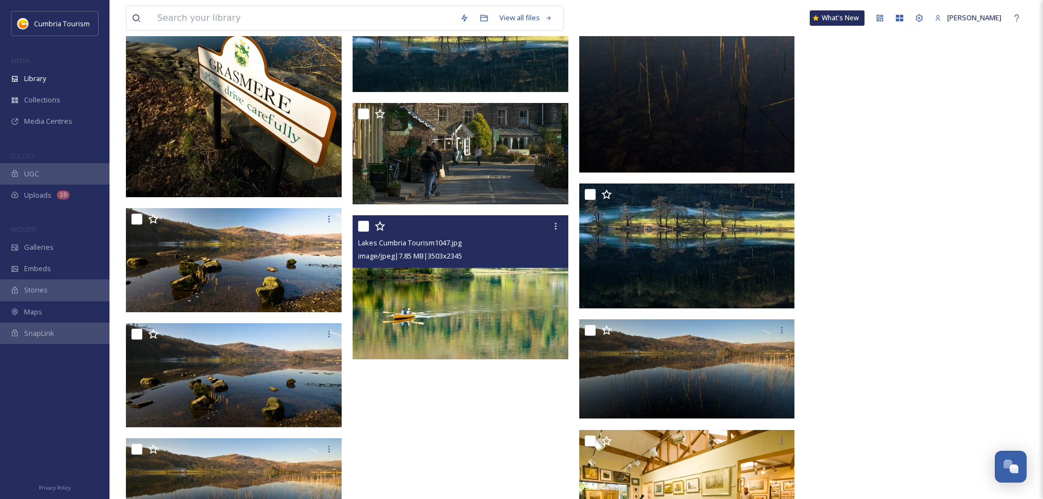
click at [364, 225] on input "checkbox" at bounding box center [363, 226] width 11 height 11
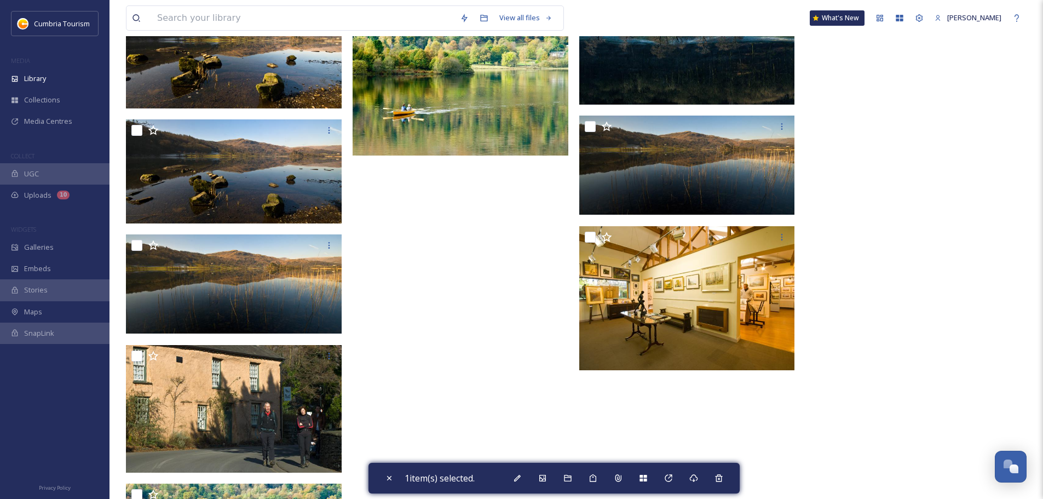
scroll to position [5854, 0]
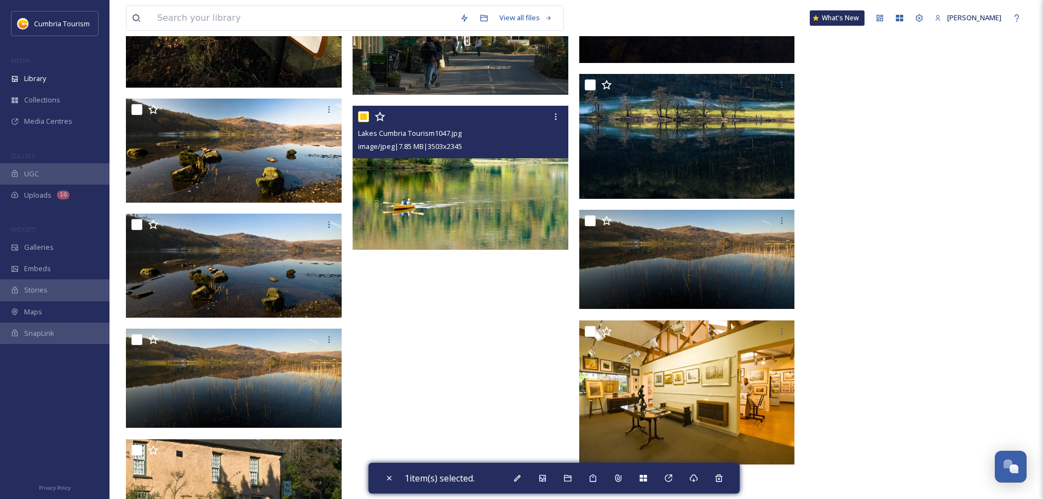
click at [366, 119] on input "checkbox" at bounding box center [363, 116] width 11 height 11
checkbox input "false"
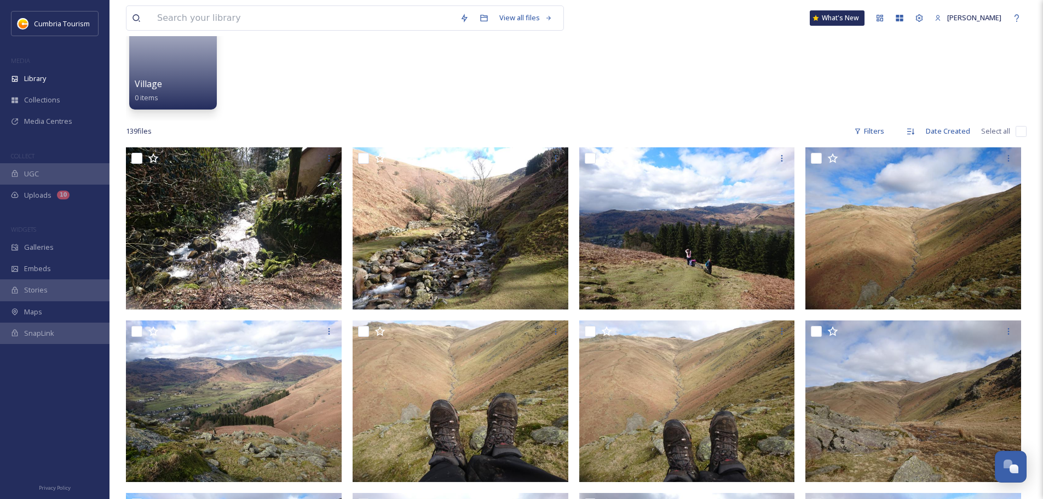
scroll to position [0, 0]
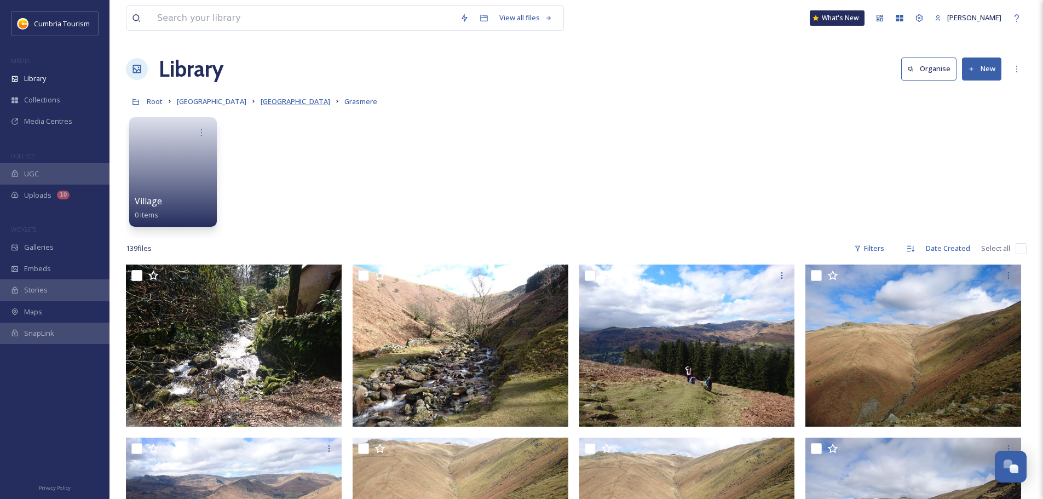
click at [300, 103] on span "[GEOGRAPHIC_DATA]" at bounding box center [296, 101] width 70 height 10
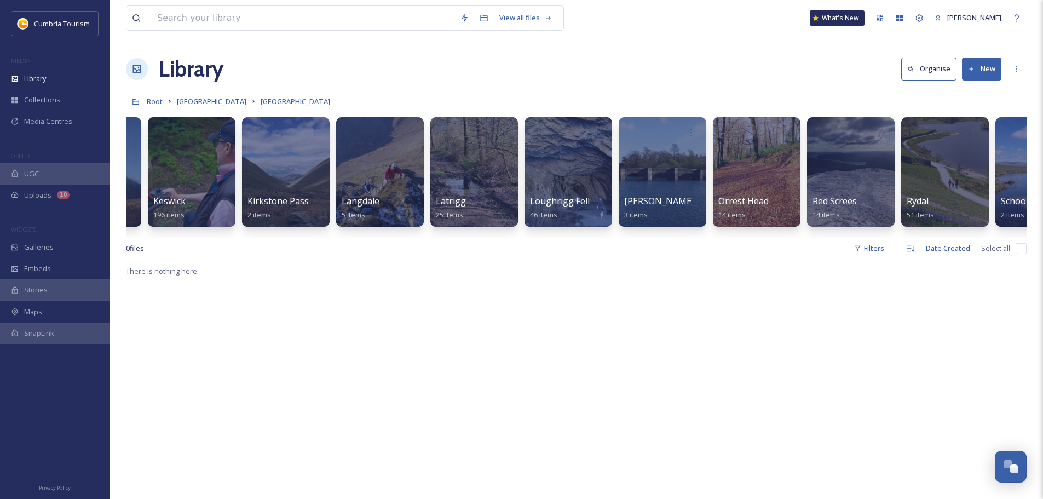
scroll to position [0, 2623]
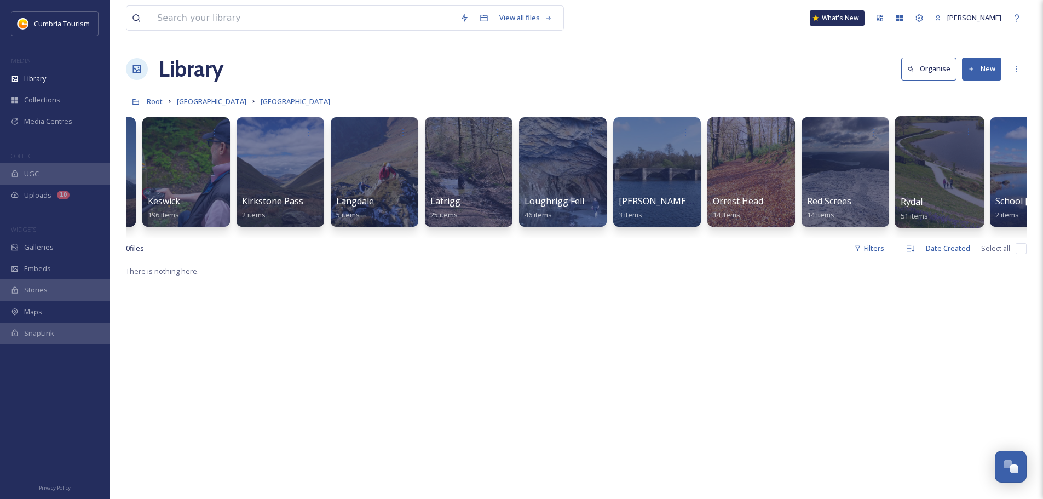
click at [917, 199] on span "Rydal" at bounding box center [911, 201] width 22 height 12
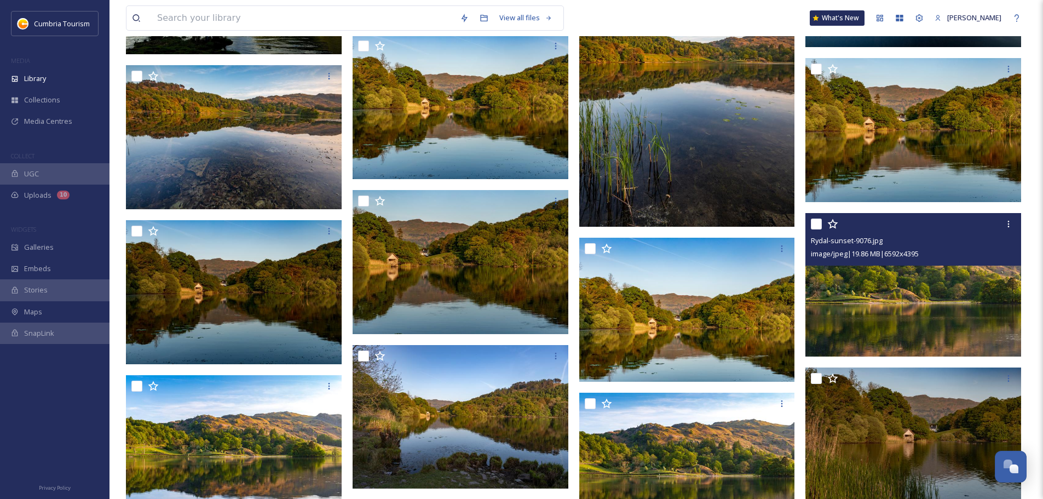
scroll to position [657, 0]
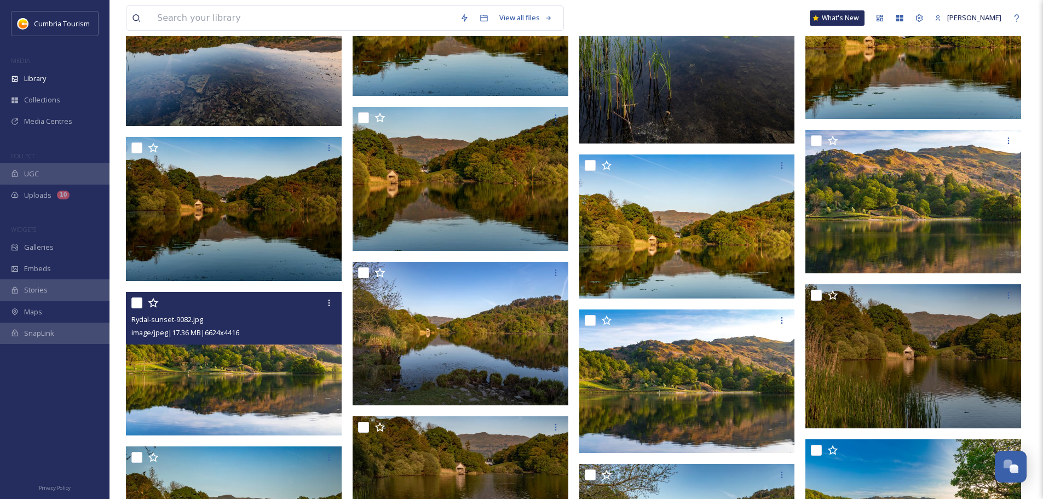
click at [138, 302] on input "checkbox" at bounding box center [136, 302] width 11 height 11
checkbox input "true"
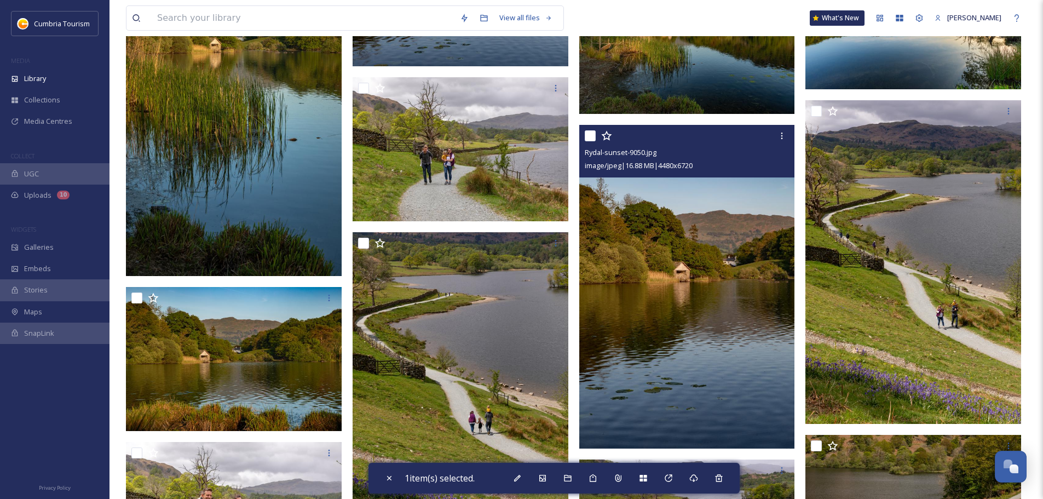
scroll to position [1149, 0]
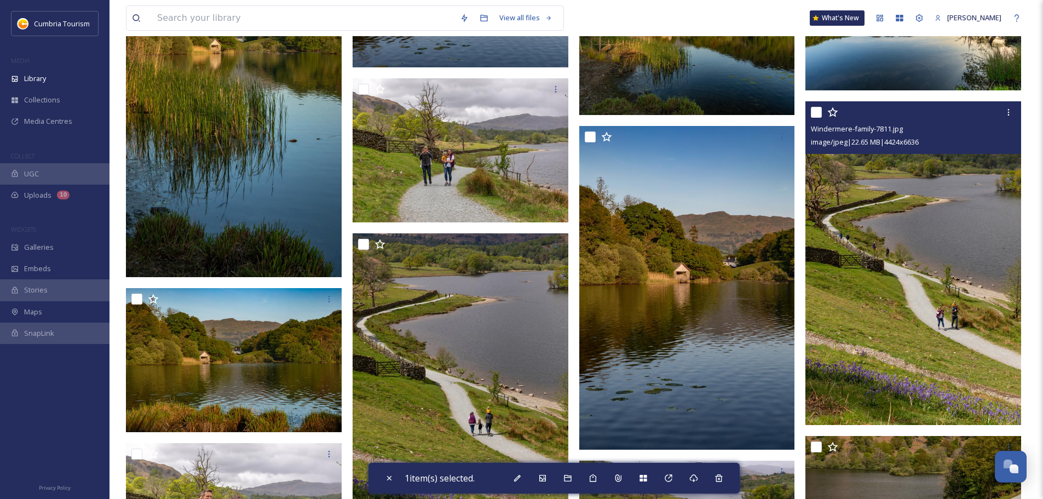
click at [812, 115] on input "checkbox" at bounding box center [816, 112] width 11 height 11
checkbox input "true"
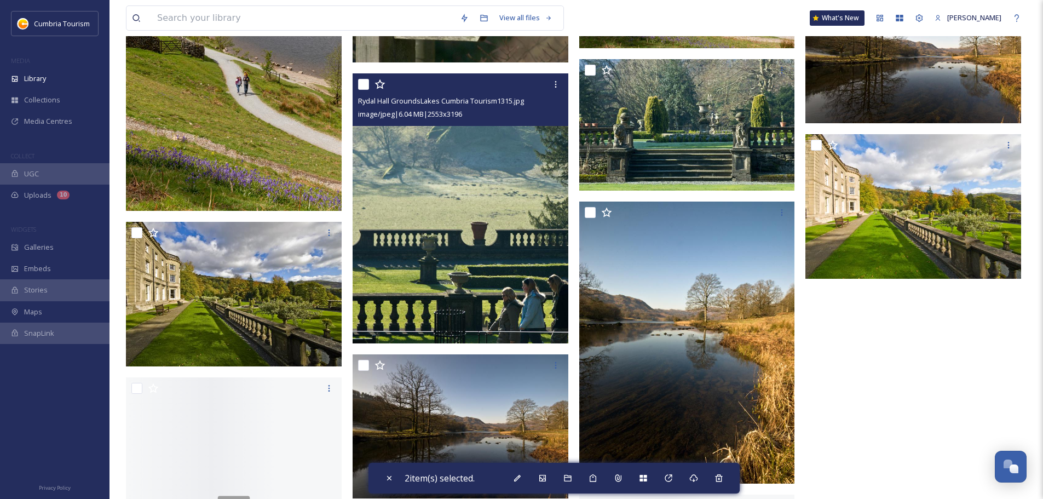
scroll to position [1861, 0]
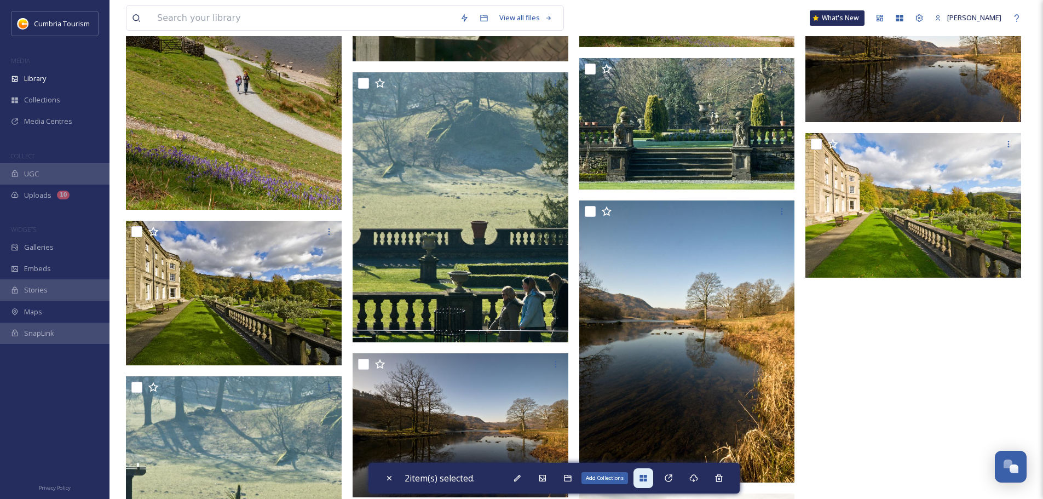
click at [645, 481] on icon at bounding box center [642, 477] width 7 height 7
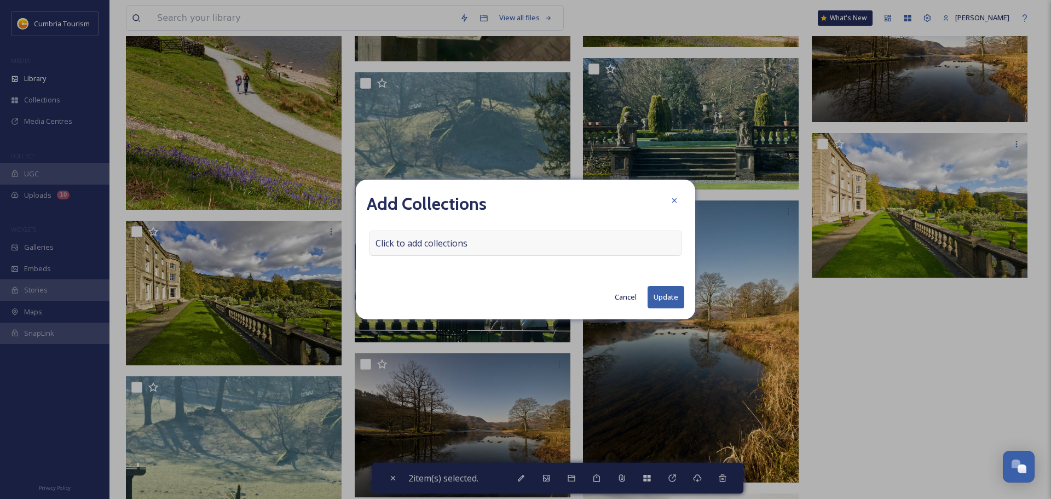
click at [455, 237] on span "Click to add collections" at bounding box center [421, 242] width 92 height 13
click at [428, 240] on input at bounding box center [430, 243] width 120 height 24
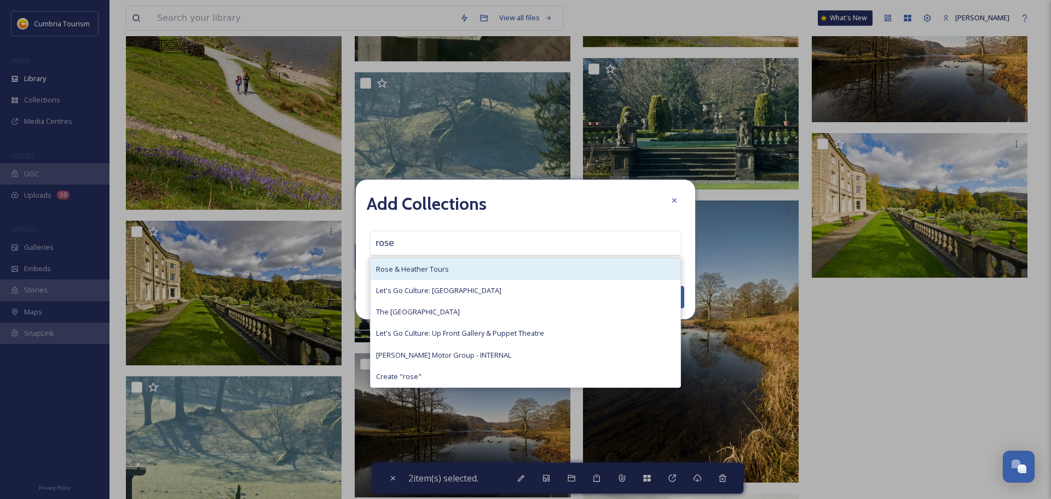
type input "rose"
drag, startPoint x: 453, startPoint y: 269, endPoint x: 498, endPoint y: 270, distance: 44.9
click at [454, 269] on div "Rose & Heather Tours" at bounding box center [526, 268] width 310 height 21
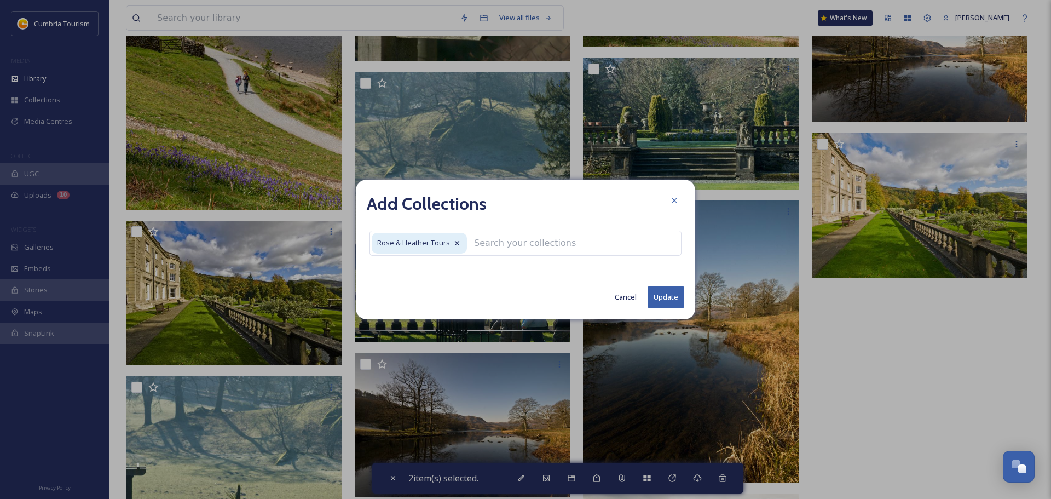
click at [662, 292] on button "Update" at bounding box center [665, 297] width 37 height 22
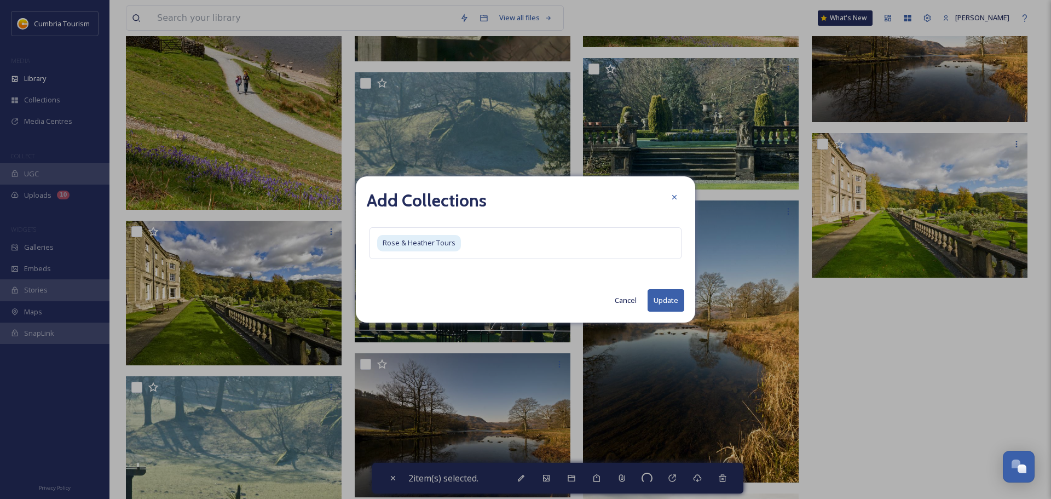
checkbox input "false"
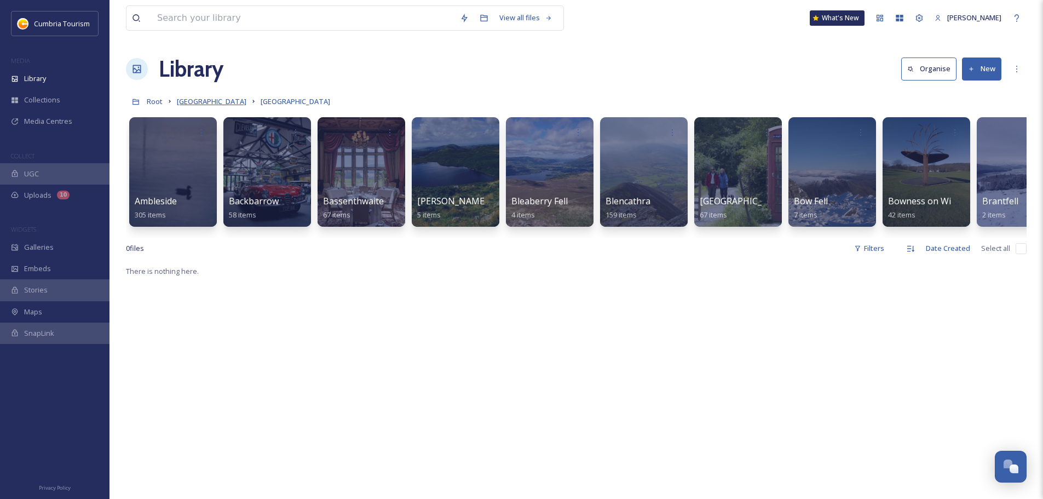
click at [196, 97] on span "[GEOGRAPHIC_DATA]" at bounding box center [212, 101] width 70 height 10
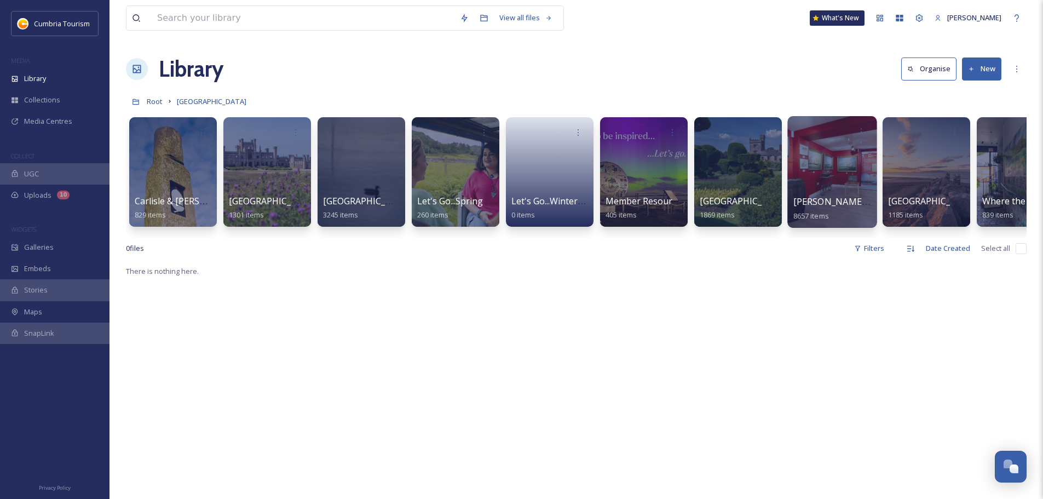
click at [813, 204] on span "[PERSON_NAME] Uploads" at bounding box center [847, 201] width 108 height 12
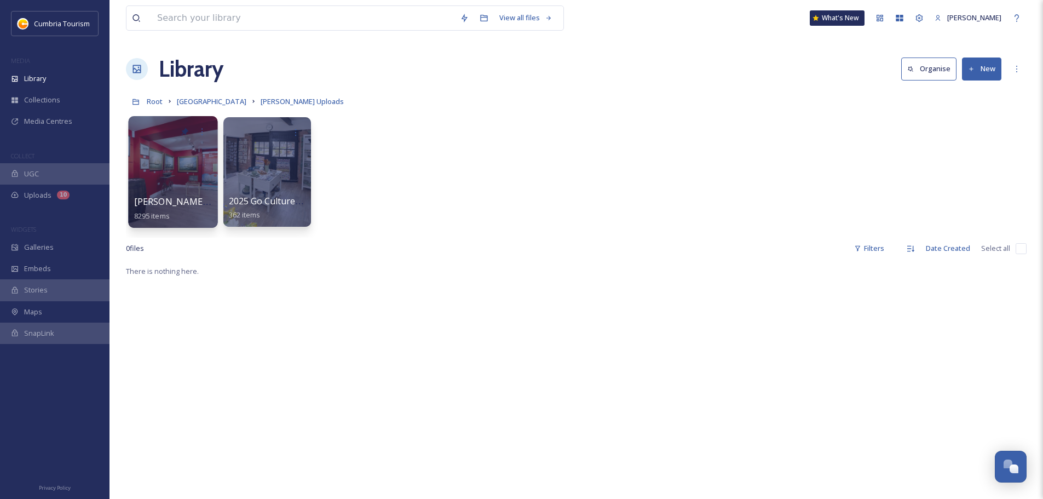
click at [183, 198] on span "[PERSON_NAME] Uploads - [DATE]" at bounding box center [207, 201] width 146 height 12
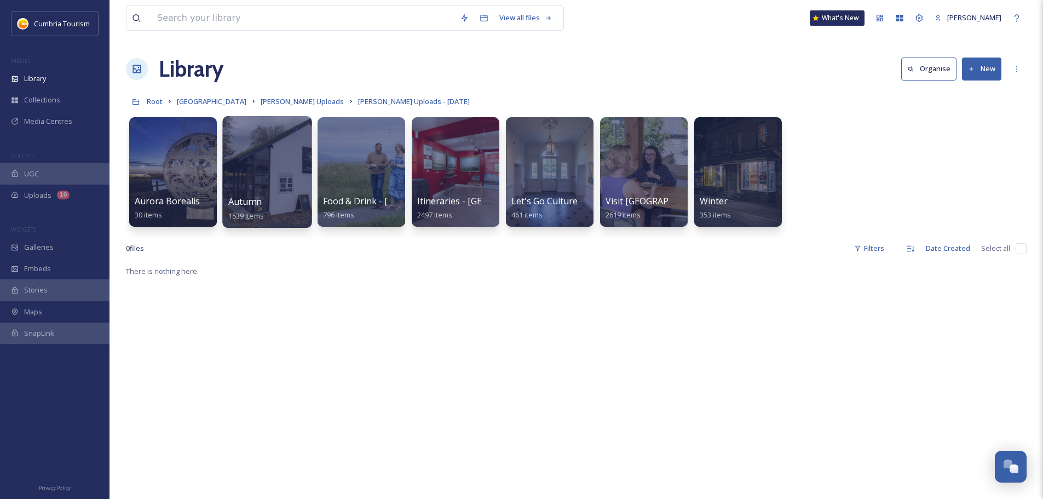
click at [244, 206] on span "Autumn" at bounding box center [244, 201] width 33 height 12
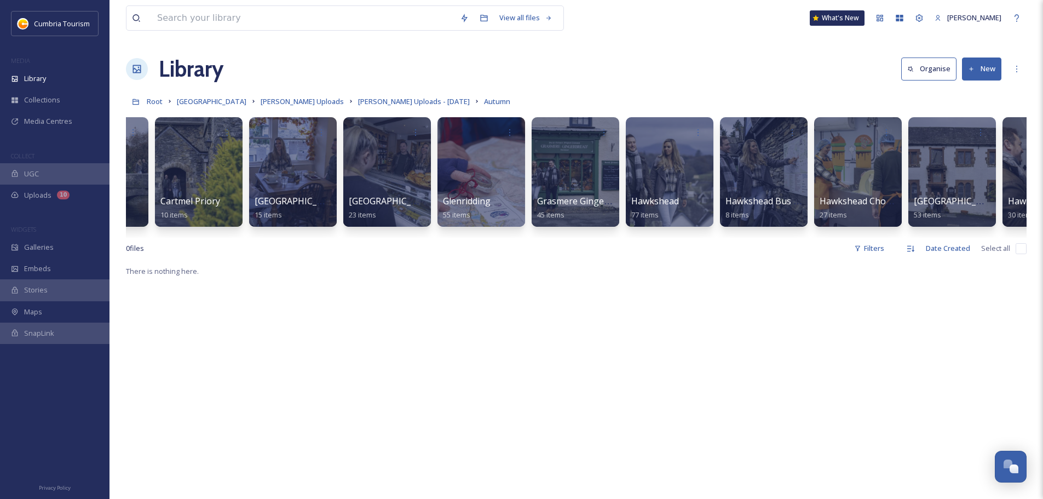
scroll to position [0, 261]
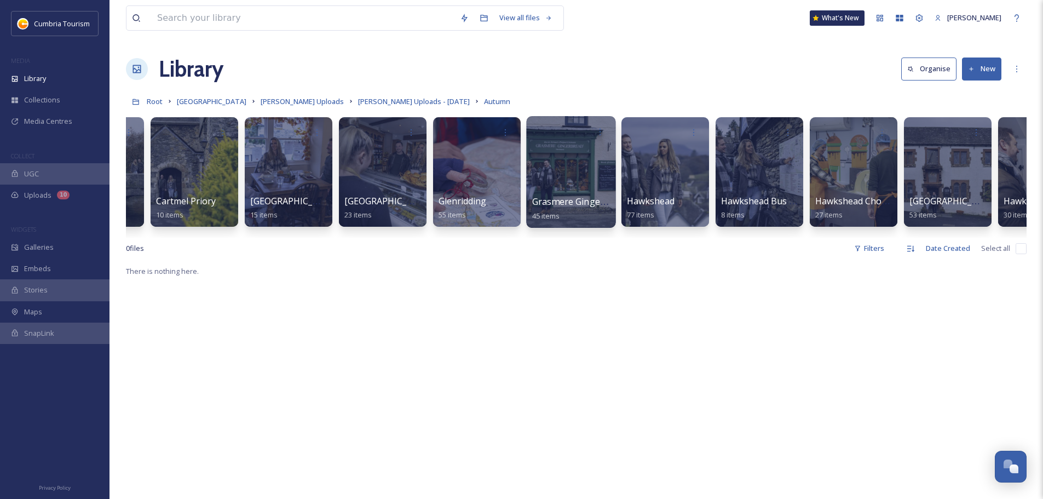
click at [586, 196] on span "Grasmere Gingerbread Hawkshead" at bounding box center [605, 201] width 147 height 12
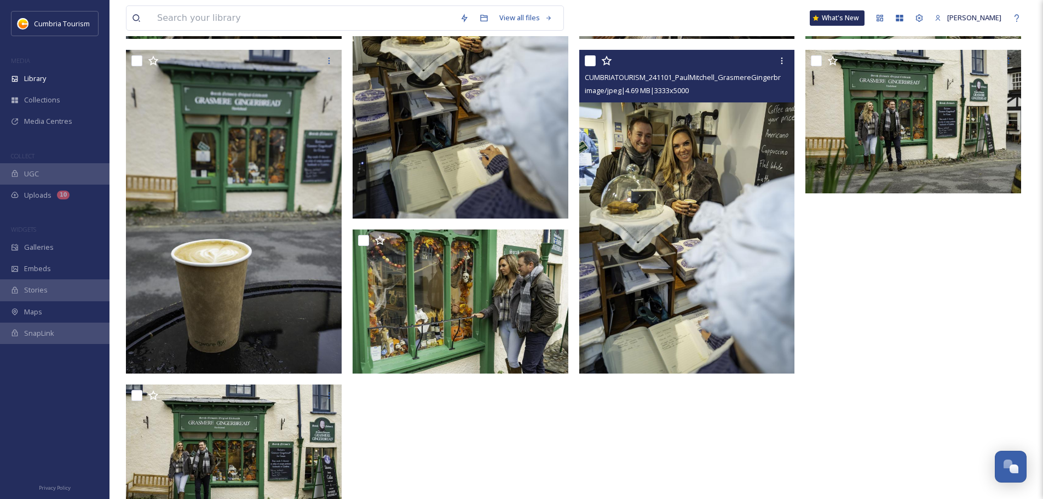
scroll to position [1874, 0]
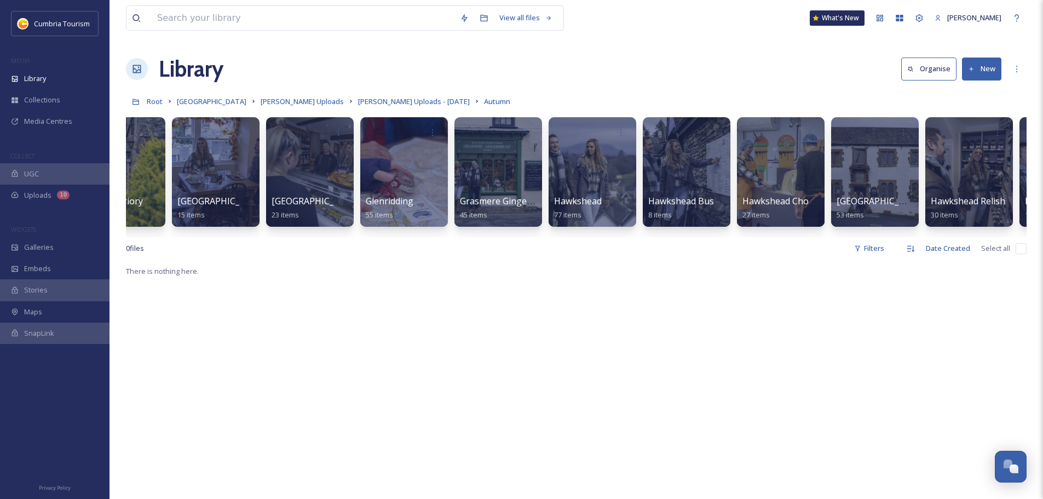
scroll to position [0, 415]
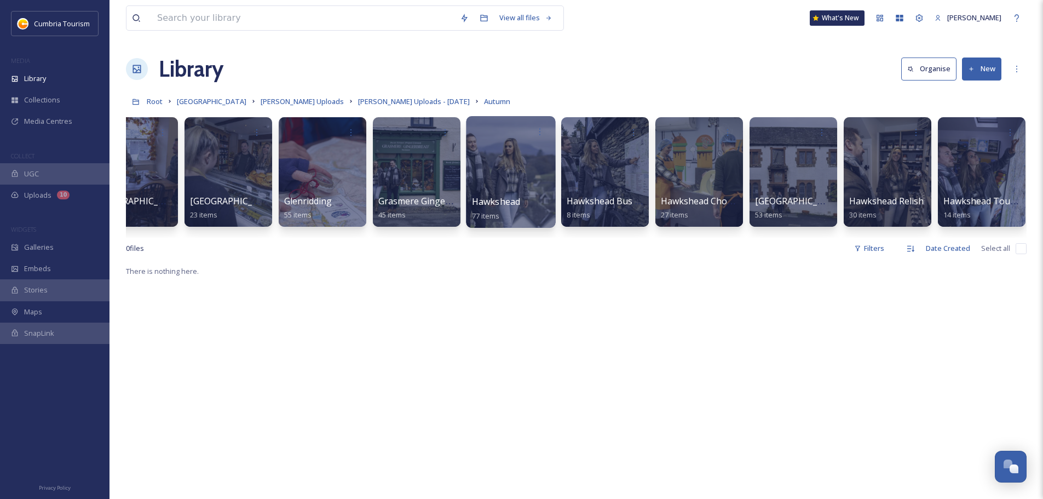
click at [493, 204] on span "Hawkshead" at bounding box center [496, 201] width 49 height 12
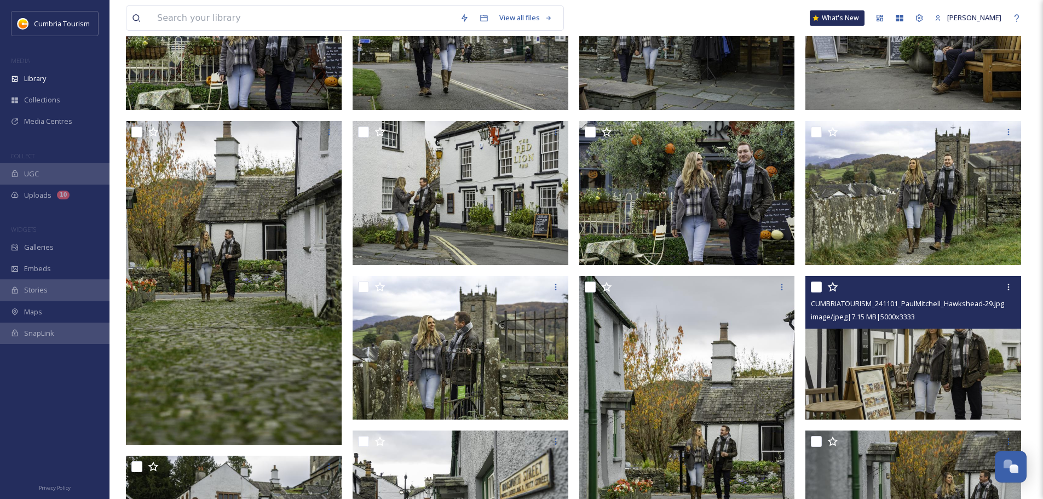
scroll to position [547, 0]
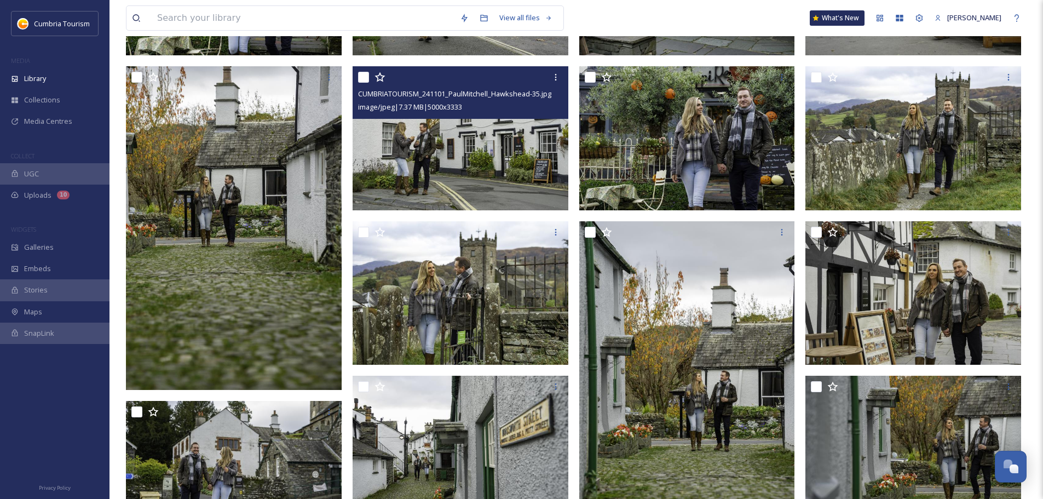
click at [494, 169] on img at bounding box center [460, 138] width 216 height 144
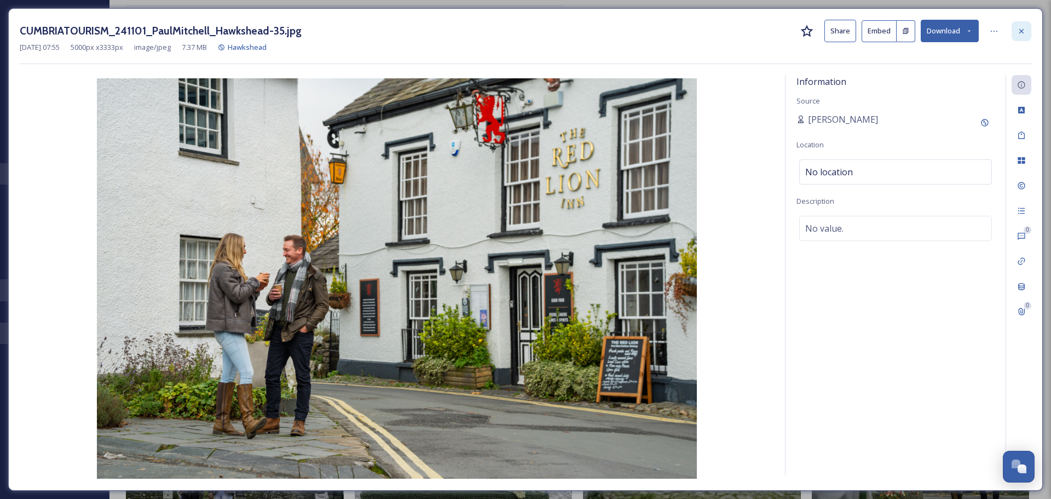
click at [1016, 30] on div at bounding box center [1021, 31] width 20 height 20
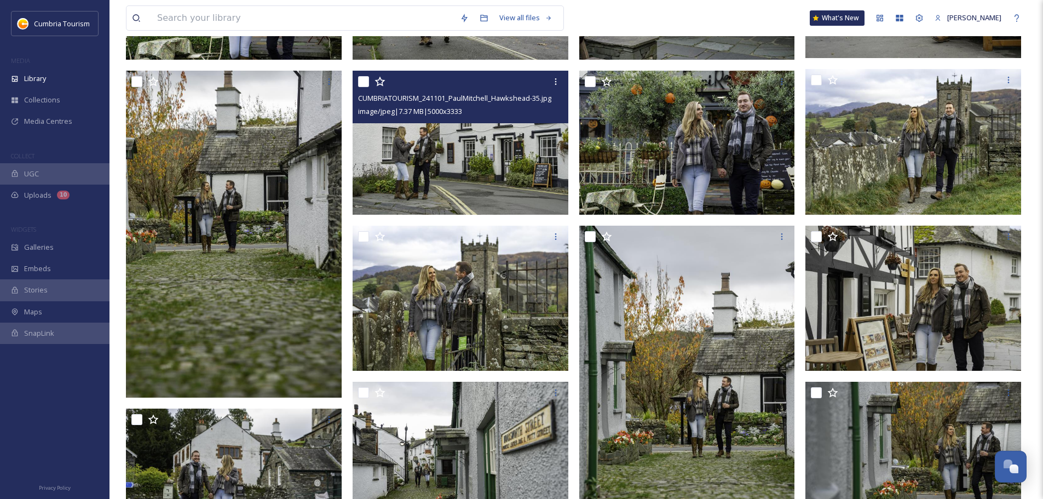
click at [364, 82] on input "checkbox" at bounding box center [363, 81] width 11 height 11
checkbox input "true"
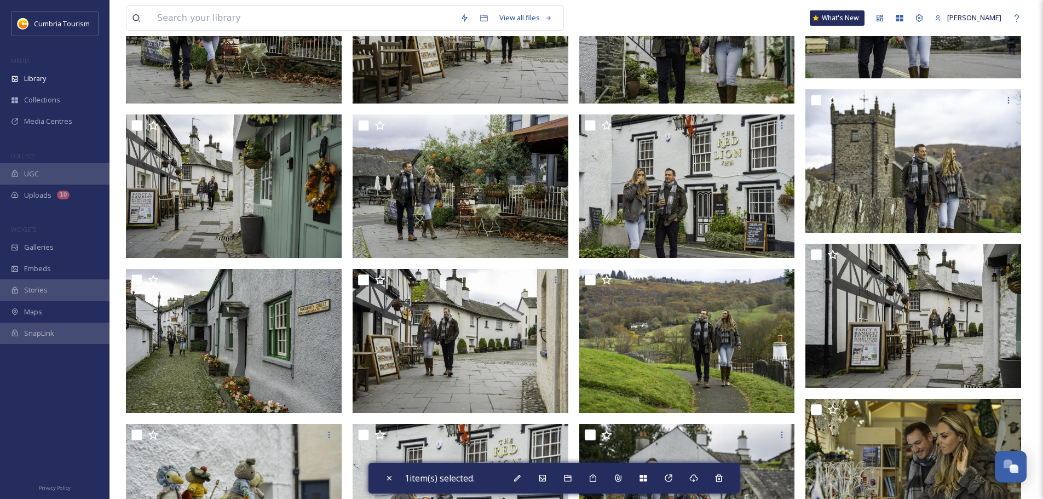
scroll to position [1503, 0]
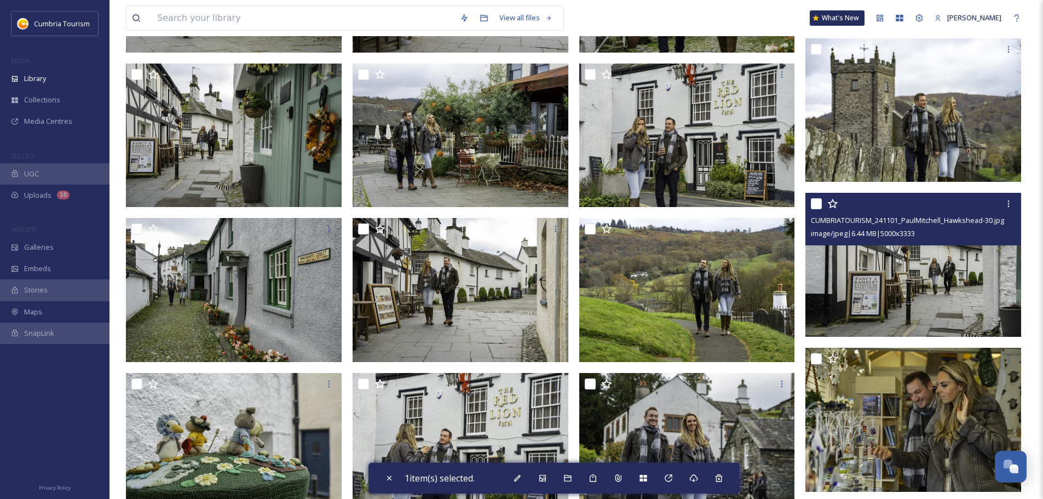
click at [818, 205] on input "checkbox" at bounding box center [816, 203] width 11 height 11
checkbox input "true"
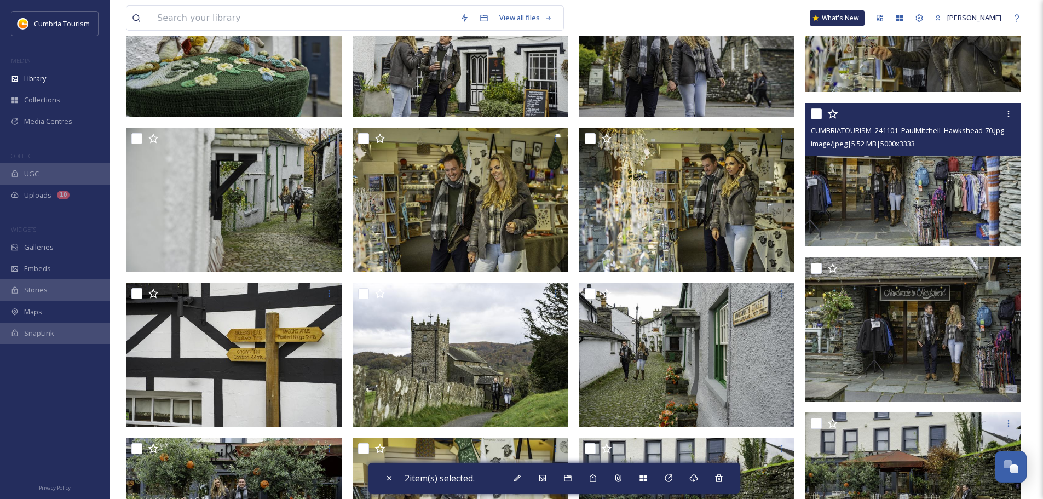
scroll to position [1941, 0]
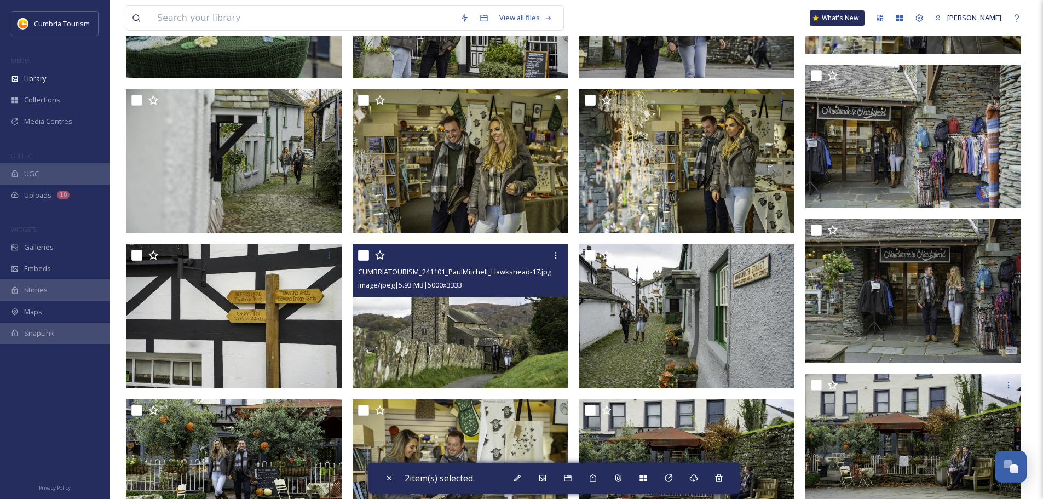
click at [360, 258] on input "checkbox" at bounding box center [363, 255] width 11 height 11
checkbox input "true"
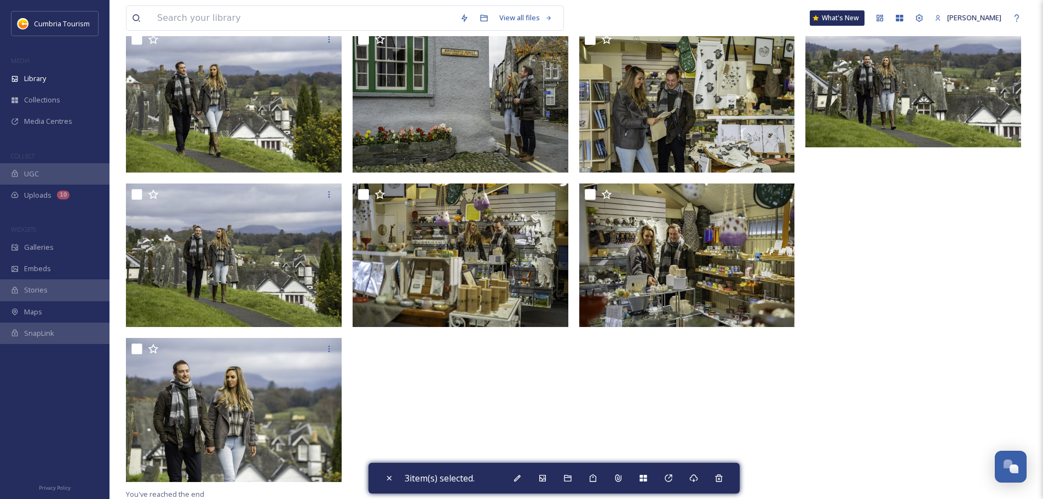
scroll to position [2932, 0]
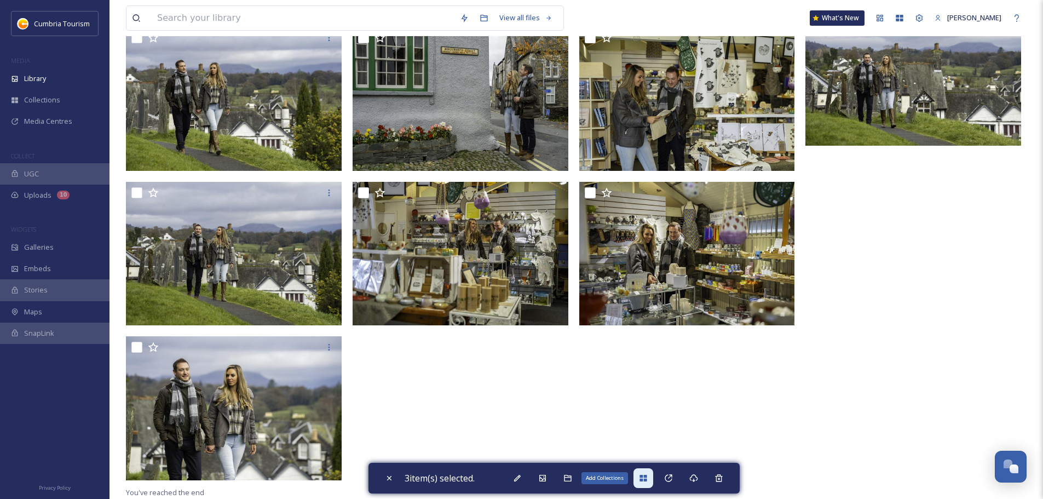
click at [642, 479] on icon at bounding box center [643, 477] width 9 height 9
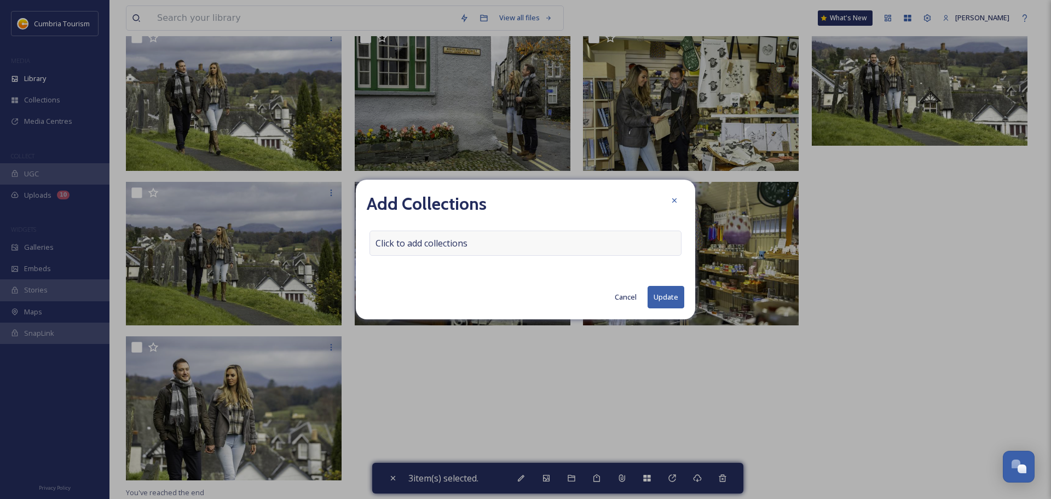
click at [423, 245] on span "Click to add collections" at bounding box center [421, 242] width 92 height 13
click at [422, 245] on input at bounding box center [430, 243] width 120 height 24
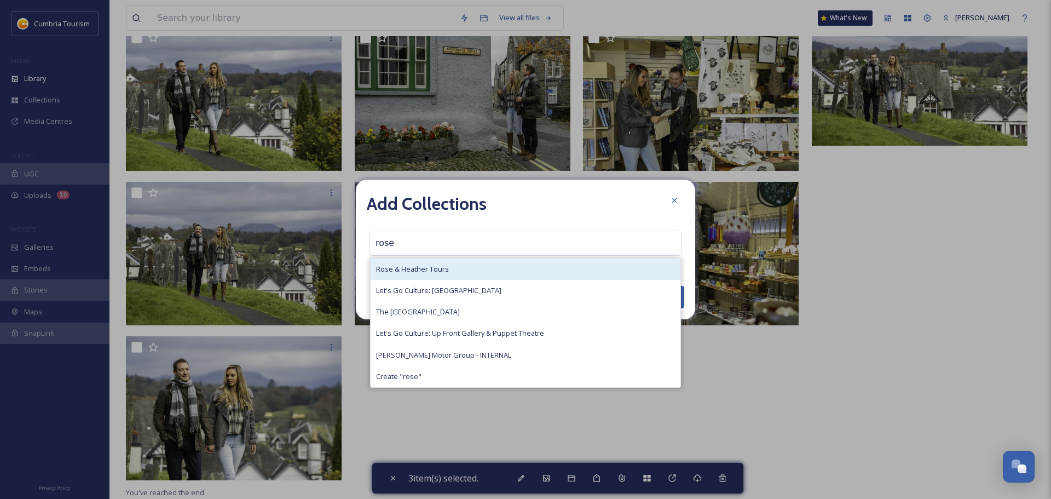
type input "rose"
click at [434, 273] on span "Rose & Heather Tours" at bounding box center [412, 269] width 73 height 10
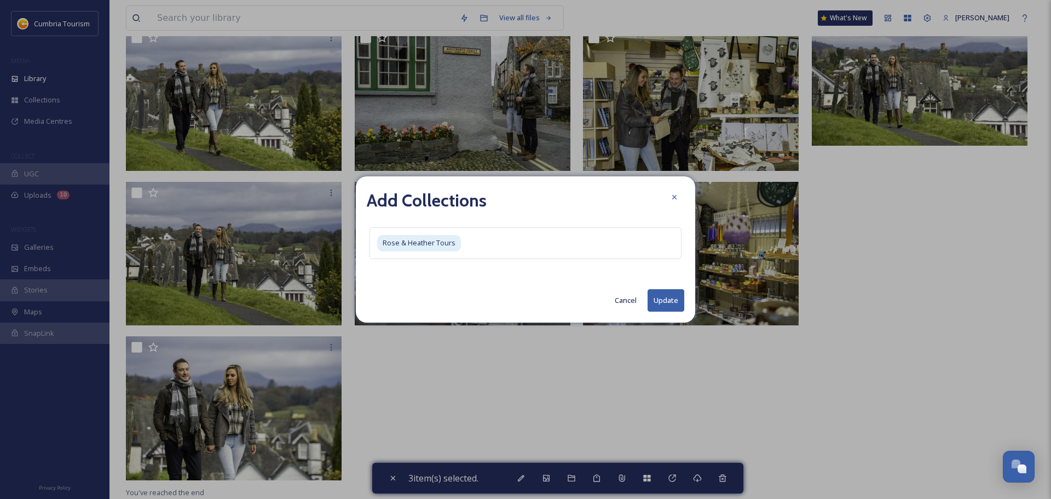
click at [663, 290] on button "Update" at bounding box center [665, 300] width 37 height 22
checkbox input "false"
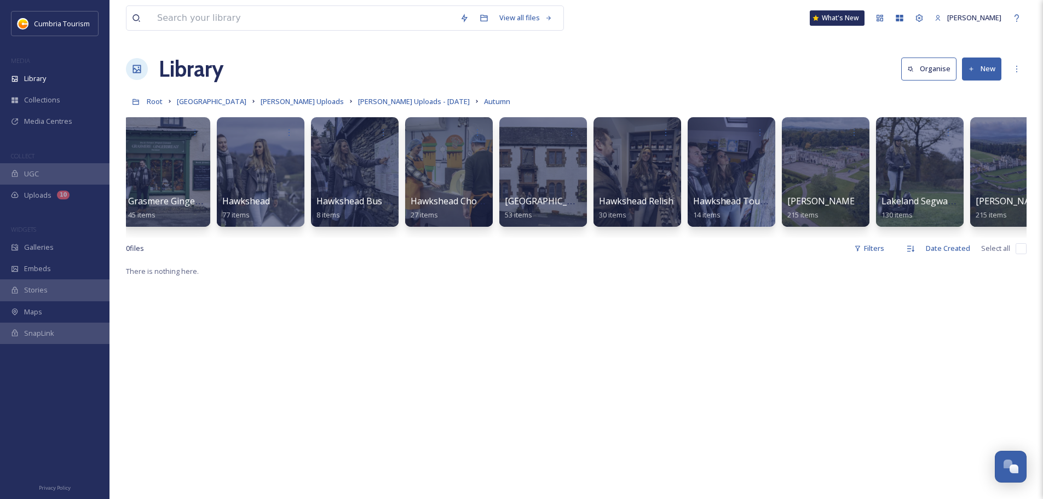
scroll to position [0, 673]
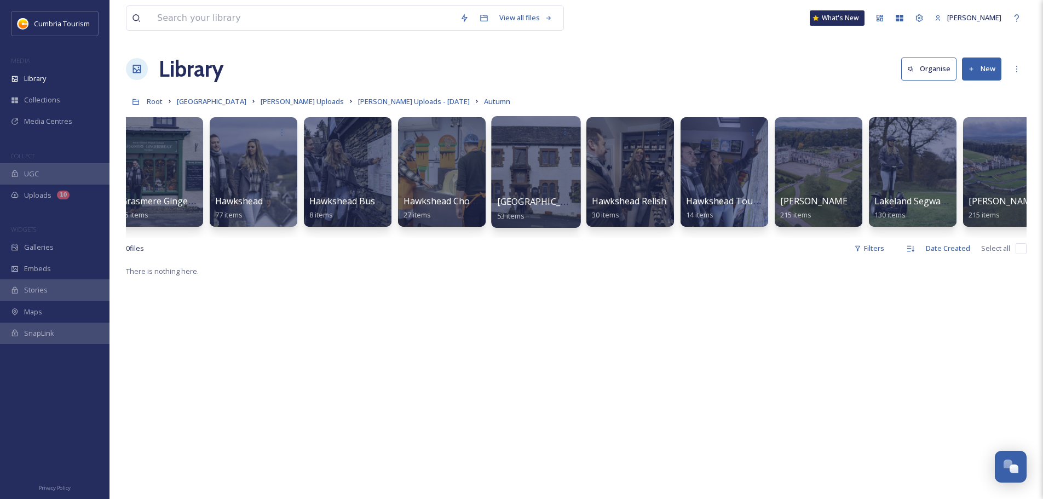
click at [534, 200] on span "[GEOGRAPHIC_DATA]" at bounding box center [542, 201] width 90 height 12
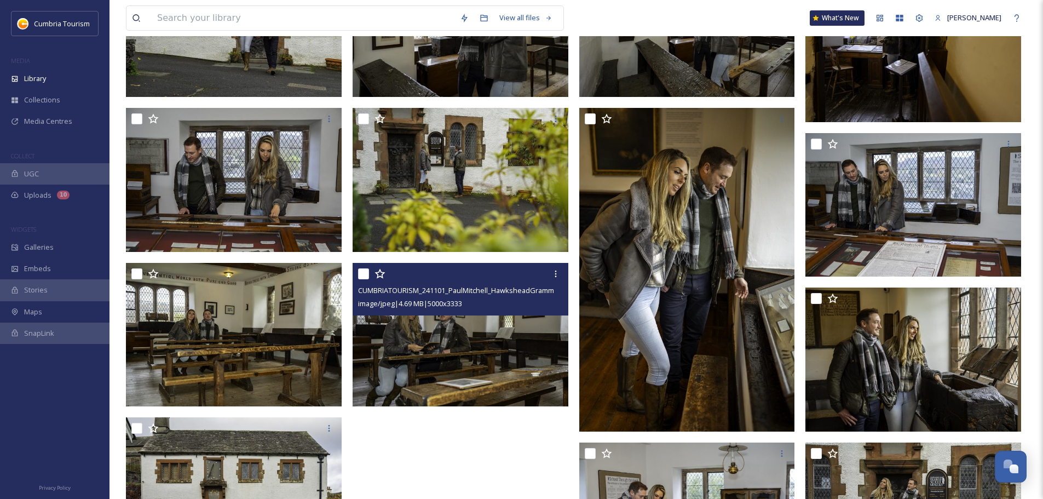
scroll to position [1740, 0]
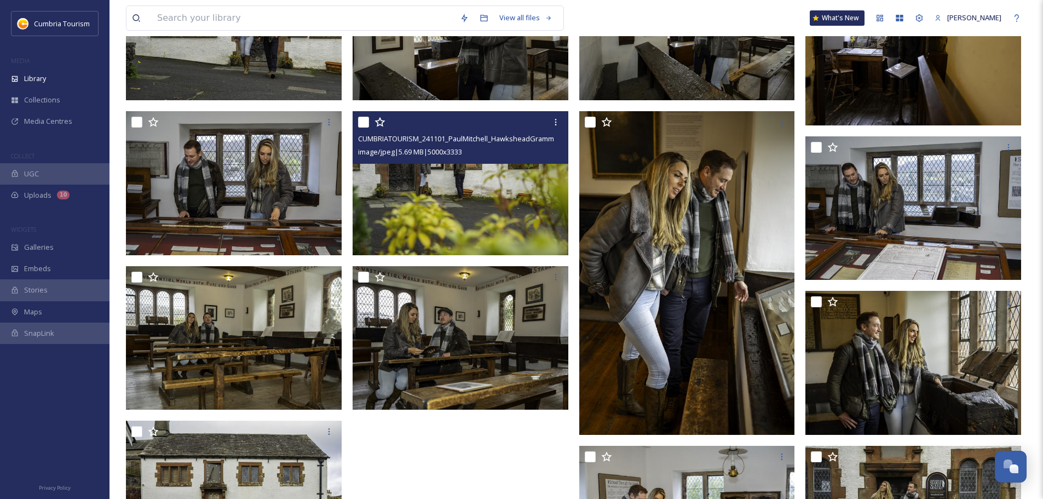
click at [474, 183] on img at bounding box center [460, 183] width 216 height 144
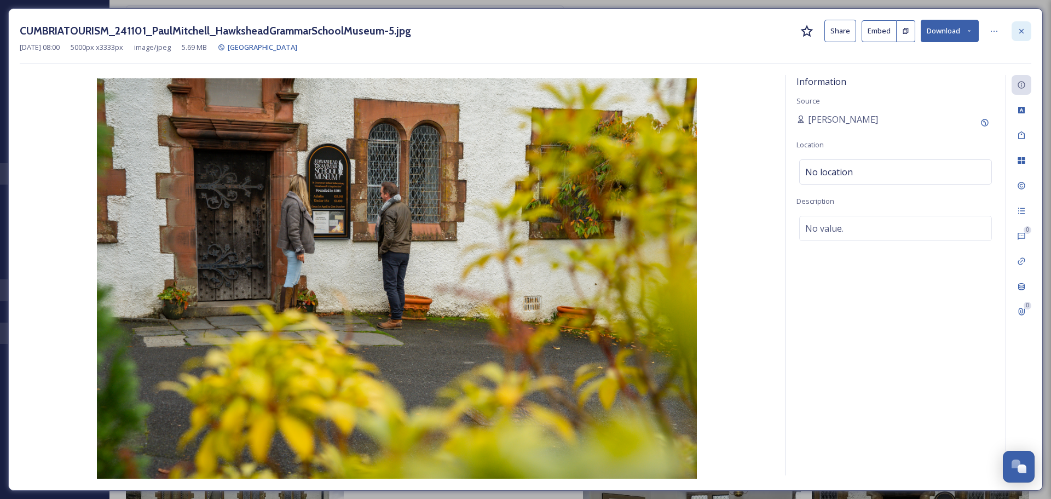
click at [1016, 25] on div at bounding box center [1021, 31] width 20 height 20
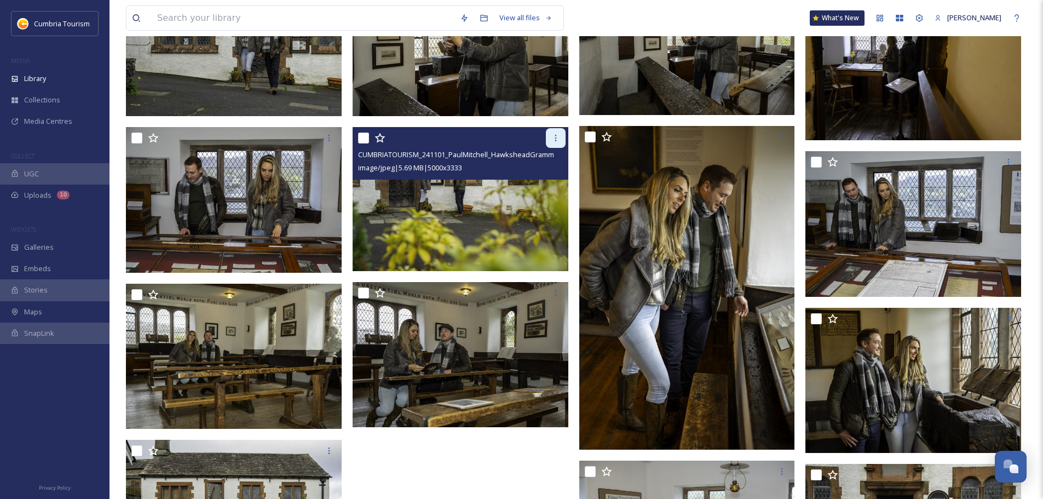
click at [560, 134] on div at bounding box center [556, 138] width 20 height 20
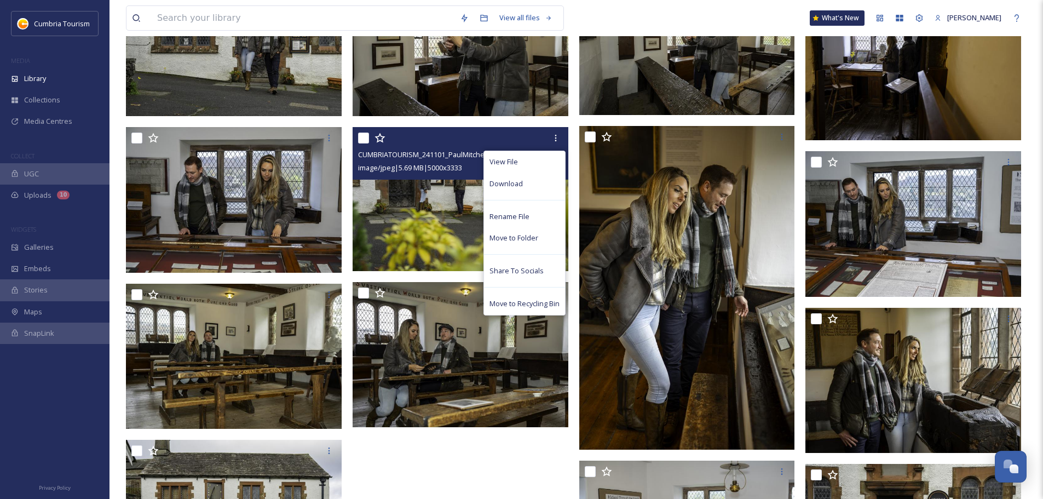
click at [363, 138] on input "checkbox" at bounding box center [363, 137] width 11 height 11
checkbox input "true"
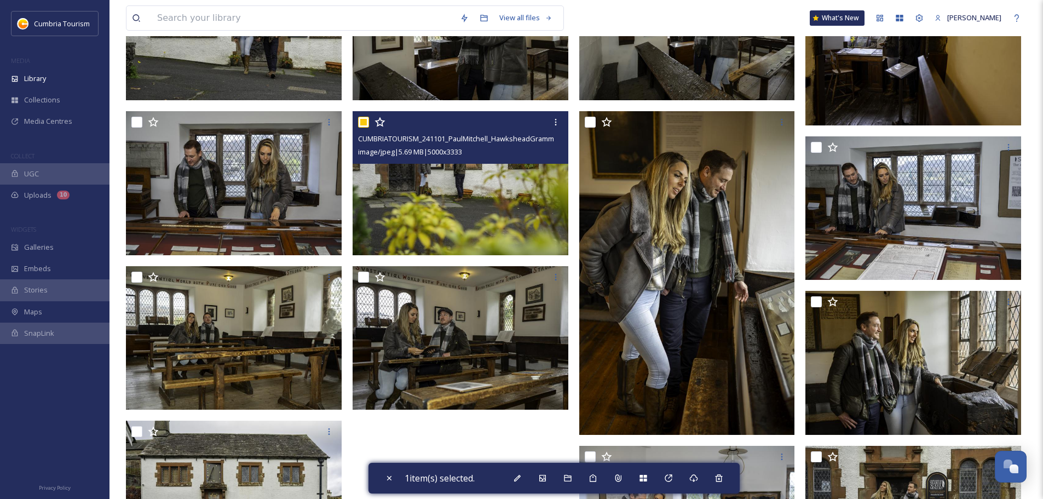
scroll to position [1849, 0]
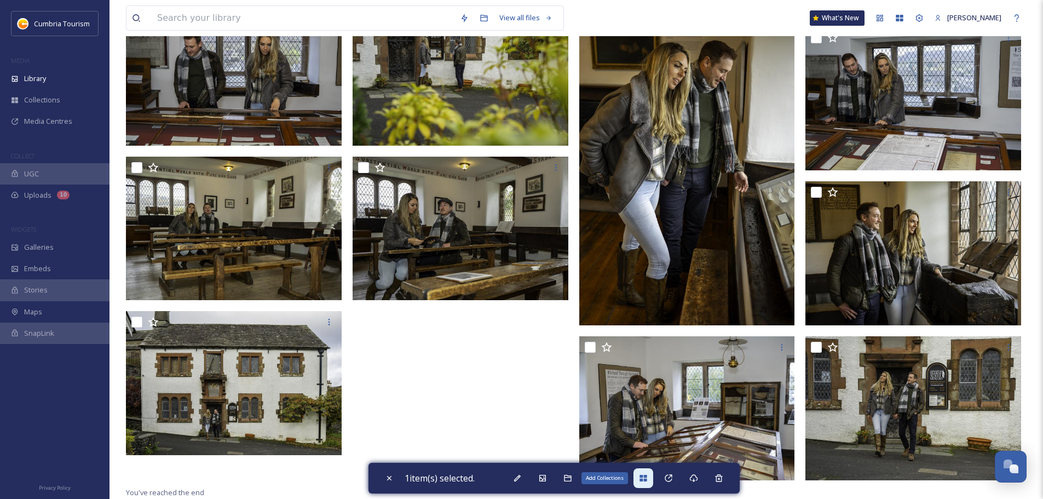
click at [643, 483] on div "Add Collections" at bounding box center [643, 478] width 20 height 20
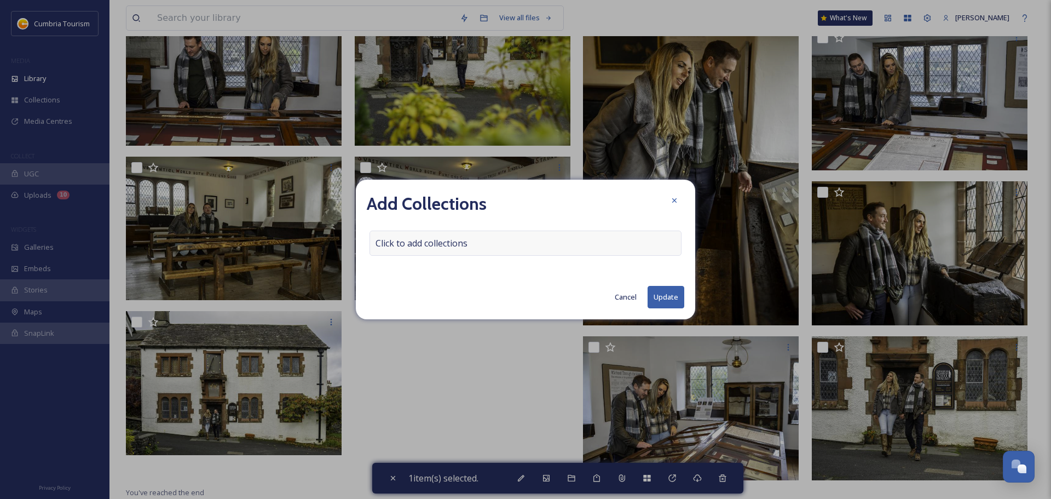
click at [394, 246] on span "Click to add collections" at bounding box center [421, 242] width 92 height 13
click at [405, 242] on input at bounding box center [430, 243] width 120 height 24
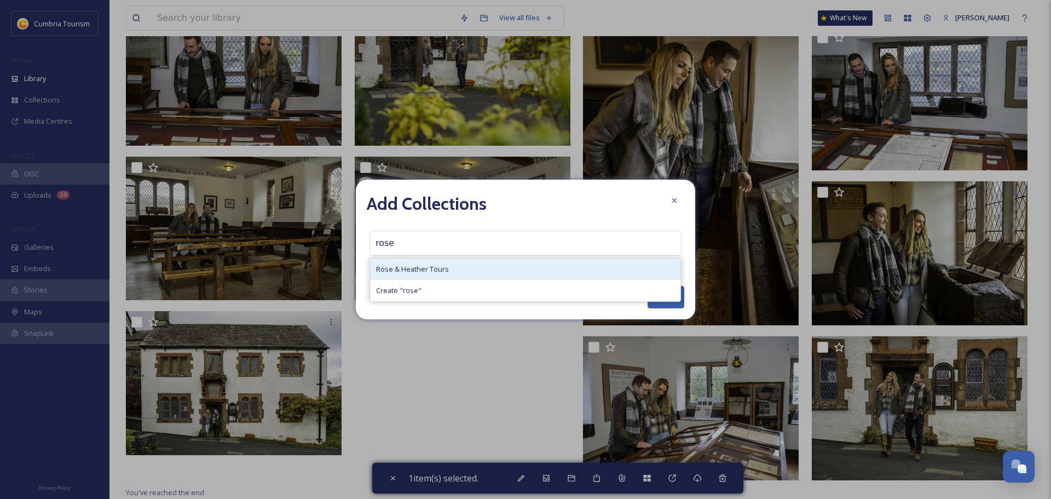
type input "rose"
click at [430, 272] on span "Rose & Heather Tours" at bounding box center [412, 269] width 73 height 10
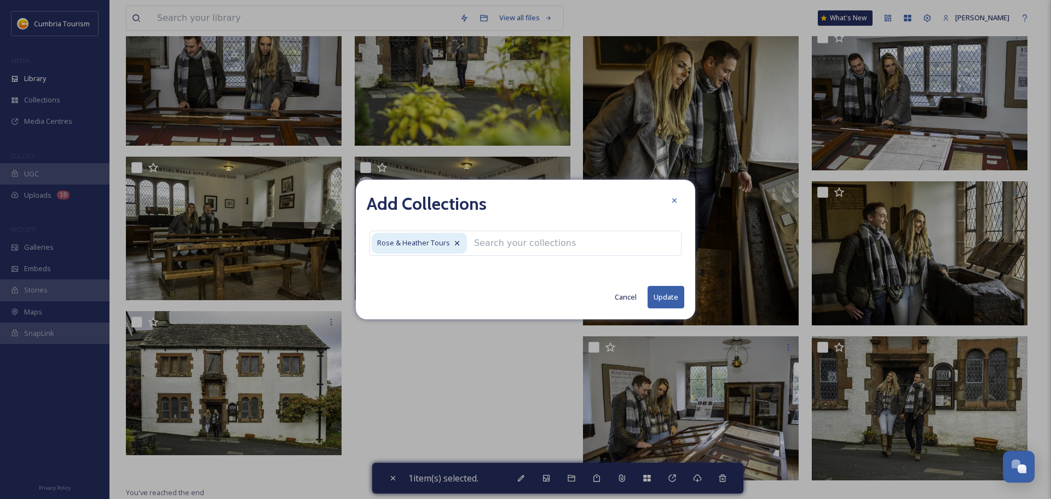
click at [659, 299] on button "Update" at bounding box center [665, 297] width 37 height 22
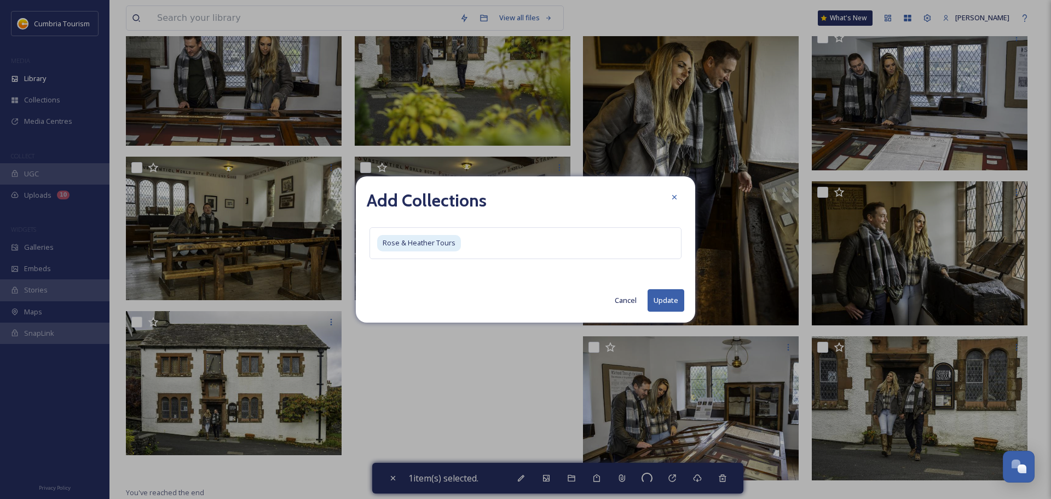
checkbox input "false"
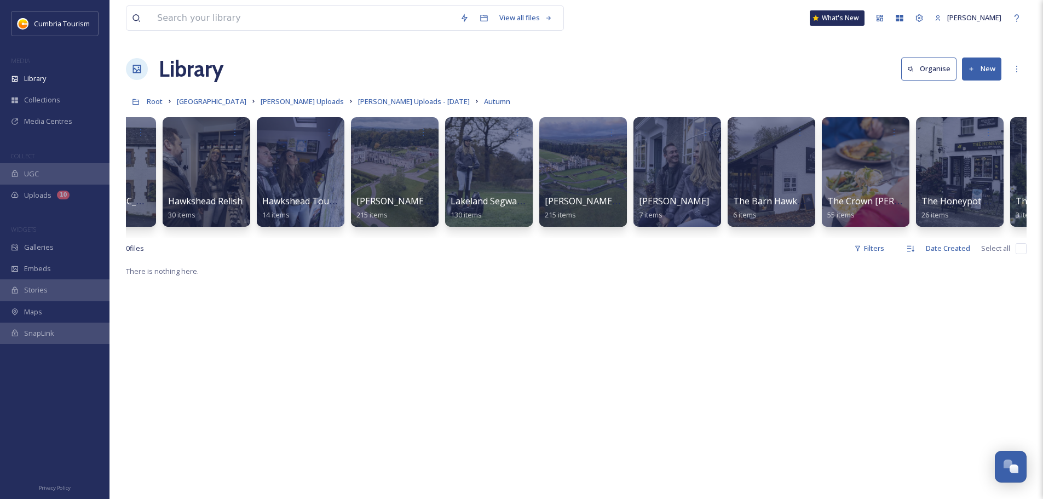
scroll to position [0, 834]
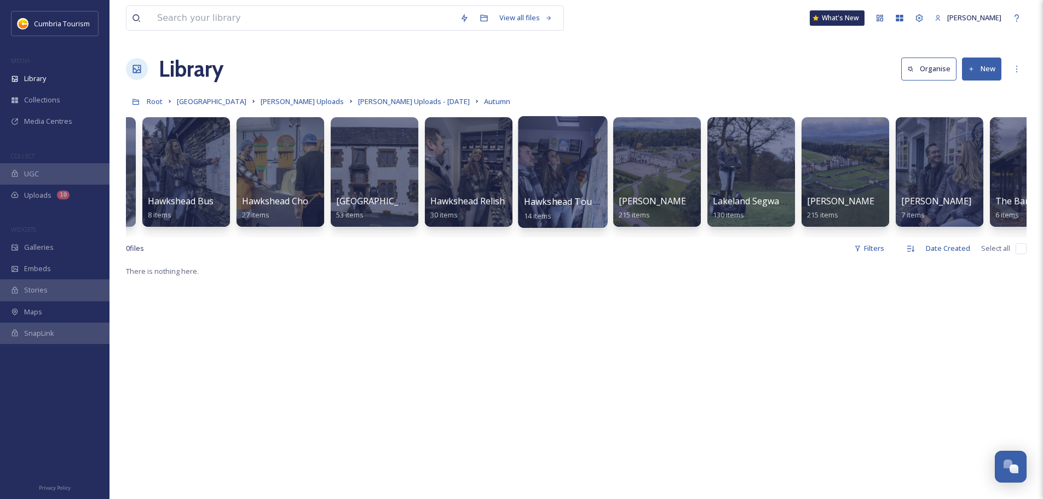
click at [534, 206] on span "Hawkshead Tourist Information" at bounding box center [591, 201] width 135 height 12
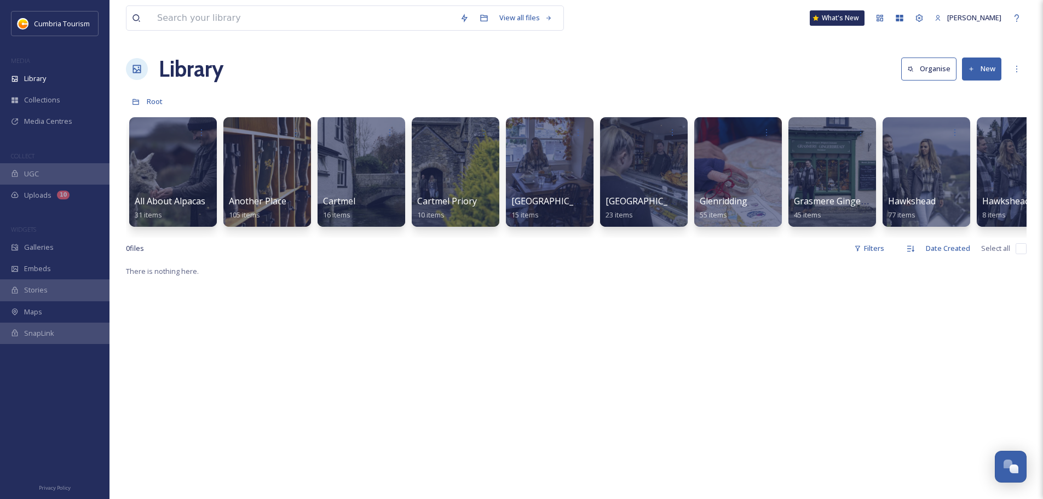
scroll to position [0, 355]
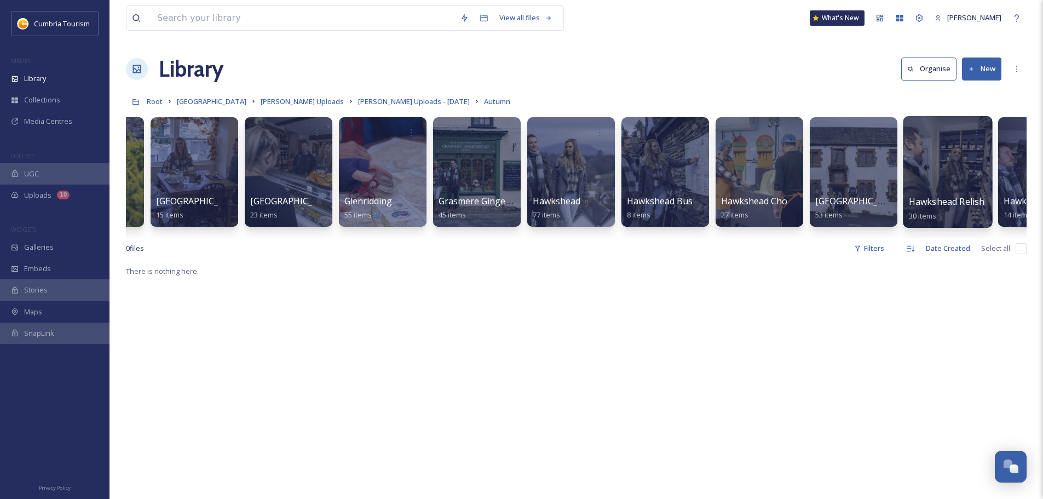
click at [940, 195] on span "Hawkshead Relish" at bounding box center [946, 201] width 76 height 12
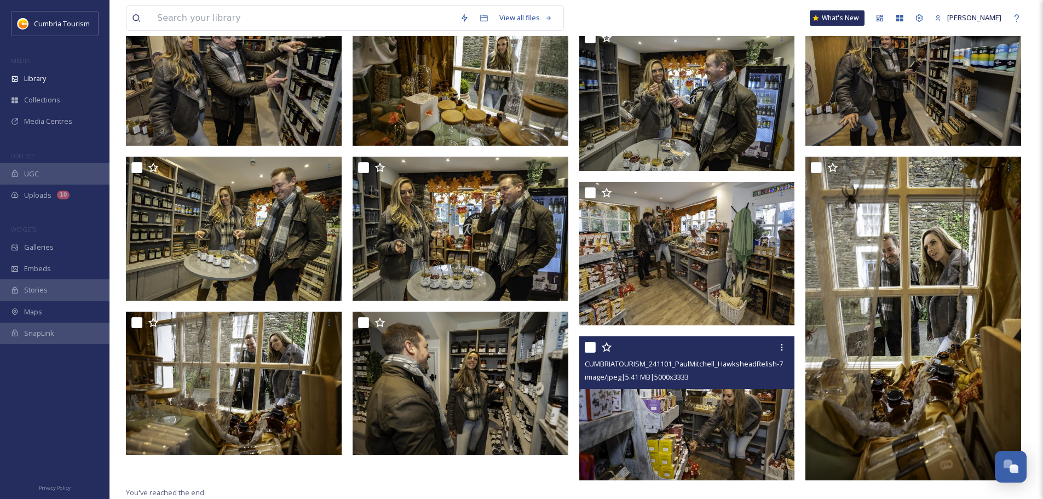
scroll to position [429, 0]
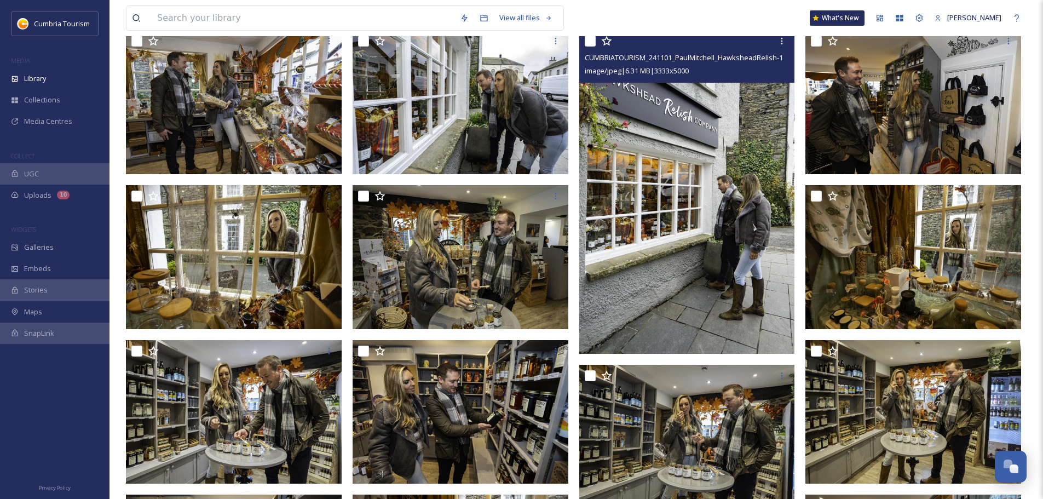
click at [676, 274] on img at bounding box center [687, 191] width 216 height 323
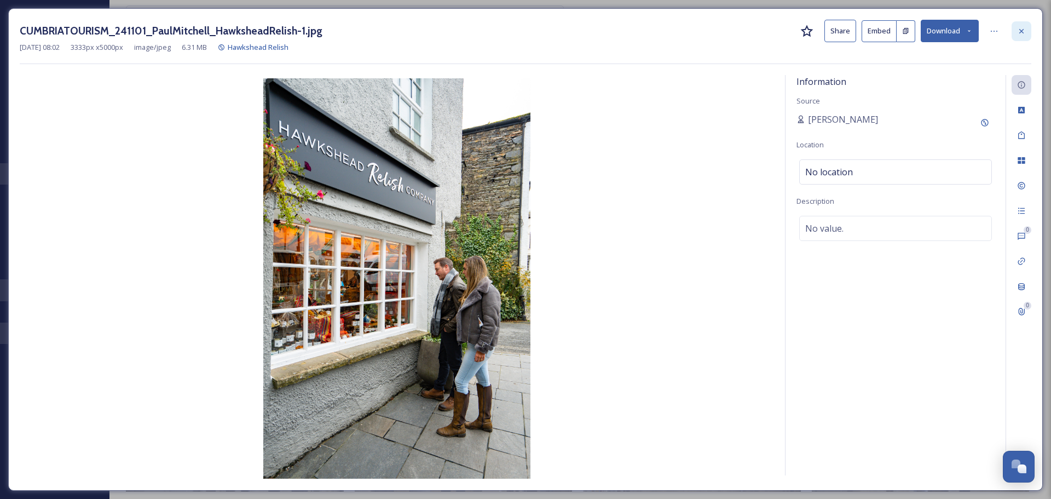
click at [1019, 32] on icon at bounding box center [1021, 31] width 9 height 9
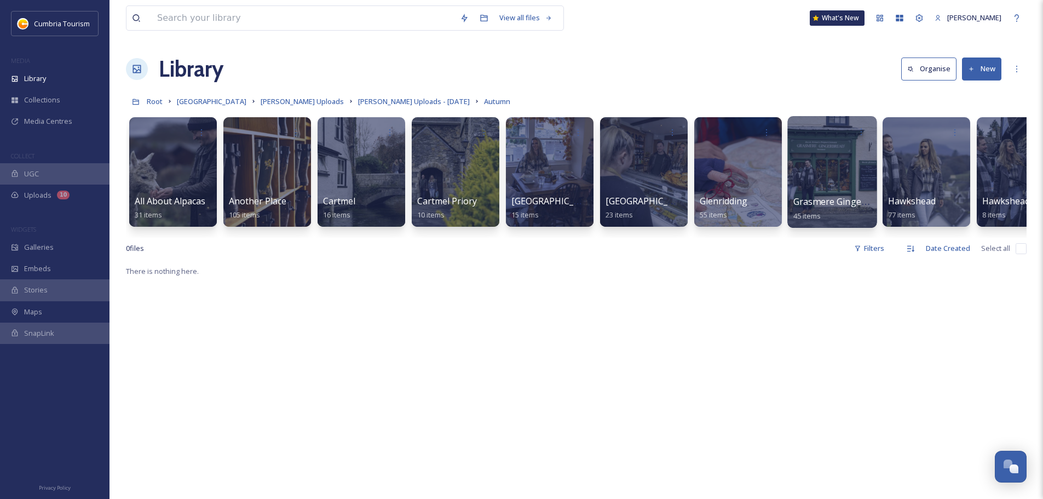
click at [817, 194] on div at bounding box center [831, 172] width 89 height 112
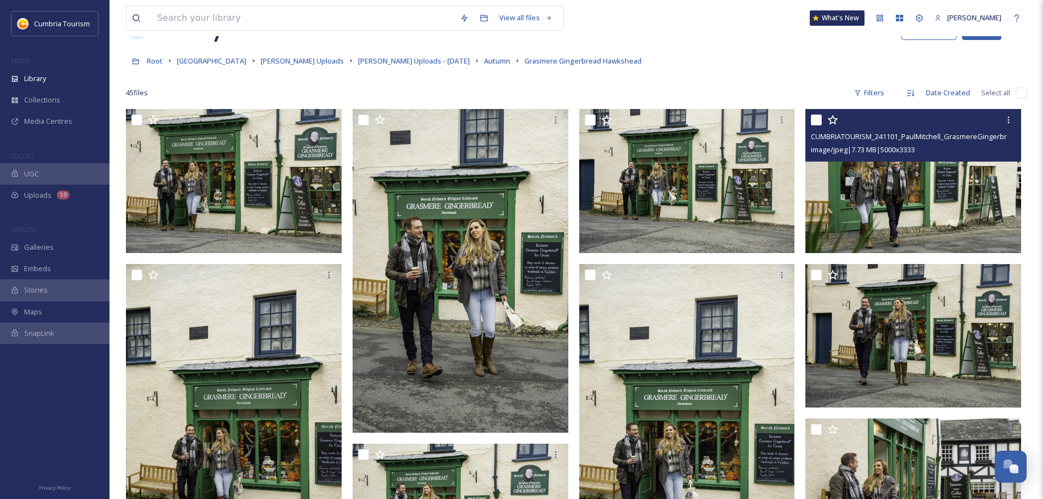
scroll to position [164, 0]
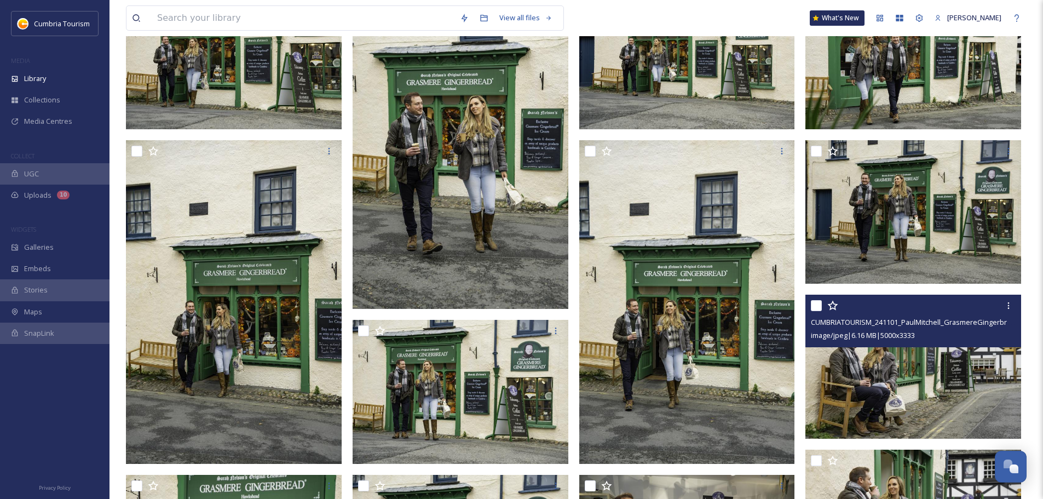
click at [960, 360] on img at bounding box center [913, 366] width 216 height 144
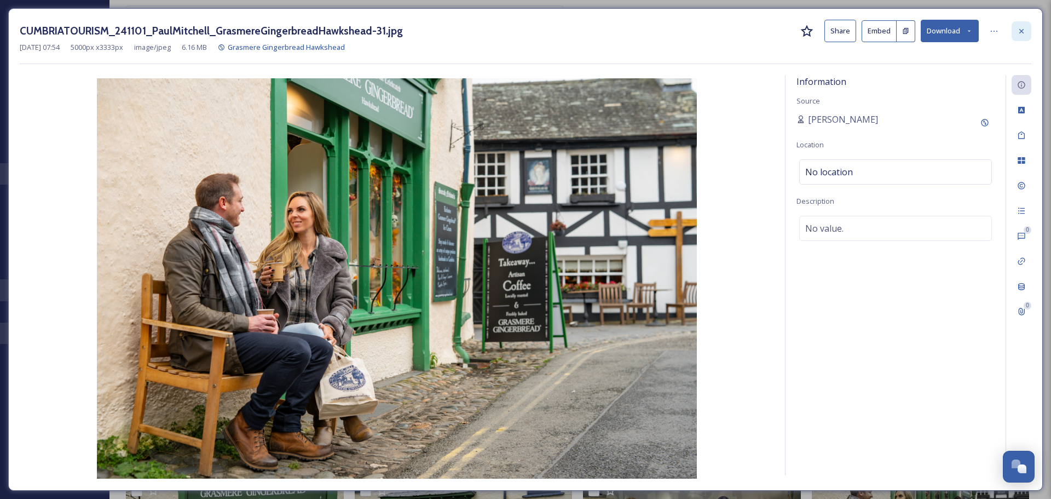
click at [1020, 31] on icon at bounding box center [1021, 31] width 9 height 9
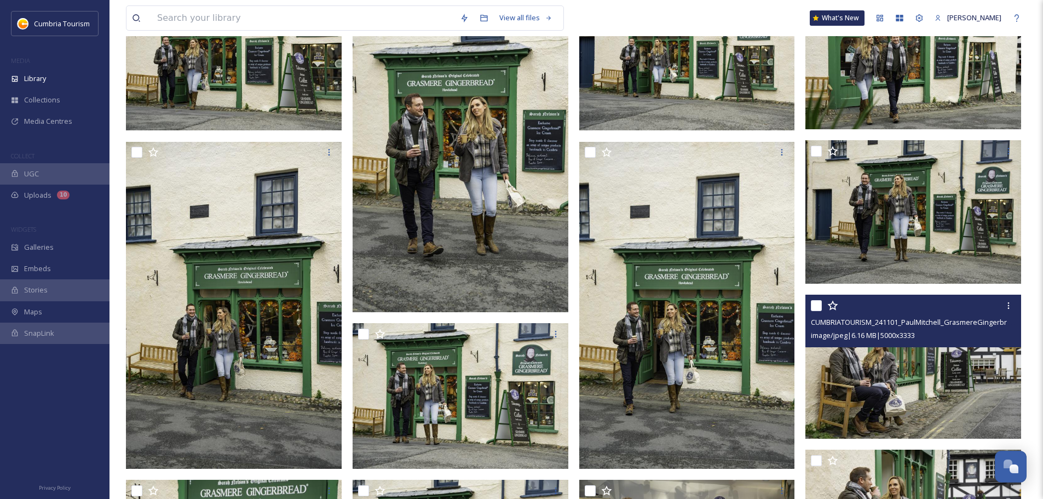
click at [819, 305] on input "checkbox" at bounding box center [816, 305] width 11 height 11
checkbox input "true"
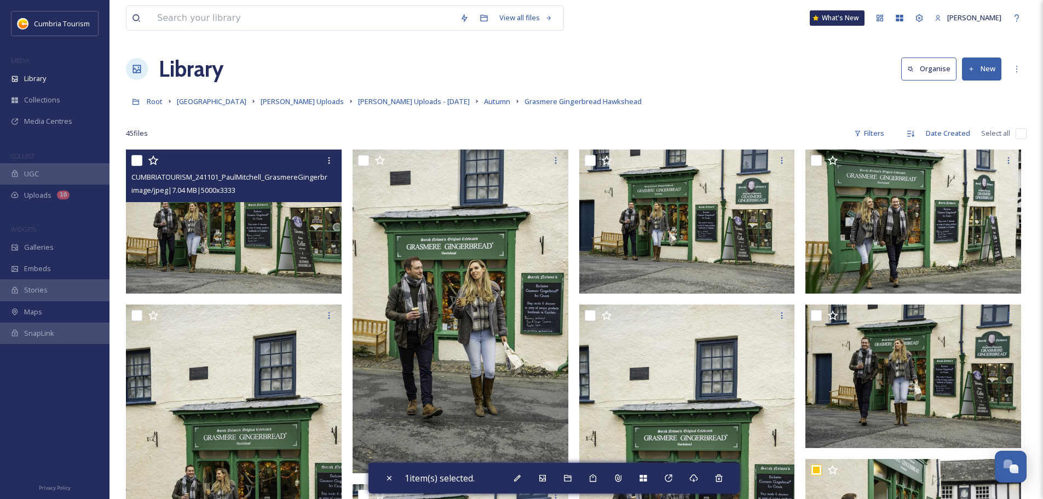
click at [137, 165] on input "checkbox" at bounding box center [136, 160] width 11 height 11
checkbox input "true"
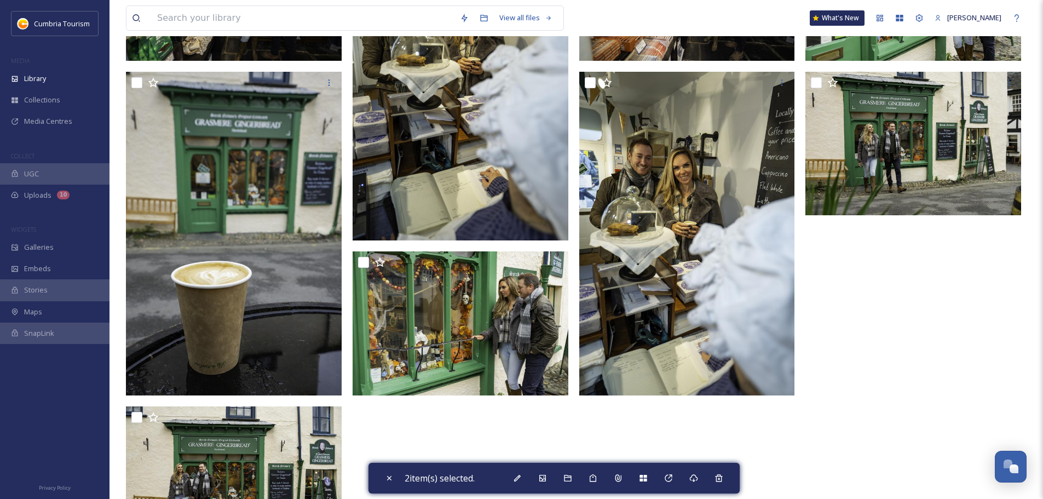
scroll to position [1874, 0]
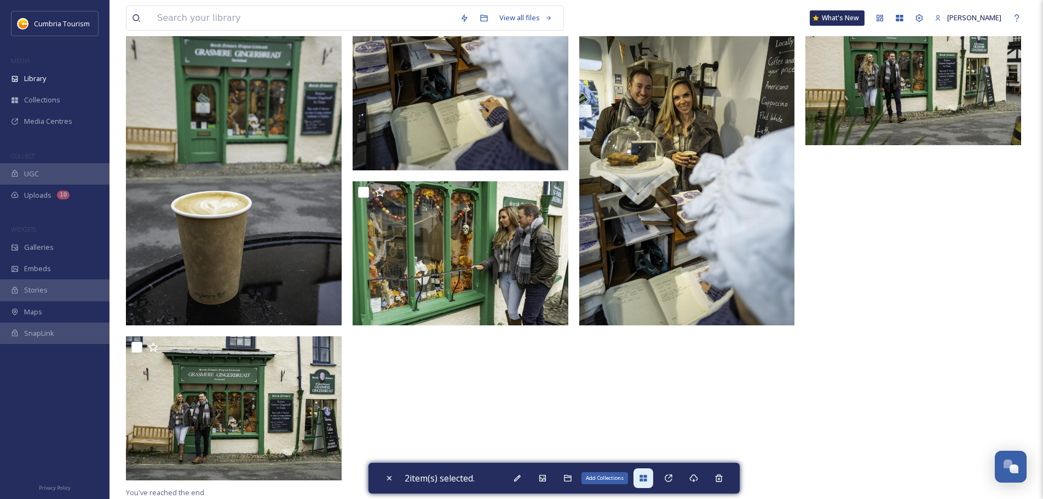
click at [649, 483] on div "Add Collections" at bounding box center [643, 478] width 20 height 20
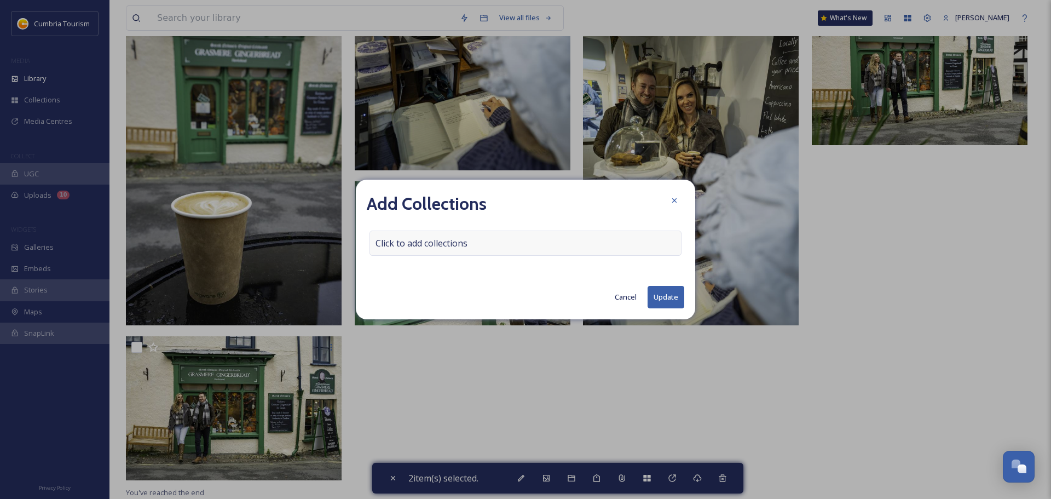
click at [408, 245] on span "Click to add collections" at bounding box center [421, 242] width 92 height 13
click at [397, 247] on input at bounding box center [430, 243] width 120 height 24
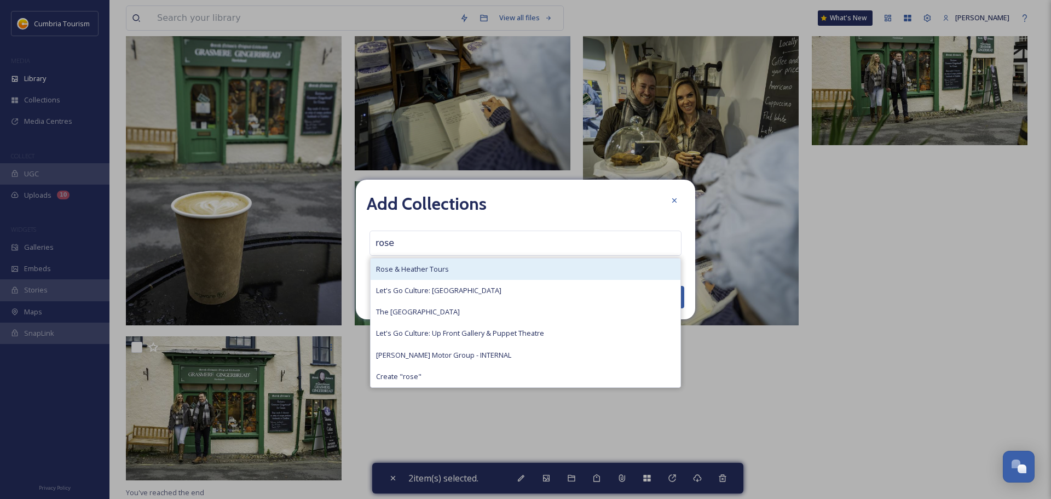
type input "rose"
click at [416, 270] on span "Rose & Heather Tours" at bounding box center [412, 269] width 73 height 10
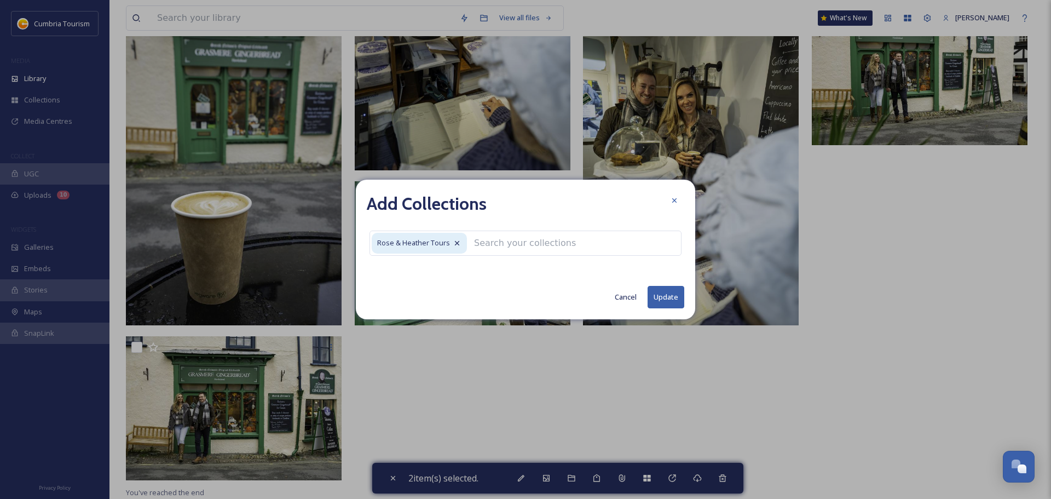
click at [673, 296] on button "Update" at bounding box center [665, 297] width 37 height 22
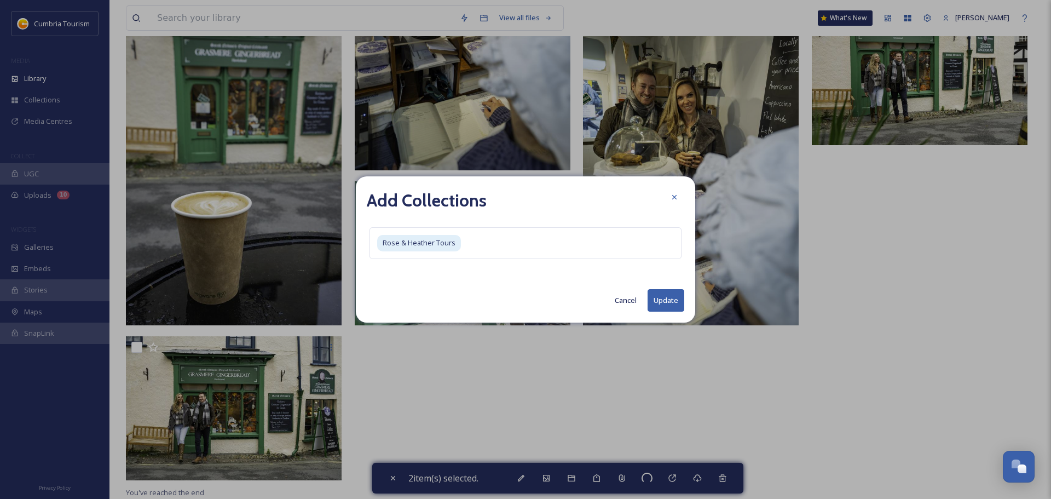
checkbox input "false"
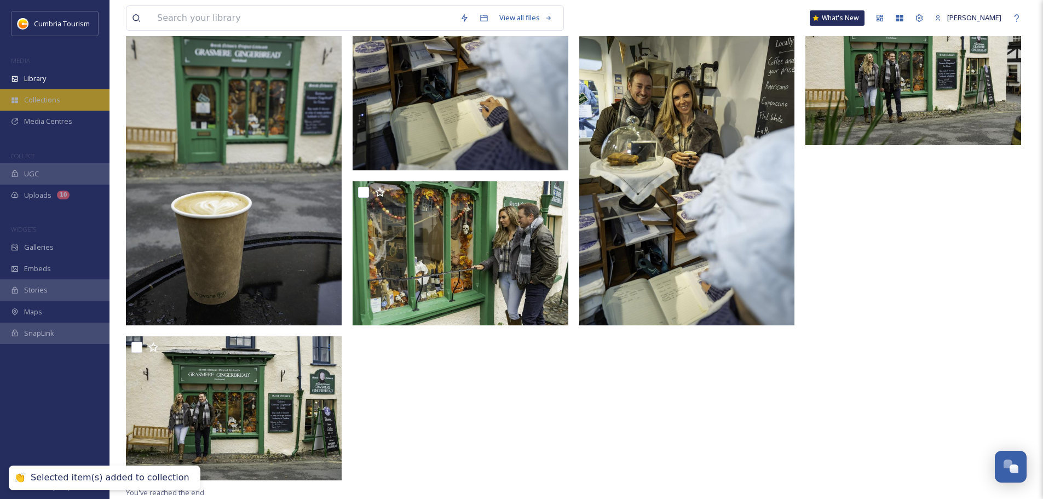
click at [76, 101] on div "Collections" at bounding box center [54, 99] width 109 height 21
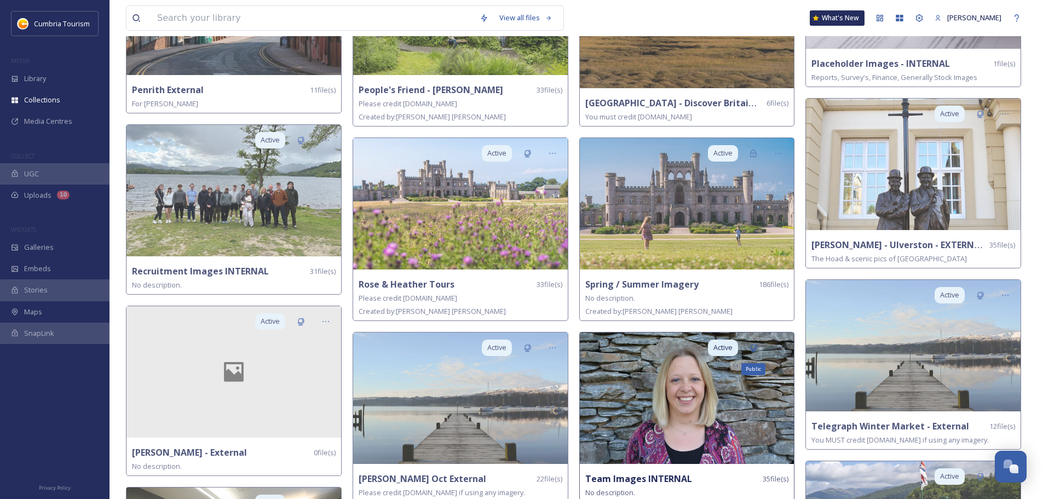
scroll to position [1861, 0]
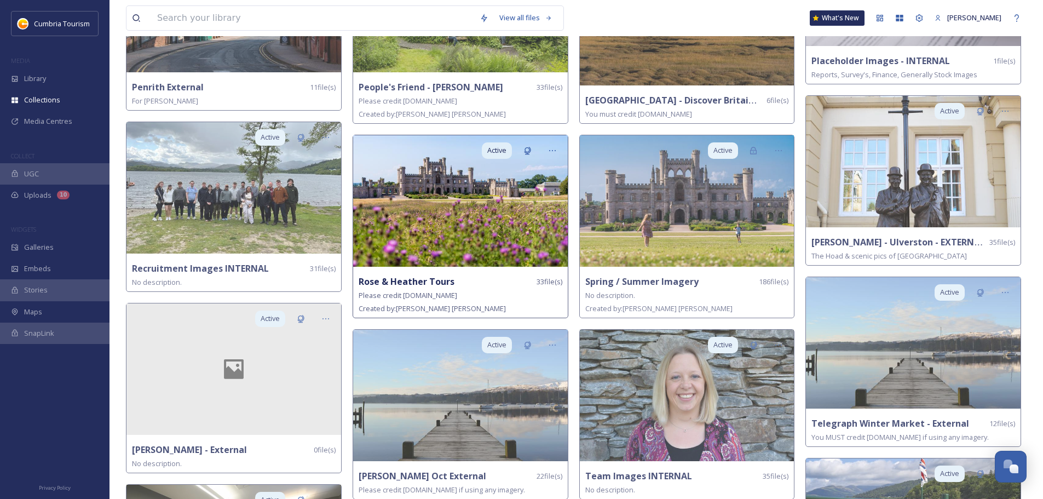
click at [431, 275] on strong "Rose & Heather Tours" at bounding box center [406, 281] width 96 height 12
click at [413, 263] on div "Active Rose & Heather Tours 33 file(s) Please credit [DOMAIN_NAME] Created by: …" at bounding box center [460, 226] width 216 height 183
click at [412, 275] on strong "Rose & Heather Tours" at bounding box center [406, 281] width 96 height 12
click at [419, 277] on strong "Rose & Heather Tours" at bounding box center [406, 281] width 96 height 12
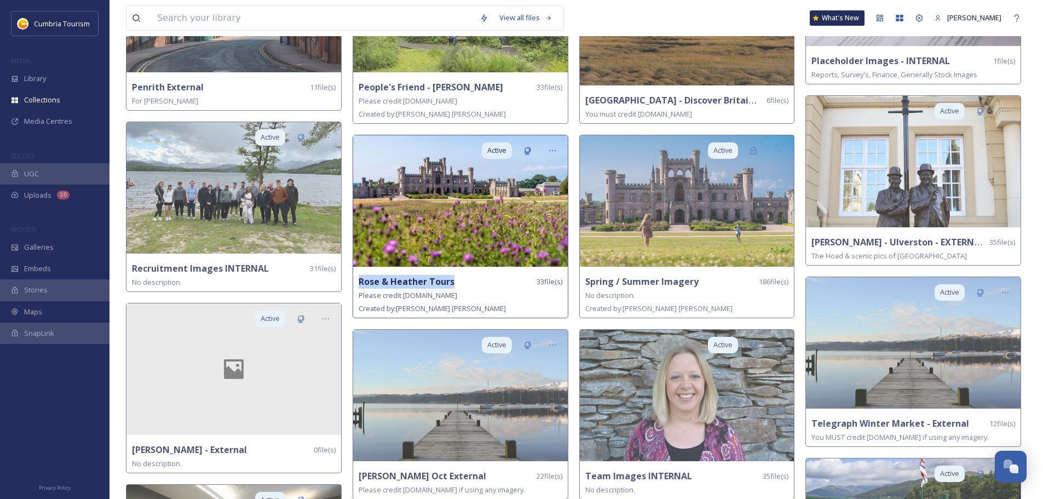
click at [419, 277] on strong "Rose & Heather Tours" at bounding box center [406, 281] width 96 height 12
click at [506, 280] on div "Rose & Heather Tours 33 file(s)" at bounding box center [460, 282] width 204 height 14
click at [510, 211] on img at bounding box center [460, 200] width 215 height 131
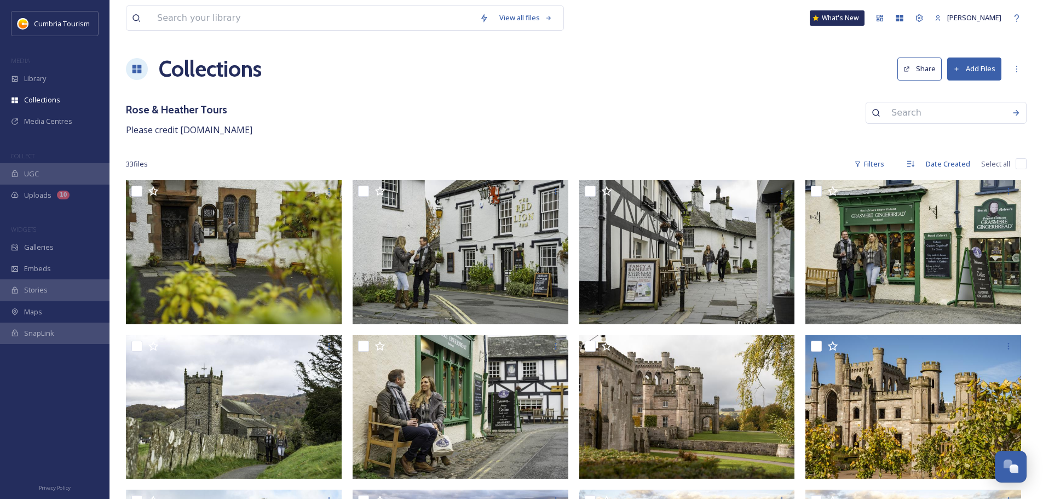
click at [992, 80] on button "Add Files" at bounding box center [974, 68] width 54 height 22
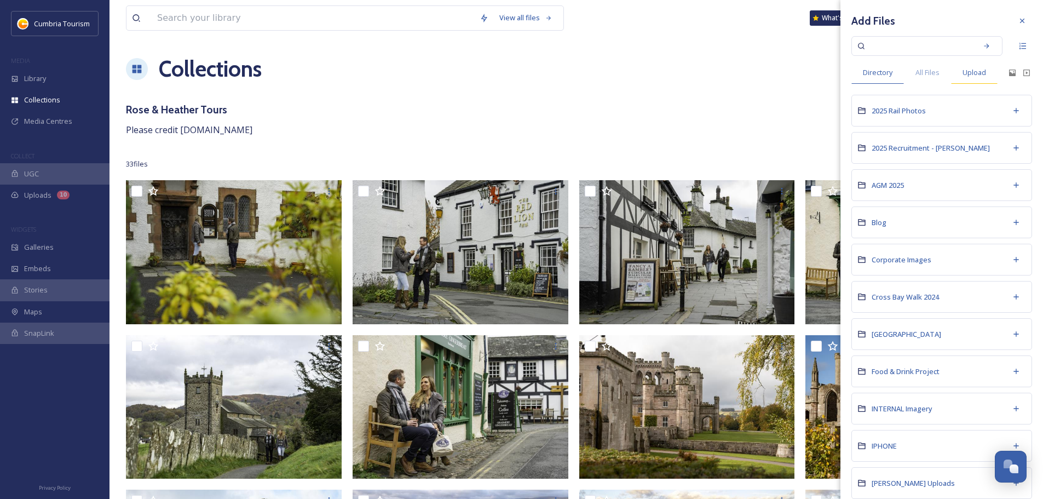
click at [974, 75] on span "Upload" at bounding box center [974, 72] width 24 height 10
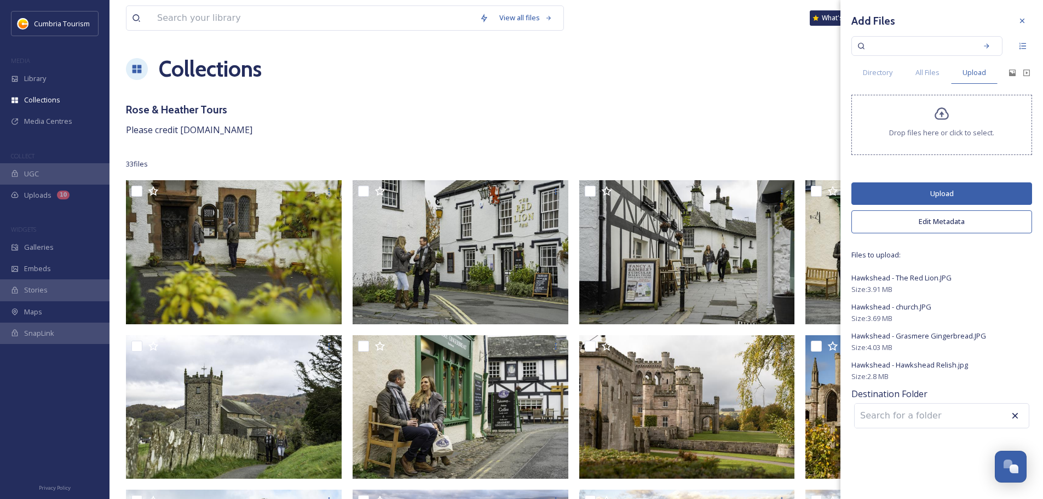
click at [901, 419] on input at bounding box center [914, 415] width 120 height 24
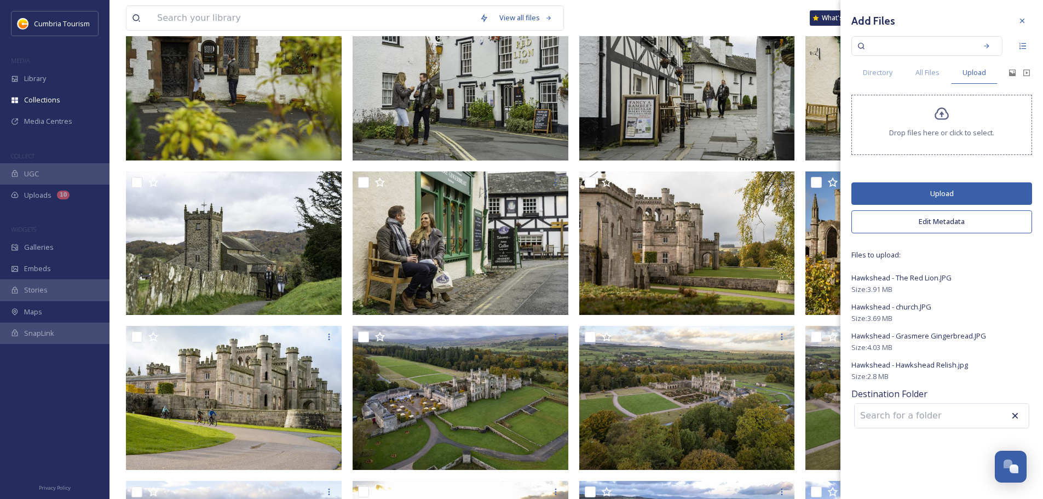
scroll to position [164, 0]
click at [908, 188] on button "Upload" at bounding box center [941, 193] width 181 height 22
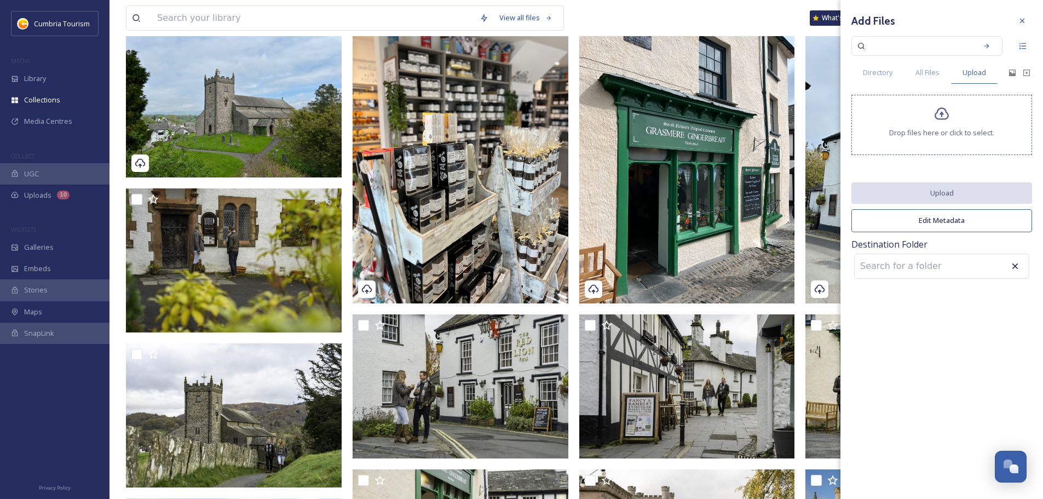
click at [1025, 24] on icon at bounding box center [1021, 20] width 9 height 9
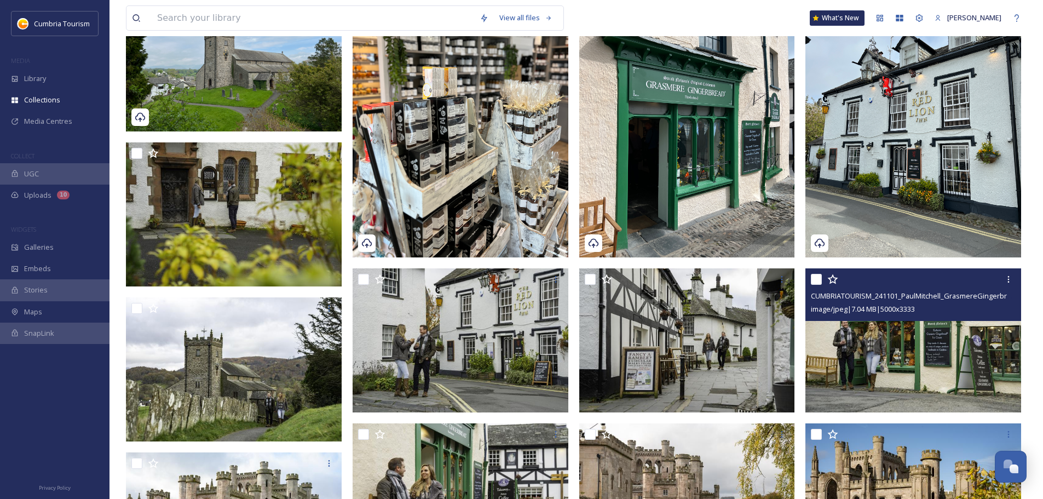
scroll to position [274, 0]
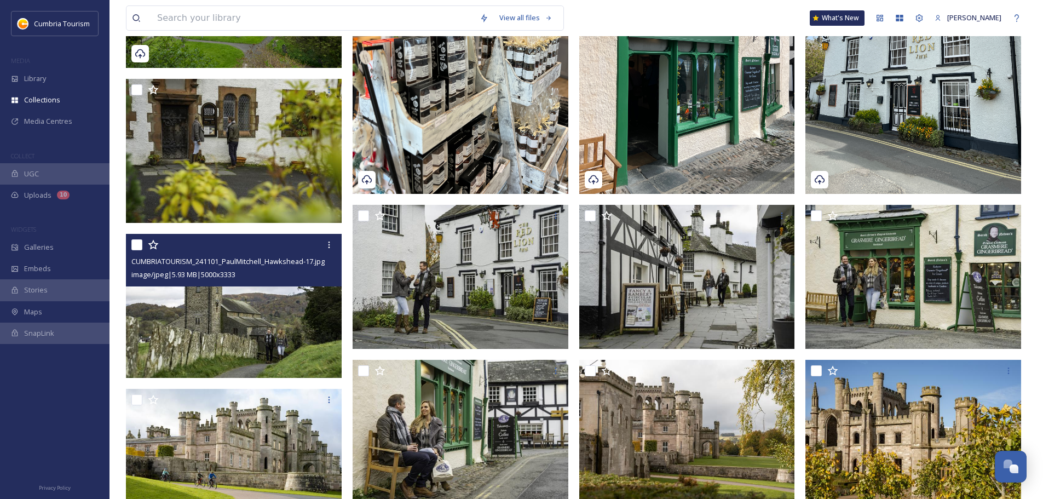
click at [135, 245] on input "checkbox" at bounding box center [136, 244] width 11 height 11
checkbox input "true"
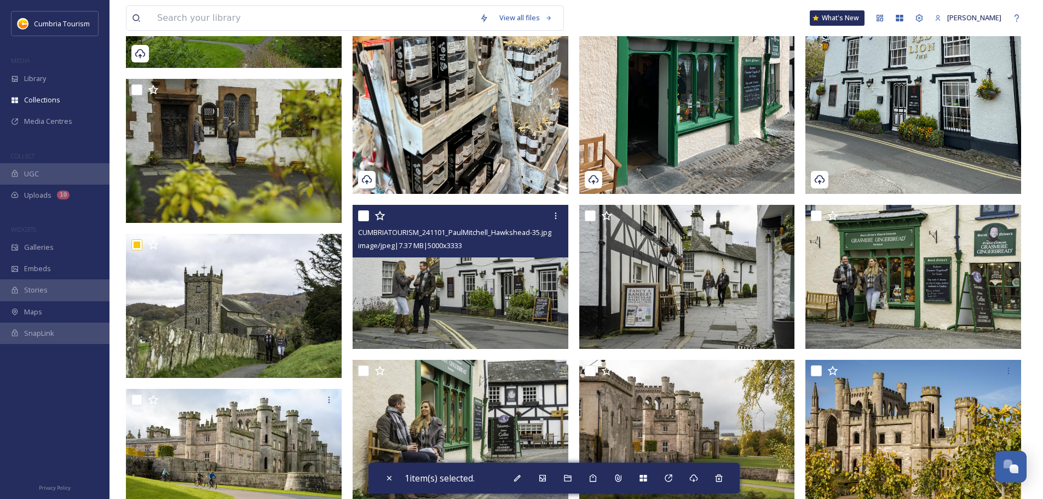
click at [361, 218] on input "checkbox" at bounding box center [363, 215] width 11 height 11
checkbox input "true"
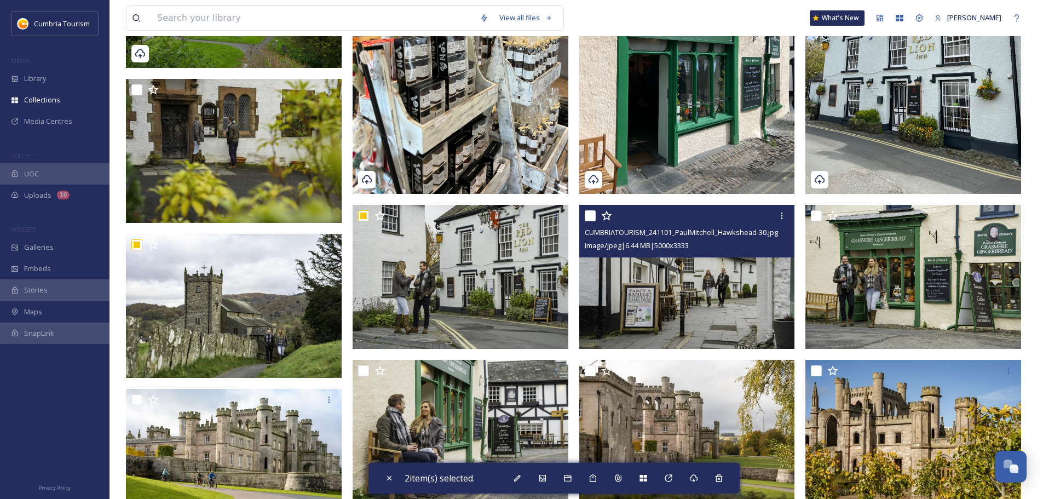
click at [590, 215] on input "checkbox" at bounding box center [589, 215] width 11 height 11
checkbox input "true"
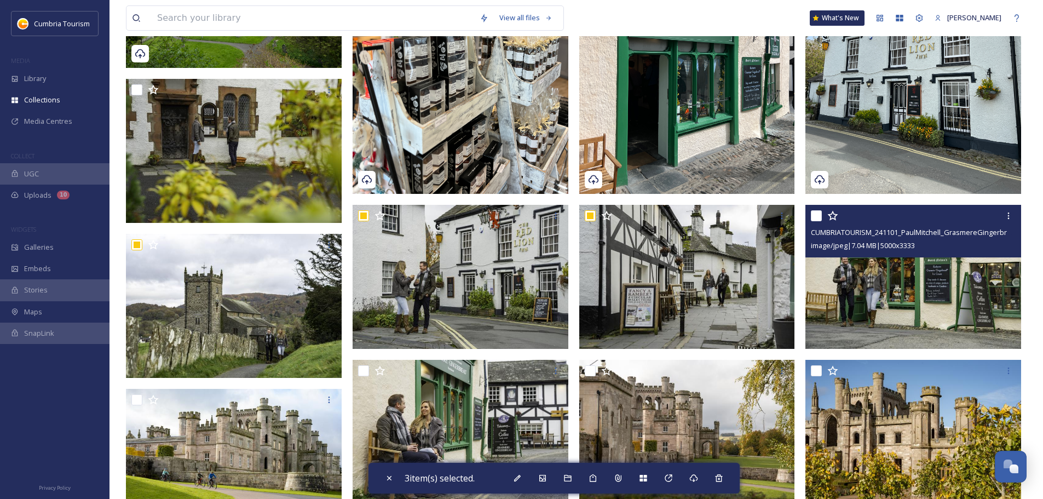
click at [813, 216] on input "checkbox" at bounding box center [816, 215] width 11 height 11
checkbox input "true"
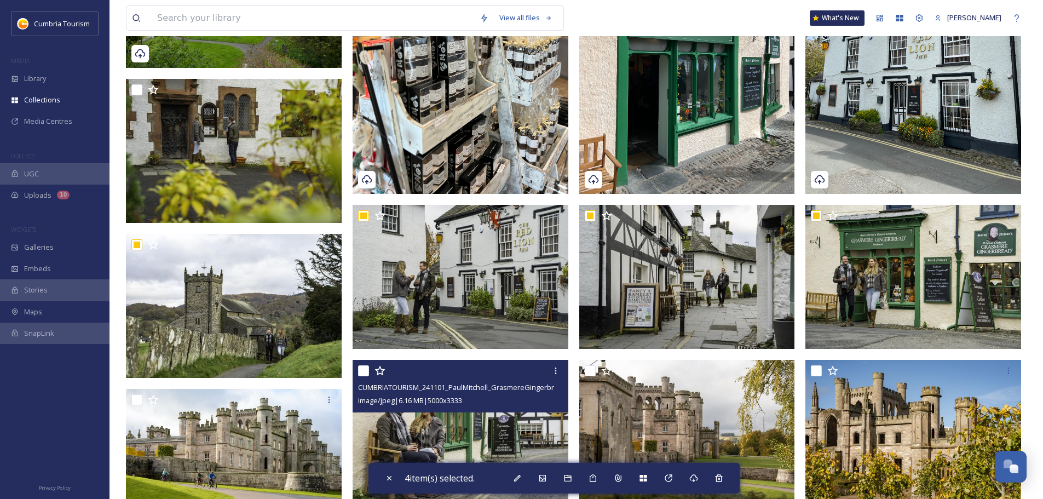
click at [363, 369] on input "checkbox" at bounding box center [363, 370] width 11 height 11
checkbox input "true"
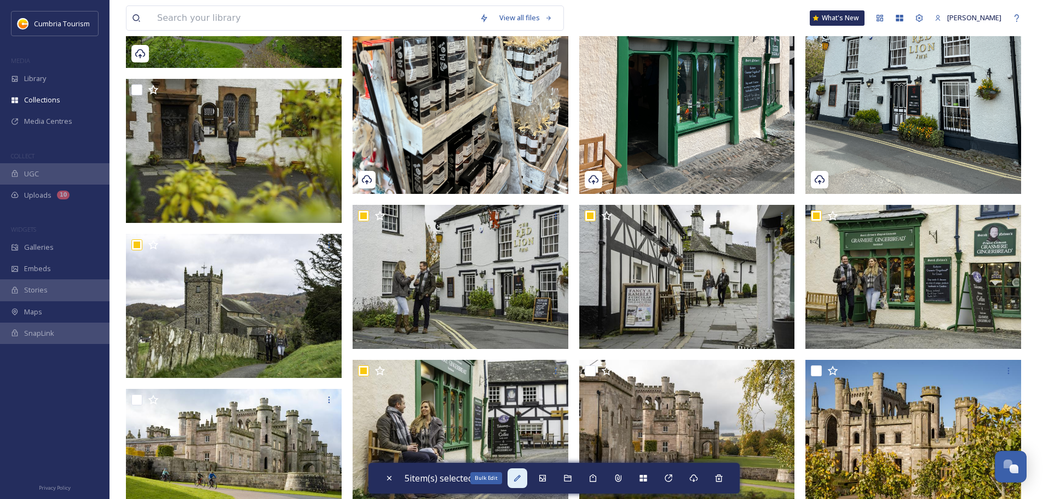
click at [518, 478] on icon at bounding box center [517, 477] width 9 height 9
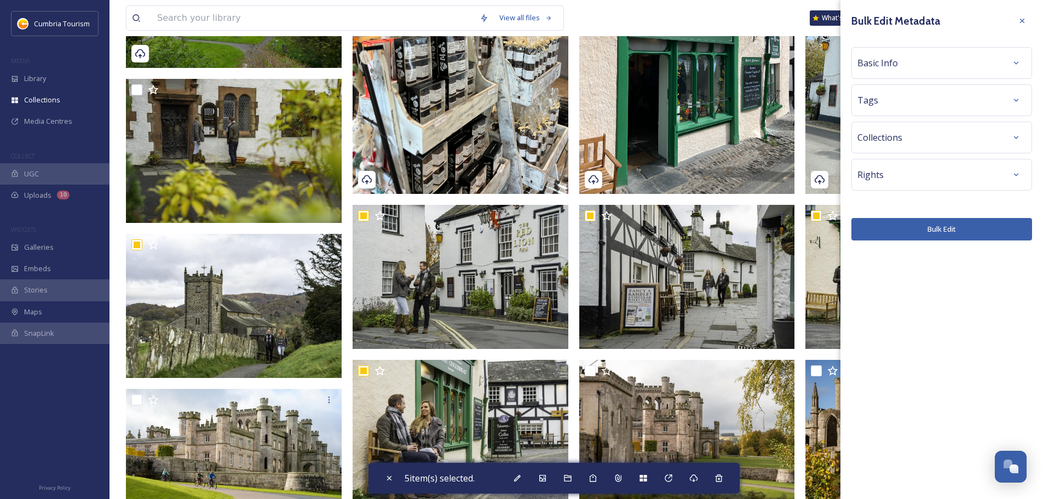
click at [901, 53] on div "Basic Info" at bounding box center [941, 63] width 181 height 32
click at [904, 62] on div "Basic Info" at bounding box center [941, 63] width 169 height 20
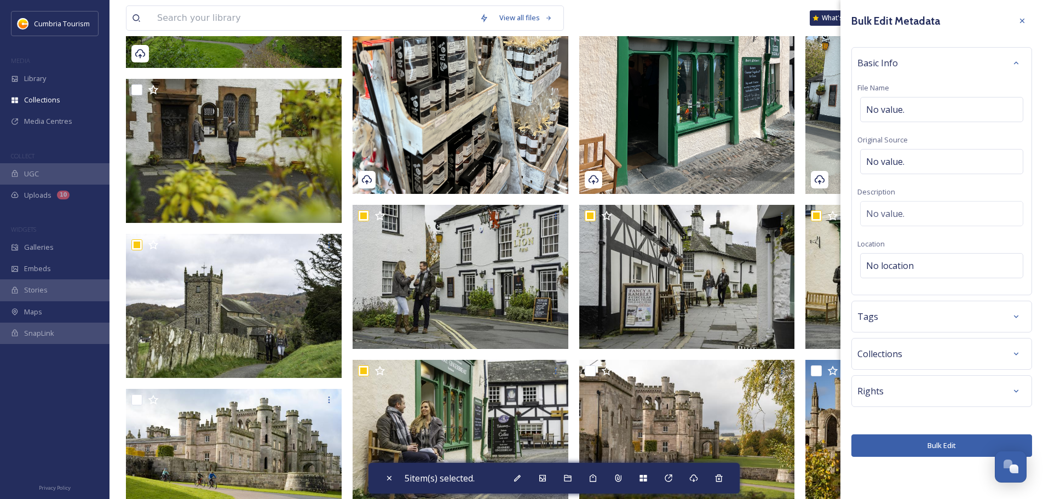
click at [904, 54] on div "Basic Info" at bounding box center [941, 63] width 169 height 20
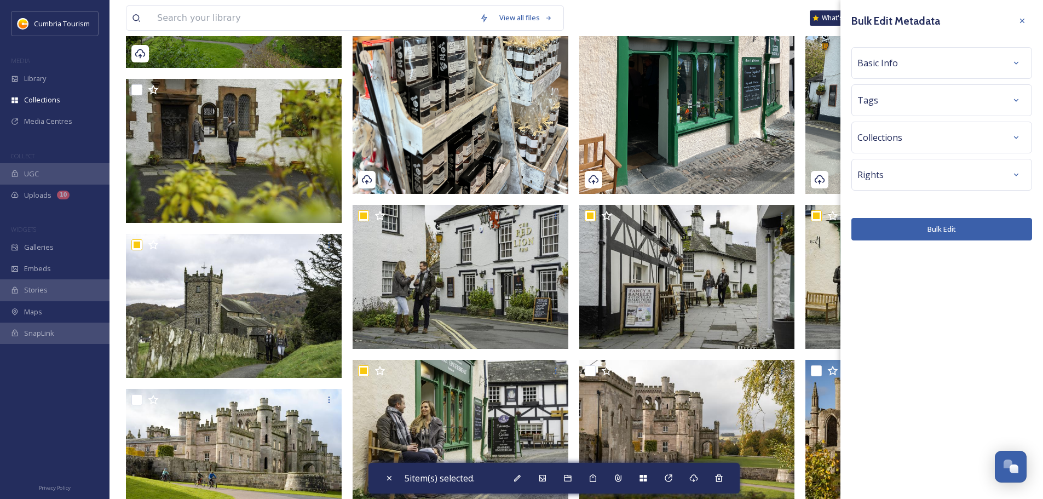
click at [925, 102] on div "Tags" at bounding box center [941, 100] width 169 height 20
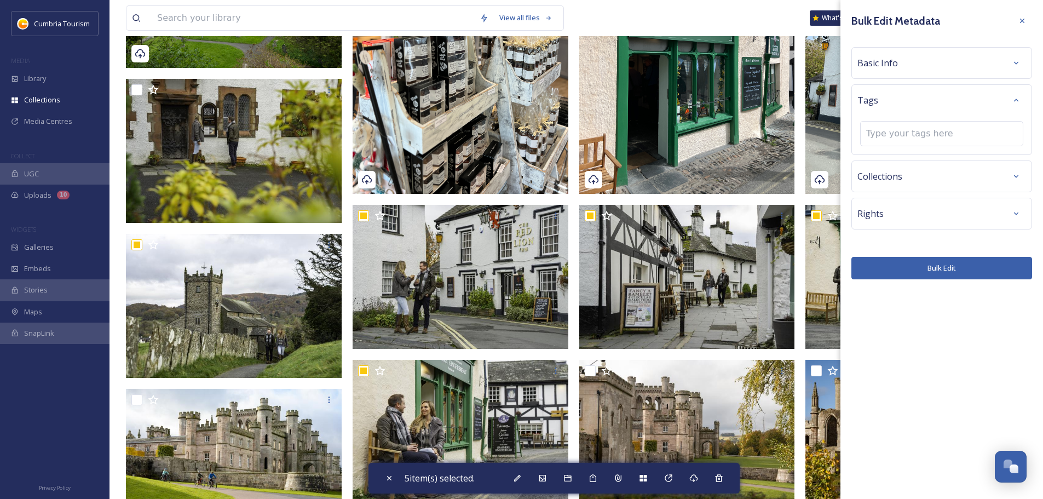
click at [928, 100] on div "Tags" at bounding box center [941, 100] width 169 height 20
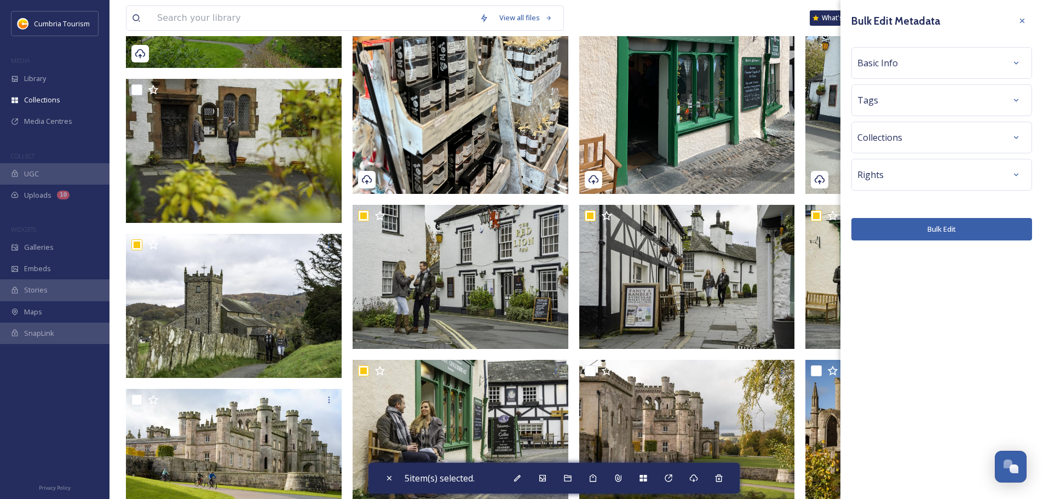
click at [933, 146] on div "Collections" at bounding box center [941, 138] width 169 height 20
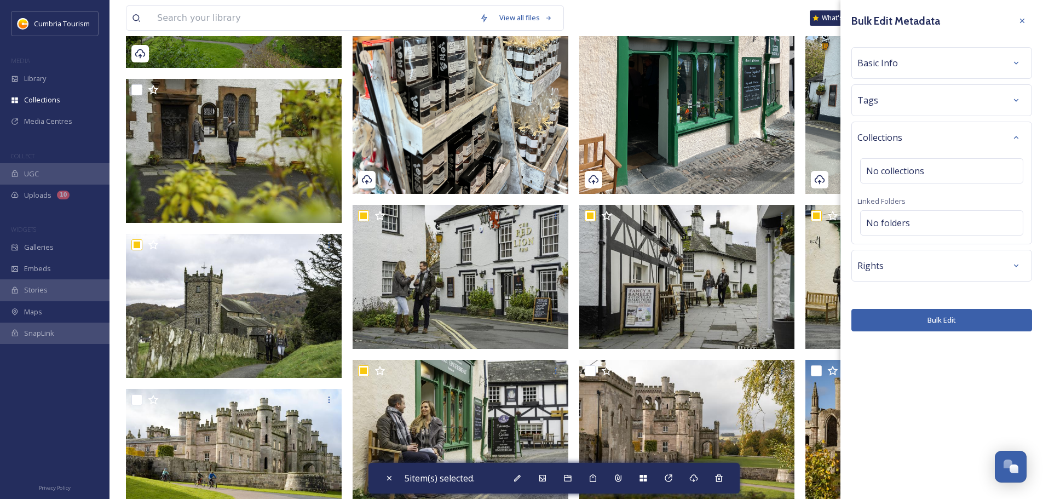
click at [936, 136] on div "Collections" at bounding box center [941, 138] width 169 height 20
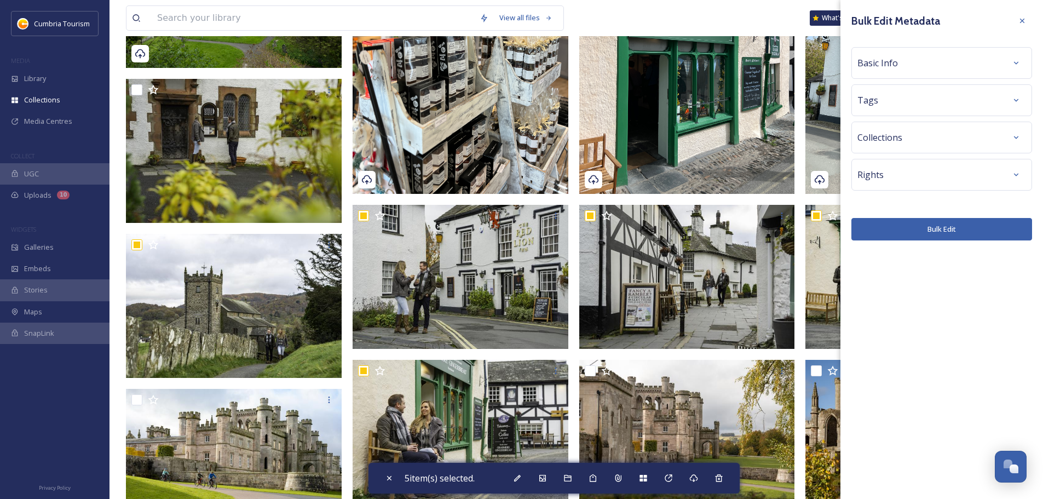
click at [941, 177] on div "Rights" at bounding box center [941, 175] width 169 height 20
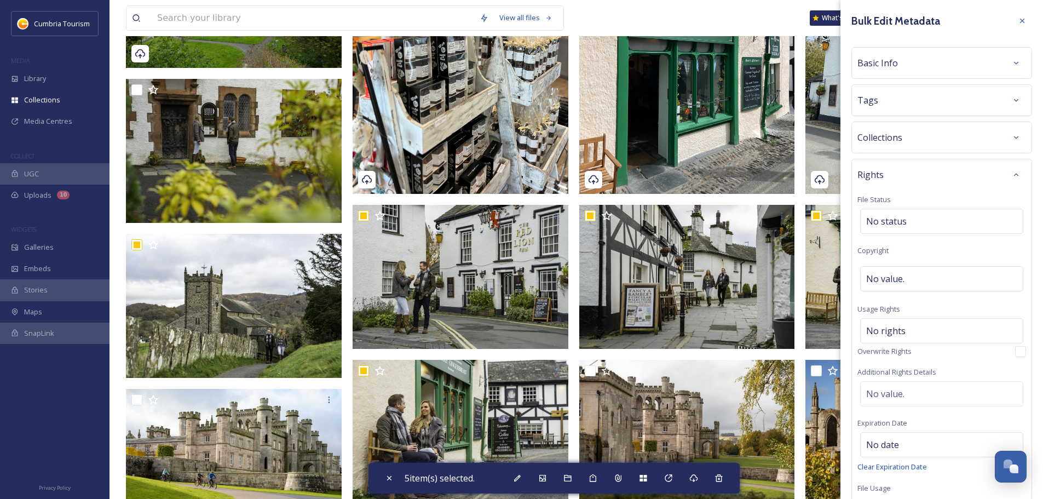
drag, startPoint x: 974, startPoint y: 174, endPoint x: 994, endPoint y: 138, distance: 40.7
click at [974, 175] on div "Rights" at bounding box center [941, 175] width 169 height 20
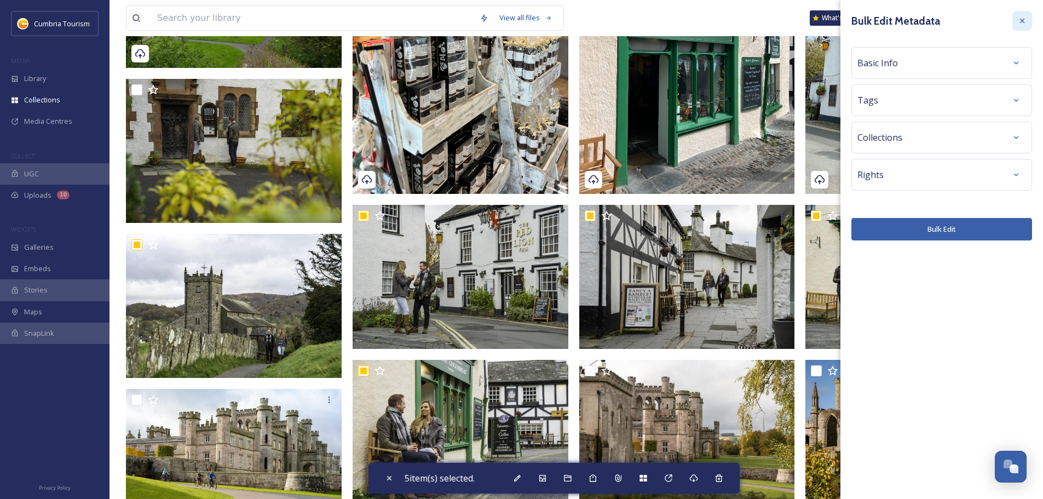
click at [1022, 21] on icon at bounding box center [1021, 20] width 9 height 9
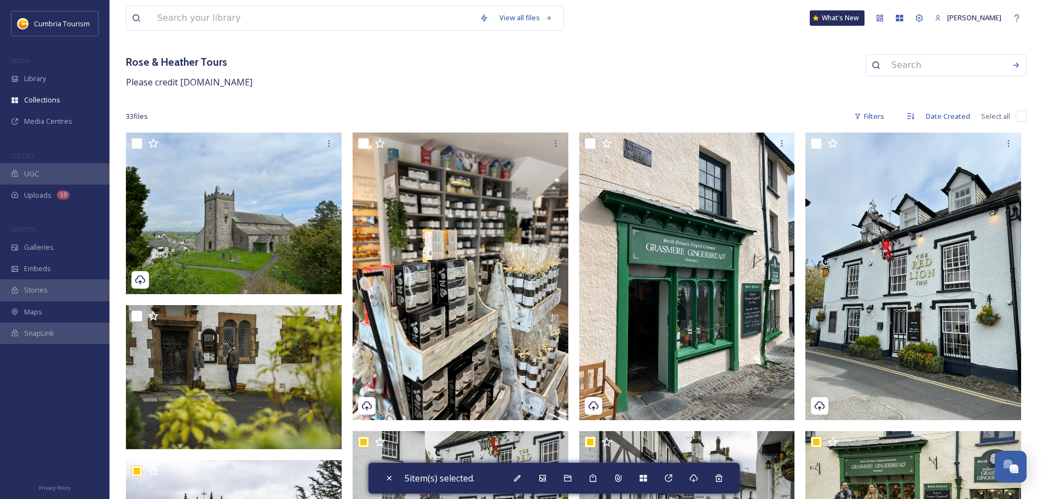
scroll to position [0, 0]
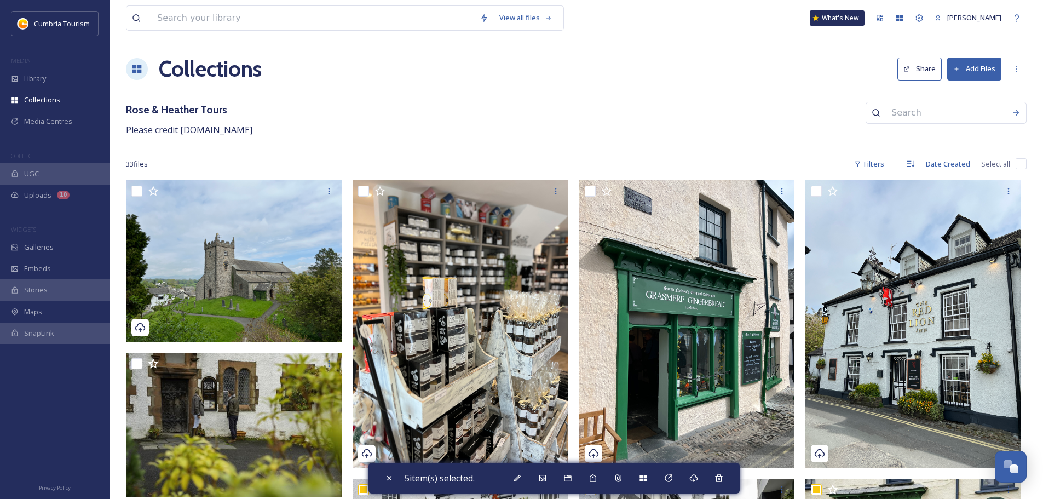
click at [192, 72] on h1 "Collections" at bounding box center [210, 69] width 103 height 33
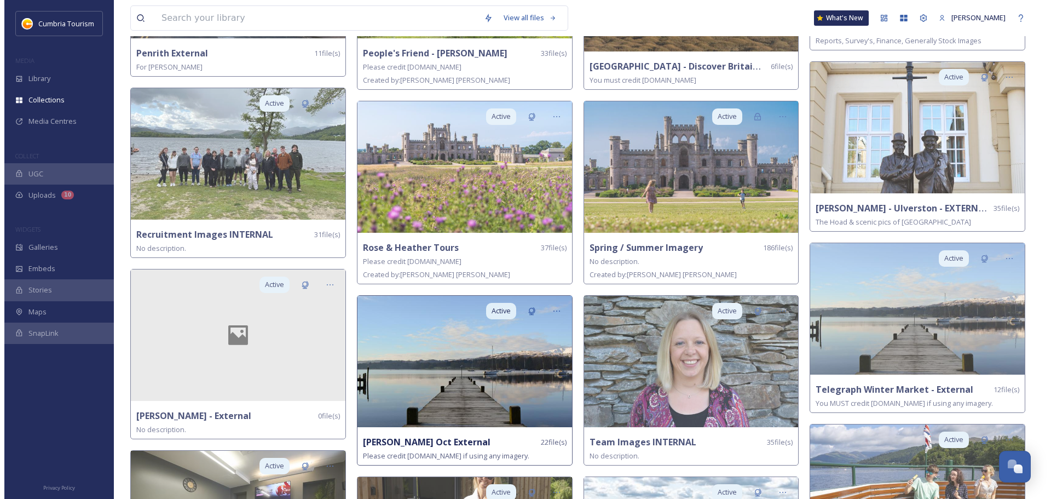
scroll to position [1912, 0]
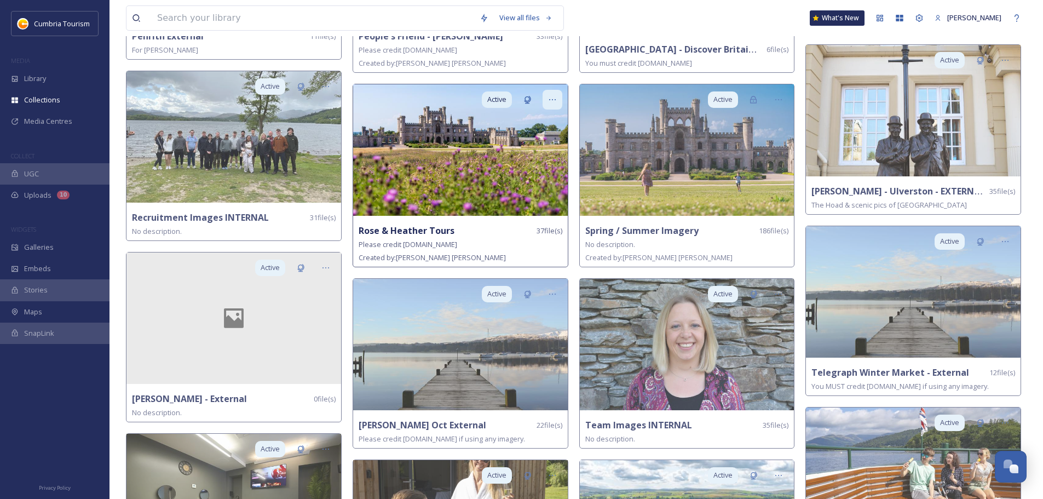
click at [555, 96] on icon at bounding box center [552, 99] width 9 height 9
click at [523, 141] on span "Share" at bounding box center [520, 145] width 20 height 10
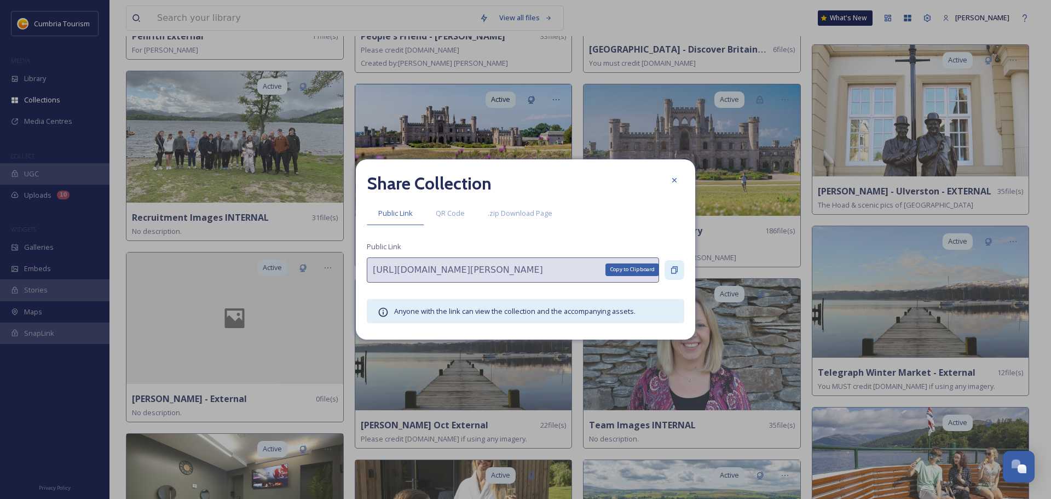
click at [672, 265] on icon at bounding box center [674, 269] width 9 height 9
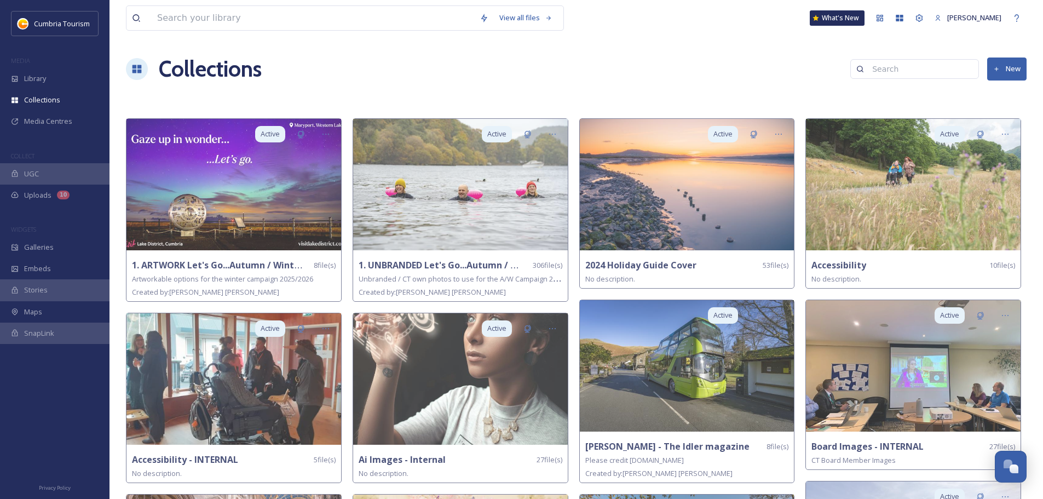
scroll to position [4291, 0]
click at [1020, 70] on button "New" at bounding box center [1006, 68] width 39 height 22
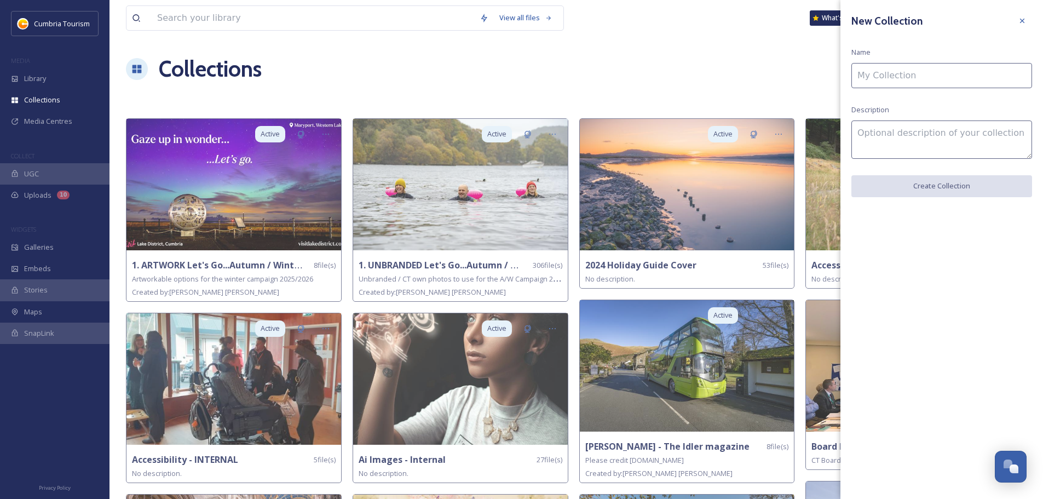
click at [1020, 70] on input at bounding box center [941, 75] width 181 height 25
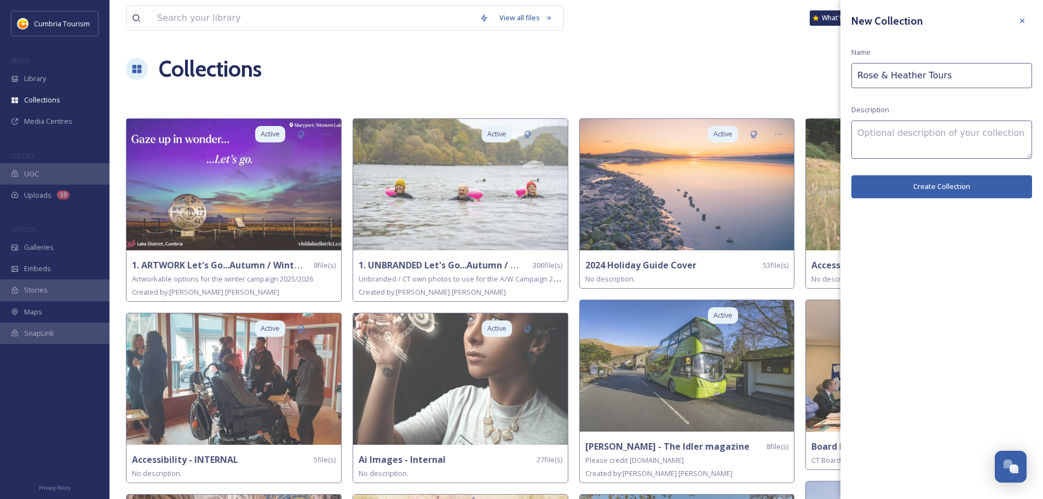
type input "Rose & Heather Tours"
type textarea "Please credit [DOMAIN_NAME]"
click at [954, 187] on button "Create Collection" at bounding box center [941, 186] width 181 height 22
